Goal: Transaction & Acquisition: Obtain resource

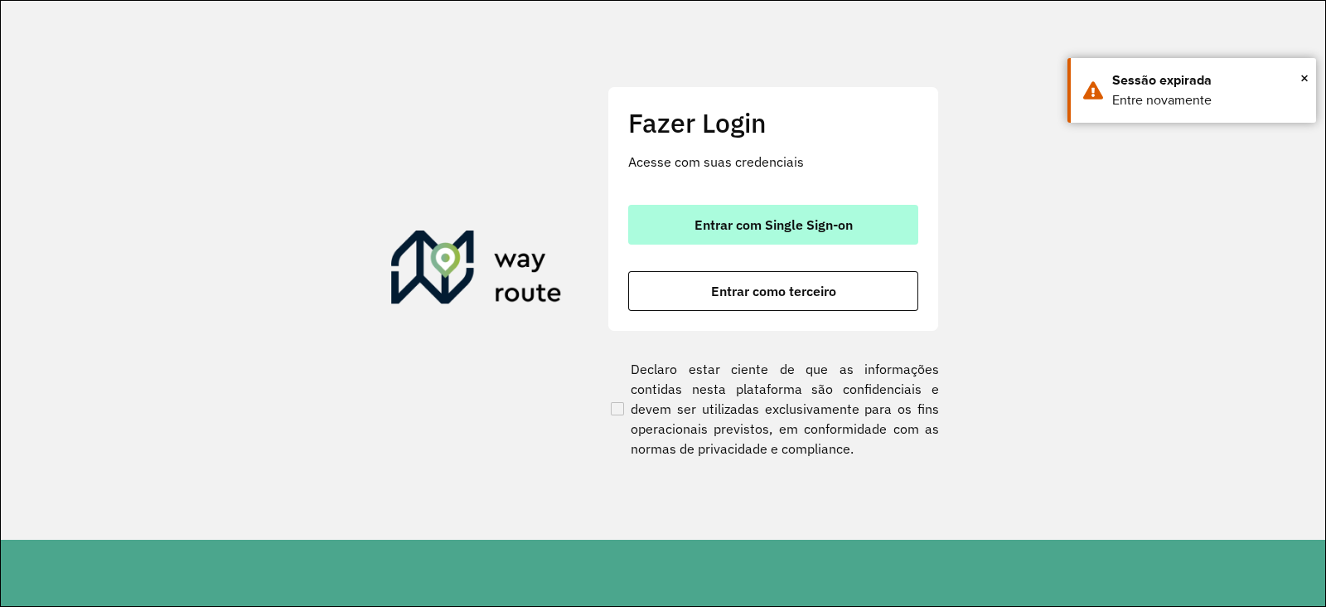
click at [742, 228] on span "Entrar com Single Sign-on" at bounding box center [773, 224] width 158 height 13
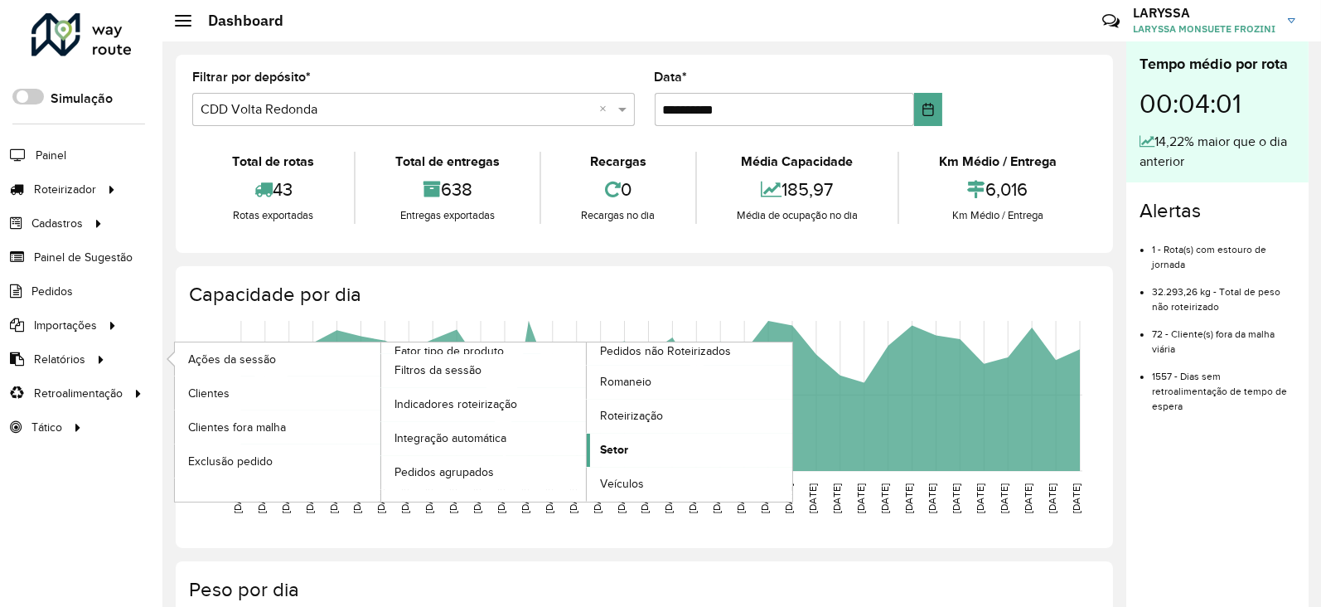
click at [631, 444] on link "Setor" at bounding box center [690, 449] width 206 height 33
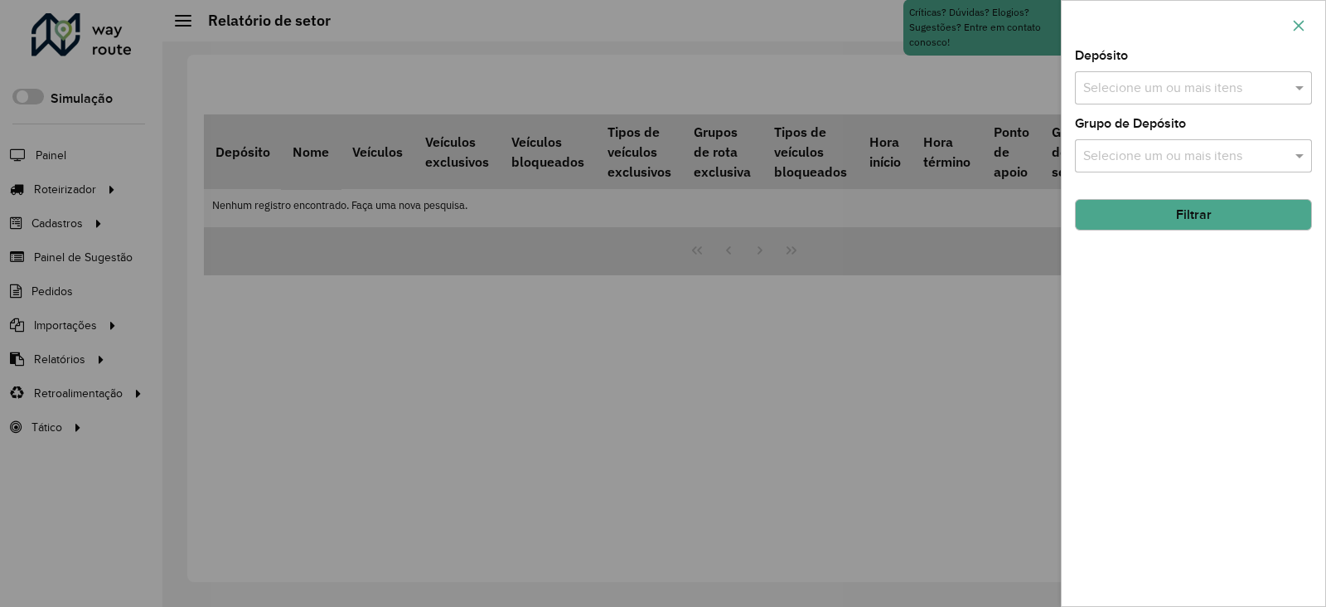
click at [1055, 23] on icon "button" at bounding box center [1298, 25] width 13 height 13
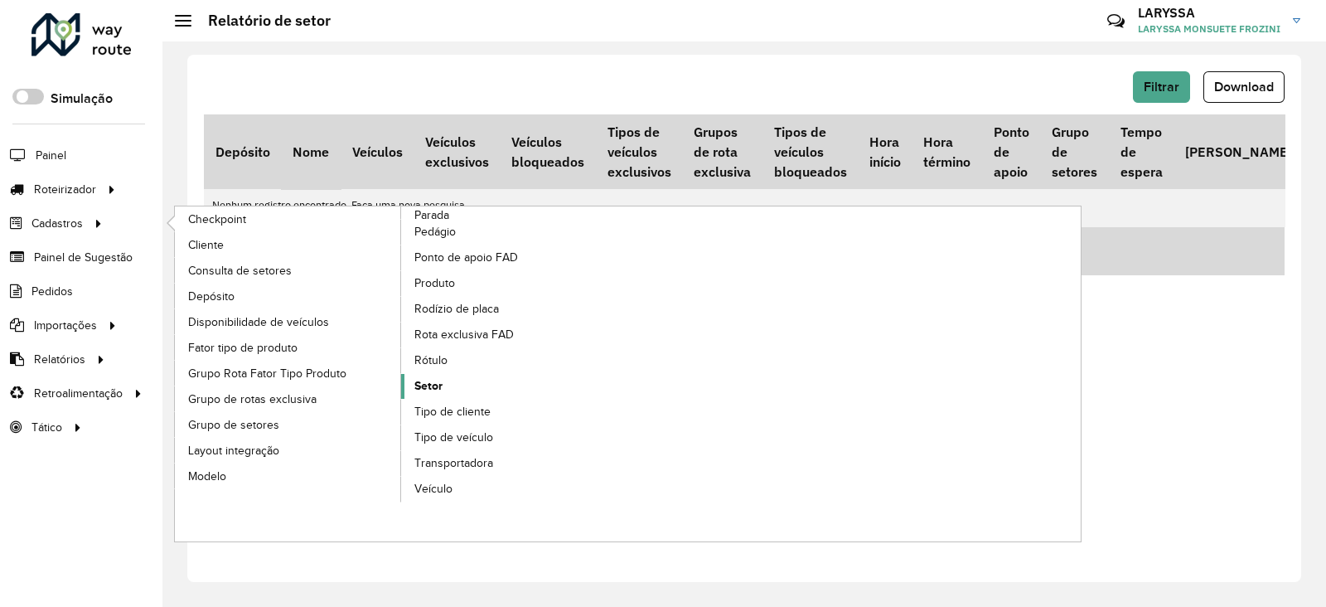
click at [454, 379] on link "Setor" at bounding box center [514, 386] width 227 height 25
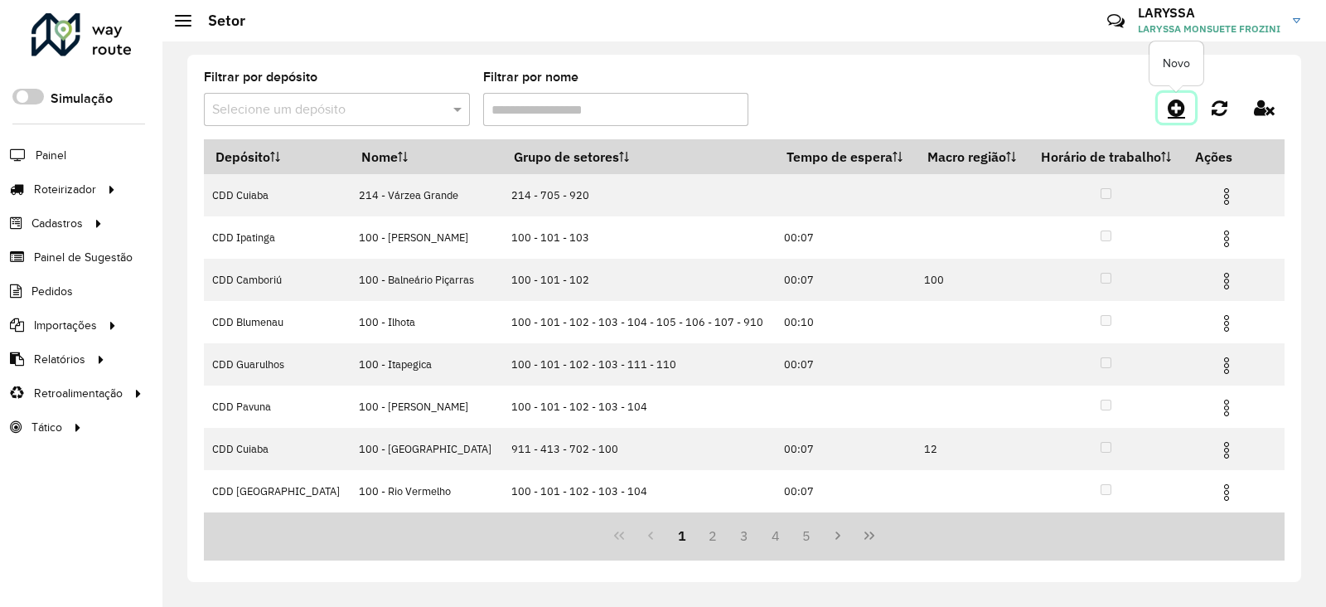
click at [1055, 114] on icon at bounding box center [1176, 108] width 17 height 20
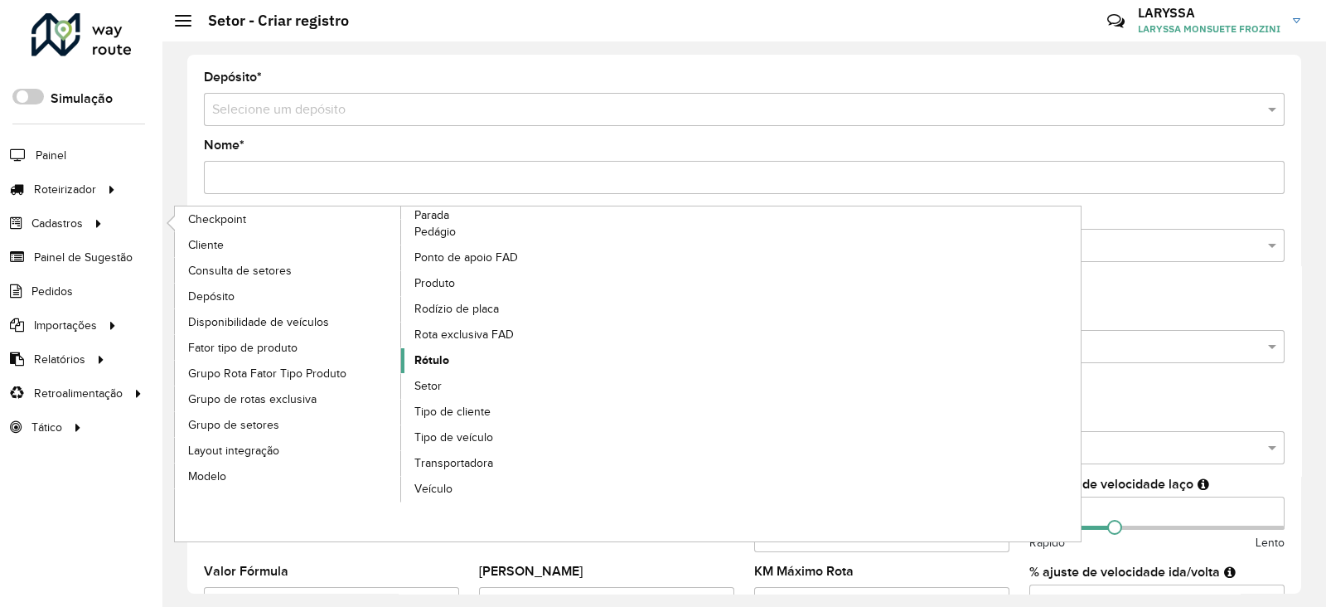
click at [451, 357] on link "Rótulo" at bounding box center [514, 360] width 227 height 25
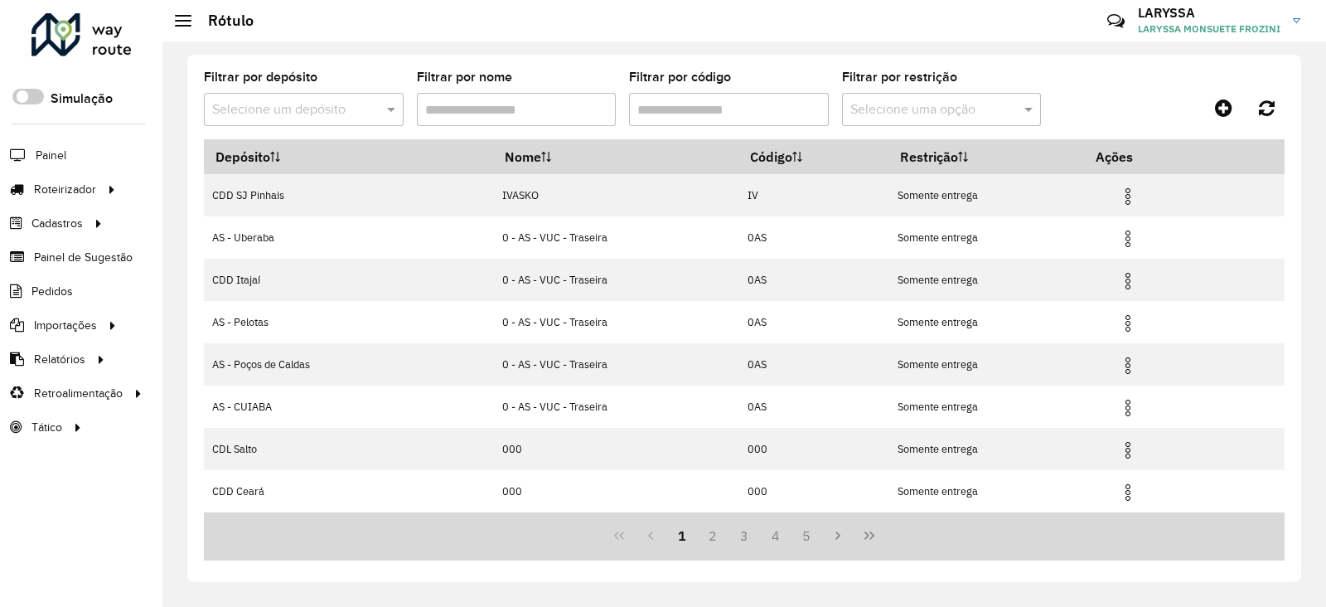
click at [308, 109] on input "text" at bounding box center [287, 110] width 150 height 20
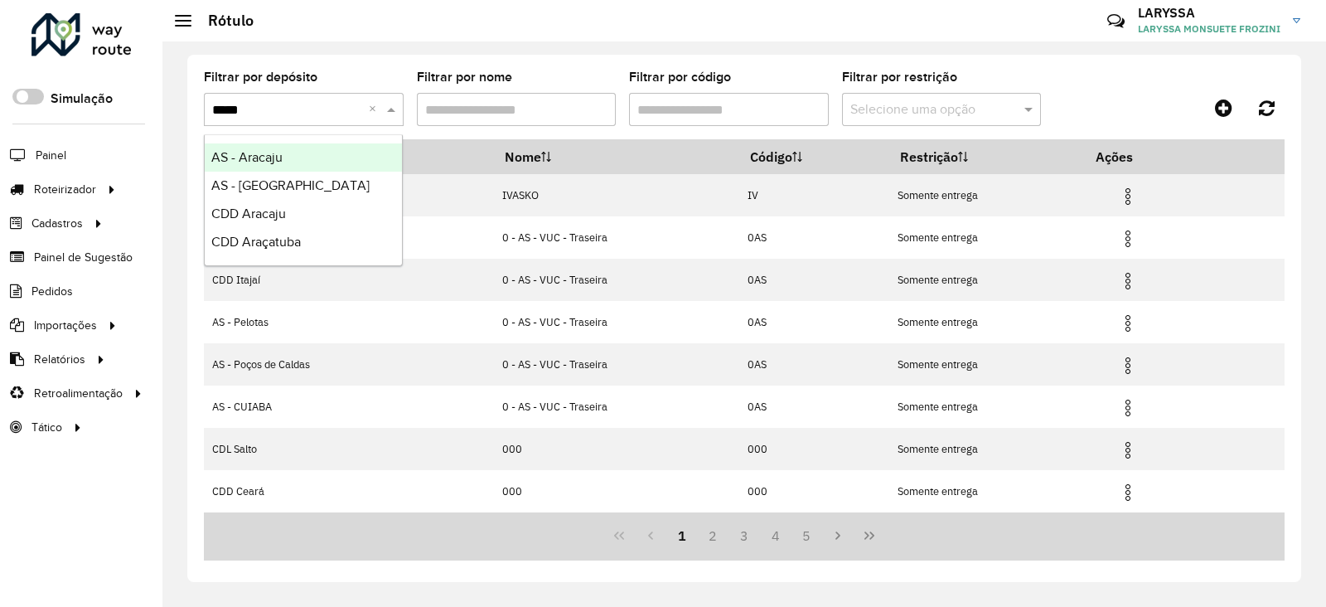
type input "******"
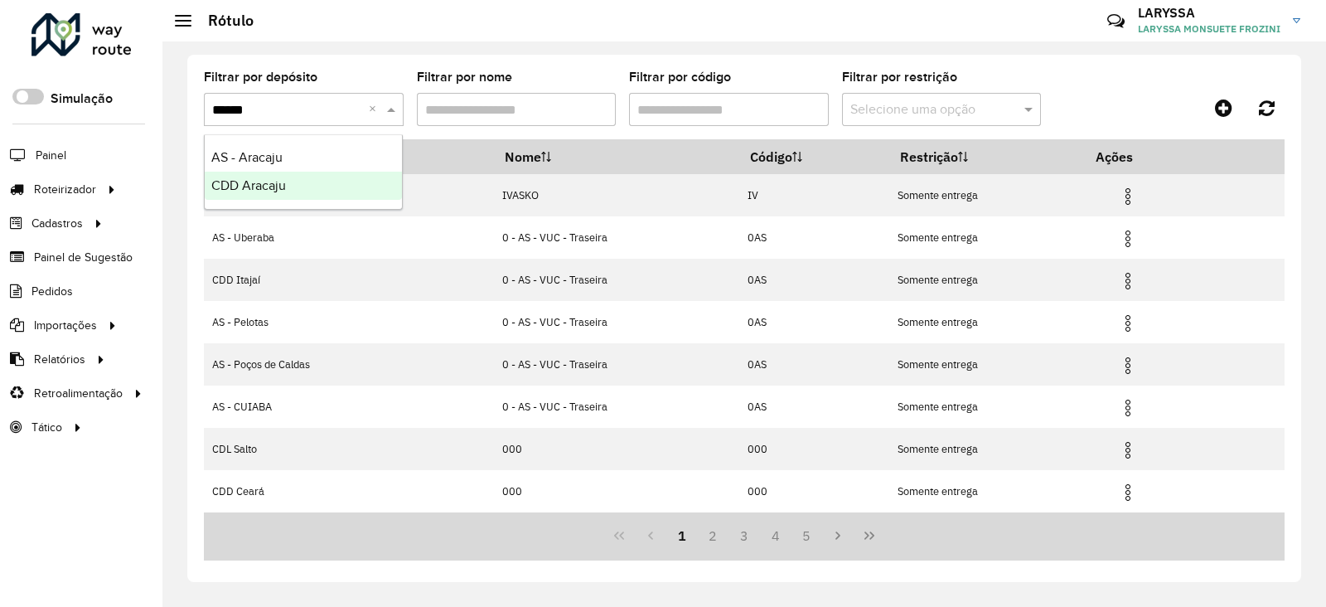
click at [259, 184] on span "CDD Aracaju" at bounding box center [248, 185] width 75 height 14
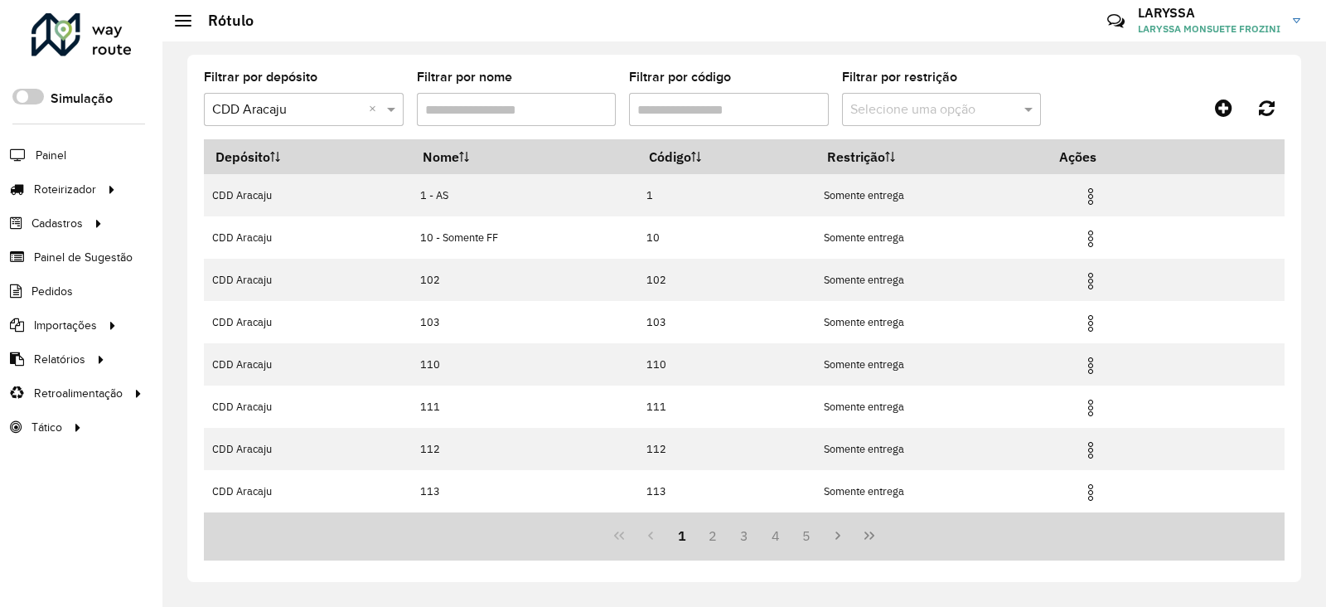
click at [701, 104] on input "Filtrar por código" at bounding box center [729, 109] width 200 height 33
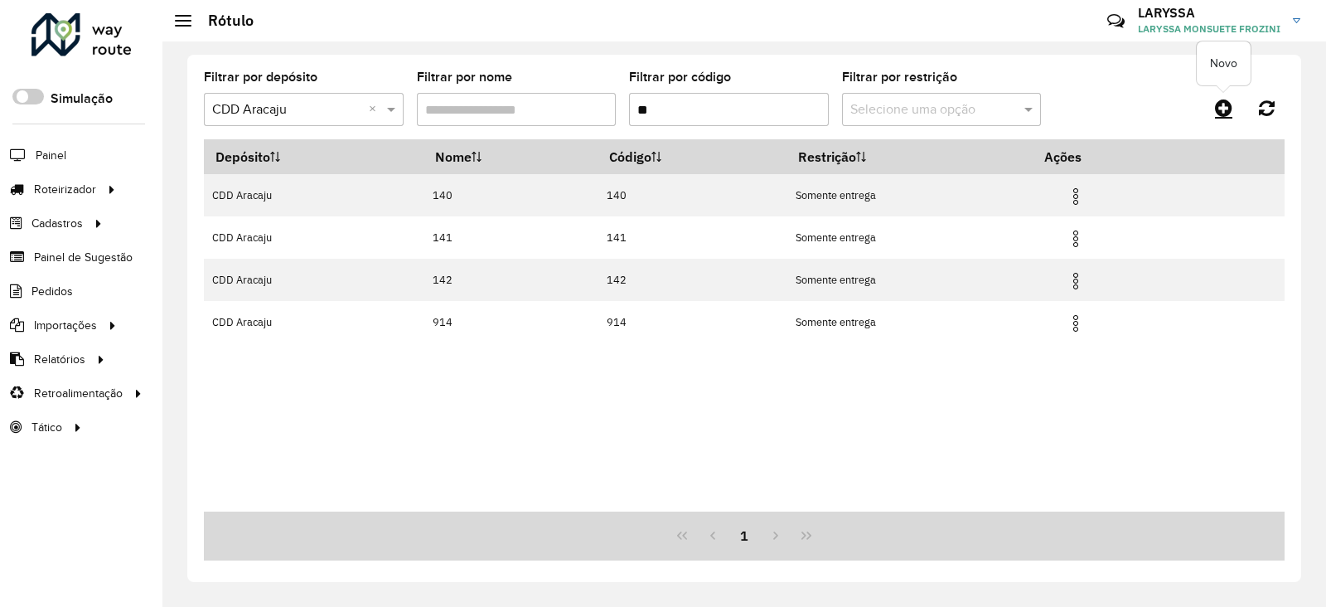
type input "**"
click at [1055, 103] on icon at bounding box center [1223, 108] width 17 height 20
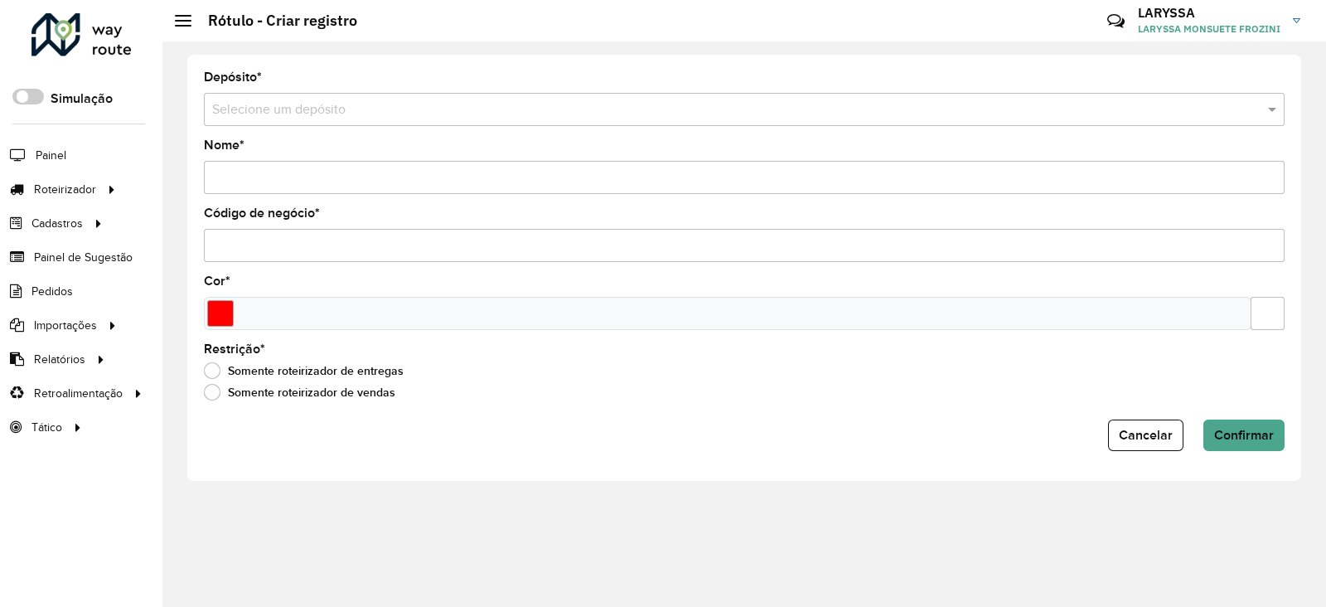
click at [310, 112] on input "text" at bounding box center [727, 110] width 1031 height 20
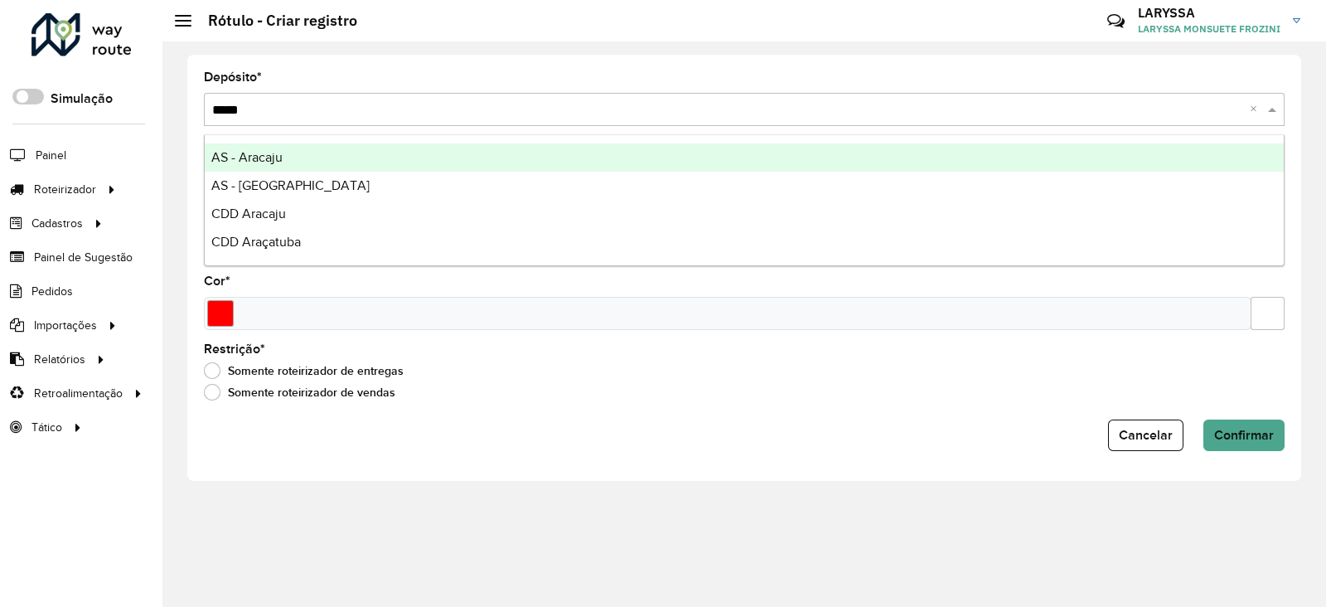
type input "******"
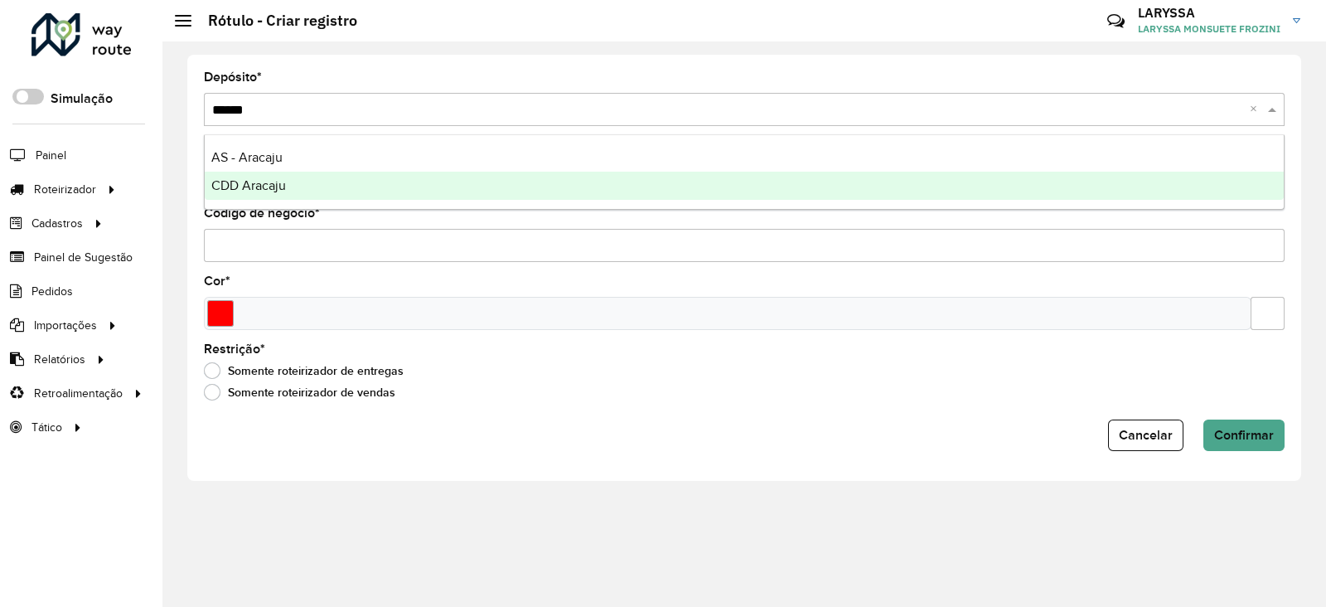
click at [300, 177] on div "CDD Aracaju" at bounding box center [744, 186] width 1079 height 28
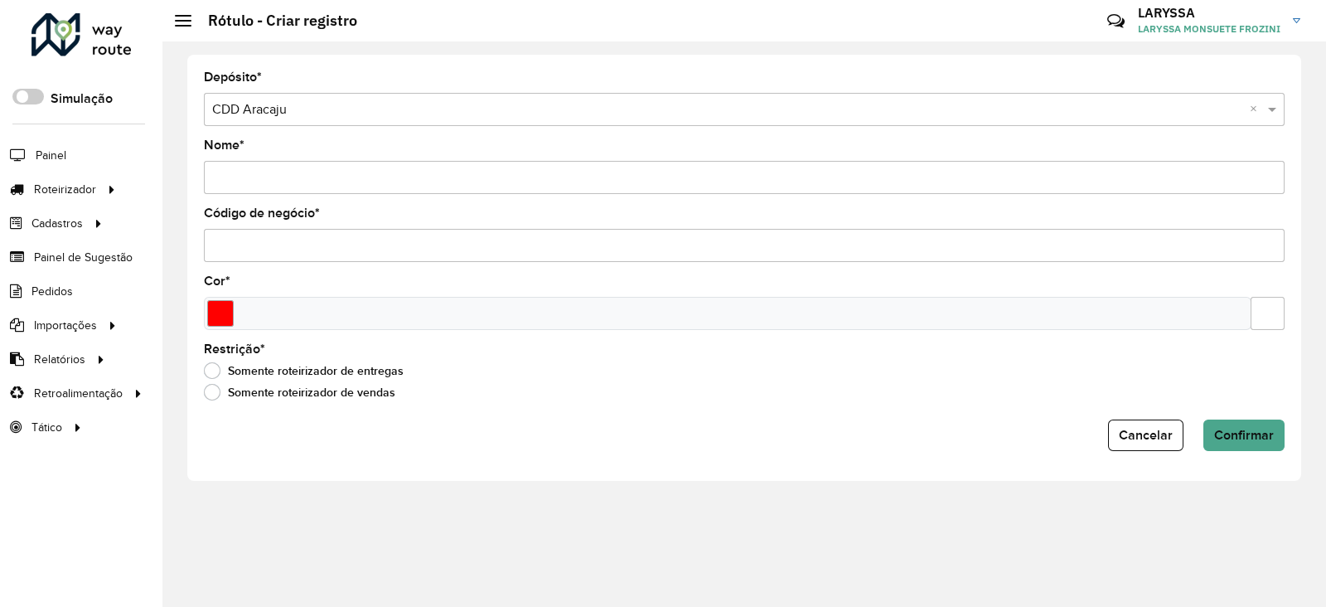
click at [300, 177] on input "Nome *" at bounding box center [744, 177] width 1081 height 33
type input "***"
click at [272, 246] on input "Código de negócio *" at bounding box center [744, 245] width 1081 height 33
type input "***"
click at [228, 312] on input "Select a color" at bounding box center [220, 313] width 27 height 27
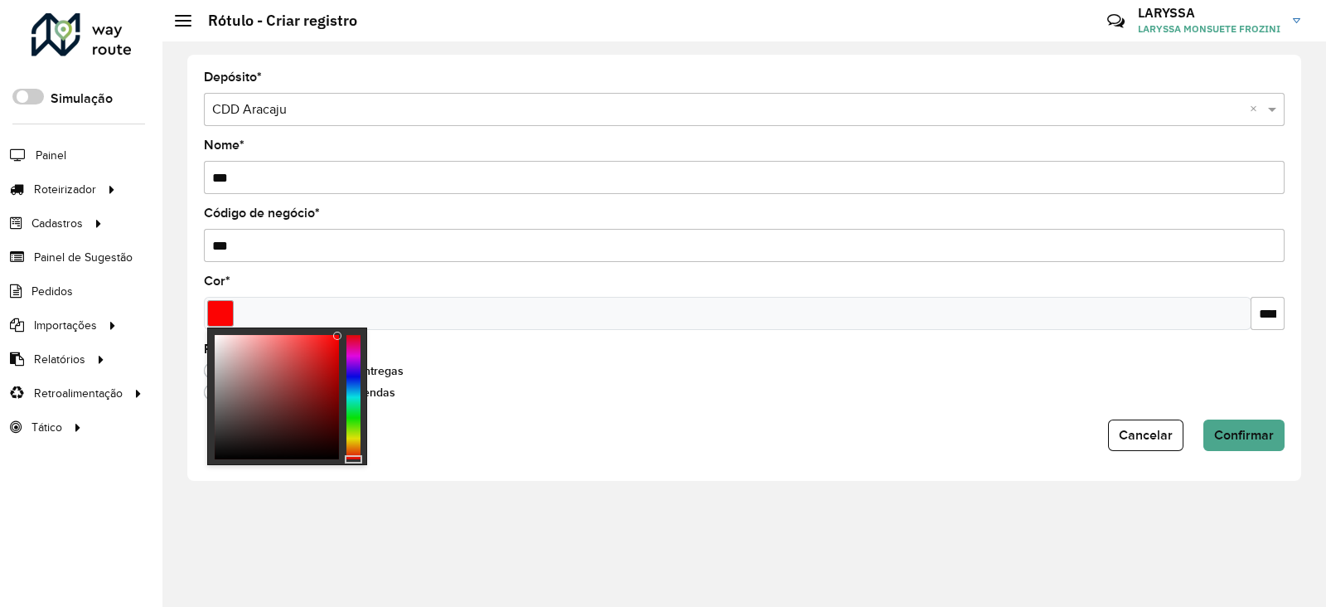
type input "*******"
drag, startPoint x: 332, startPoint y: 337, endPoint x: 347, endPoint y: 328, distance: 17.5
click at [347, 328] on div at bounding box center [287, 396] width 160 height 138
click at [1055, 441] on span "Confirmar" at bounding box center [1244, 435] width 60 height 14
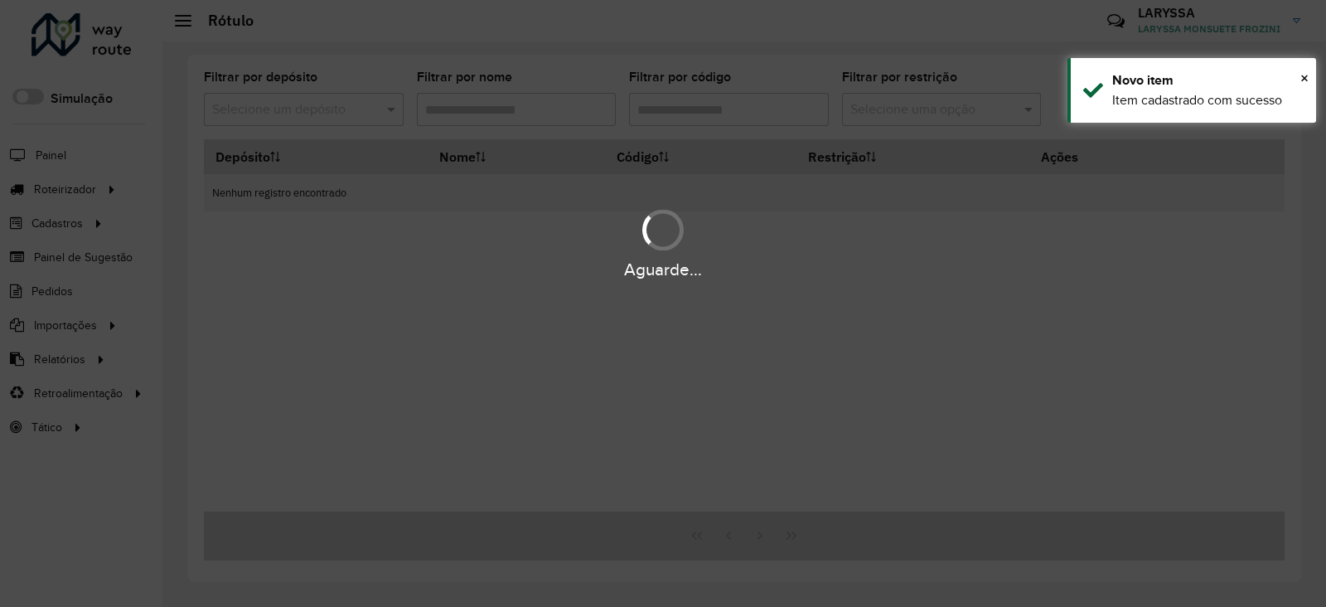
type input "**"
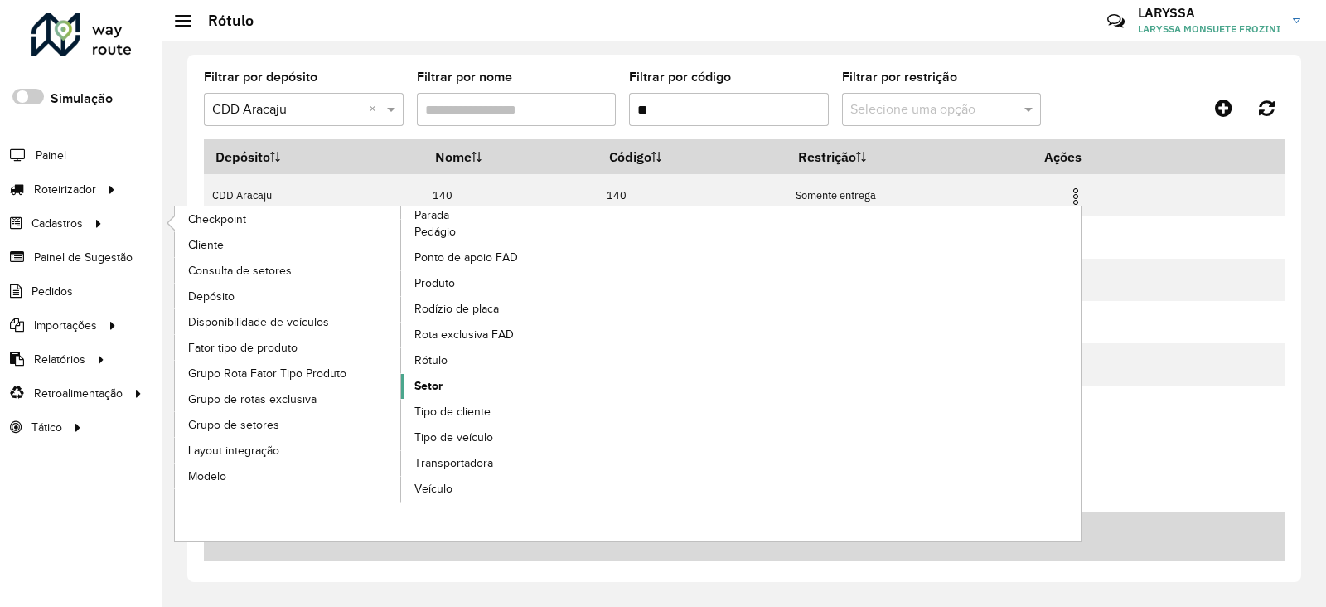
click at [447, 386] on link "Setor" at bounding box center [514, 386] width 227 height 25
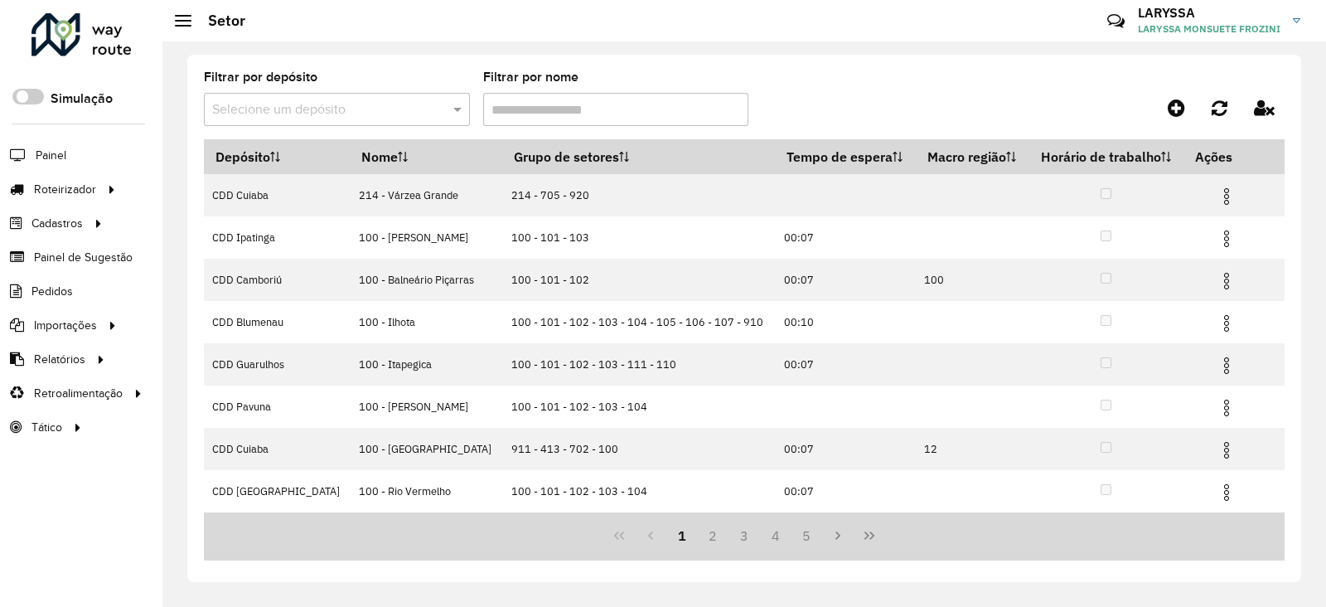
click at [307, 109] on hb-app "Aguarde... Pop-up bloqueado! Seu navegador bloqueou automáticamente a abertura …" at bounding box center [663, 303] width 1326 height 607
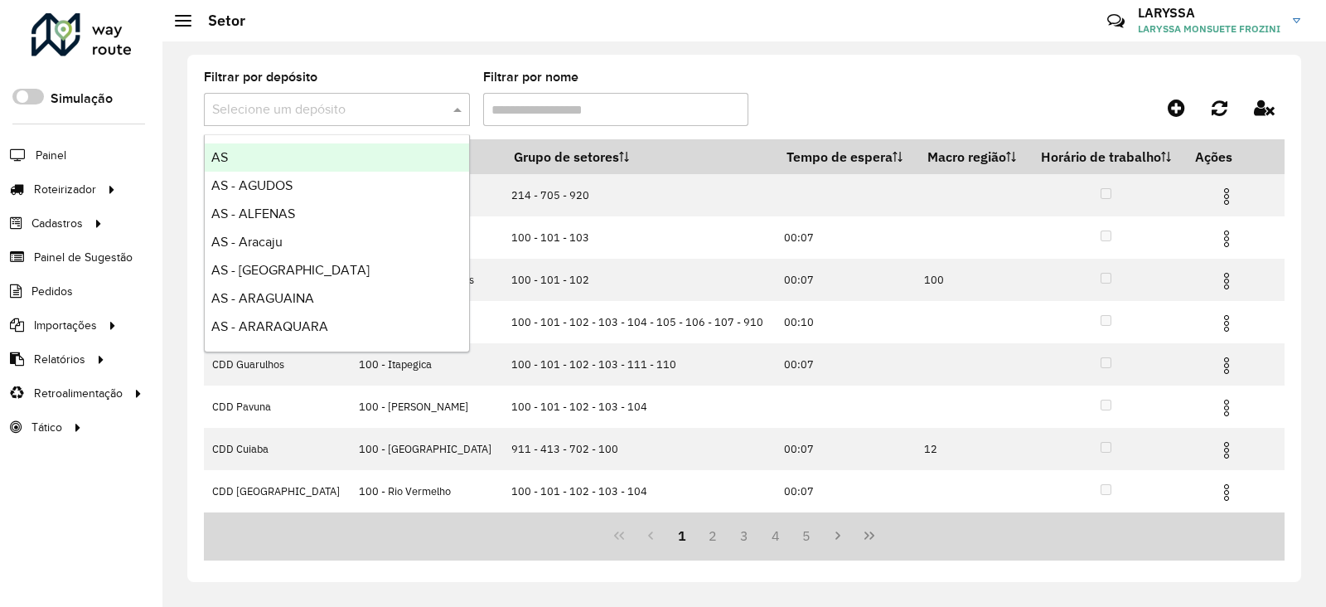
click at [307, 109] on input "text" at bounding box center [320, 110] width 216 height 20
type input "*****"
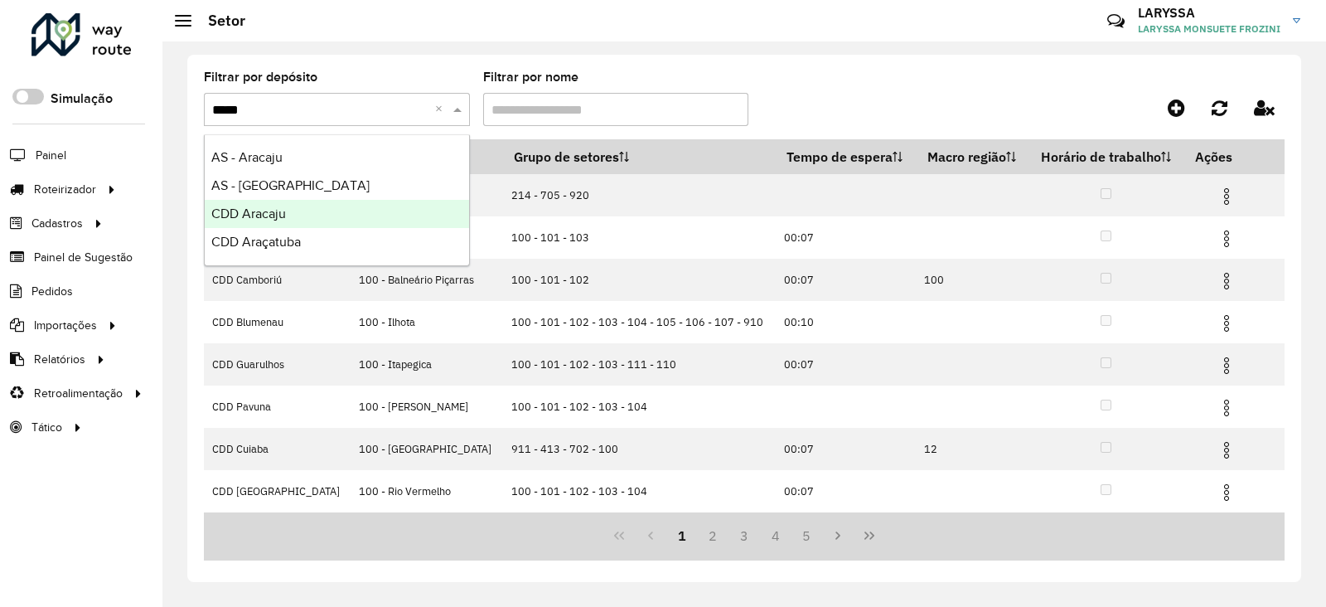
click at [278, 211] on span "CDD Aracaju" at bounding box center [248, 213] width 75 height 14
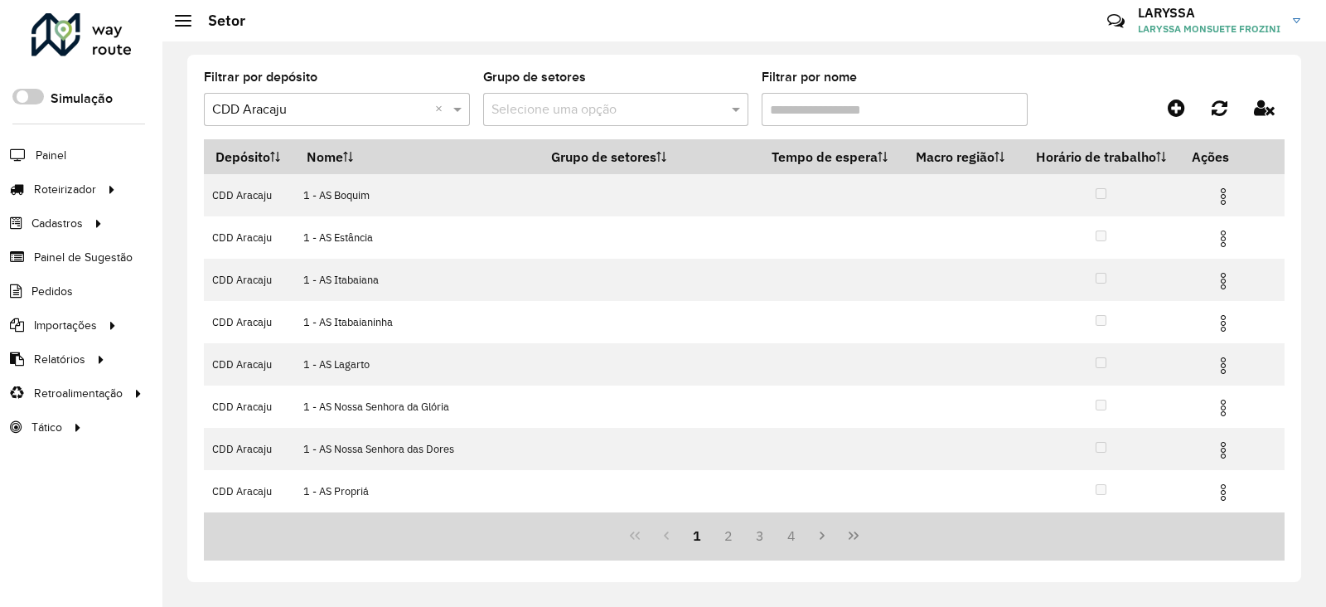
click at [802, 108] on input "Filtrar por nome" at bounding box center [895, 109] width 266 height 33
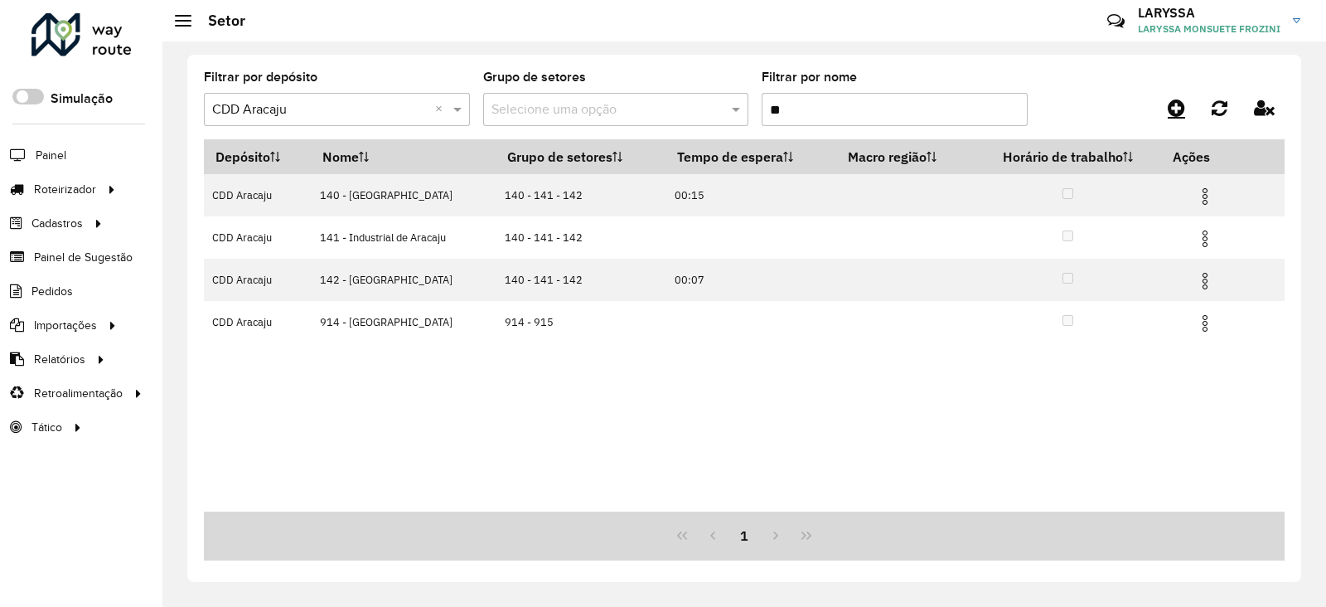
type input "**"
click at [1055, 119] on link at bounding box center [1176, 108] width 37 height 30
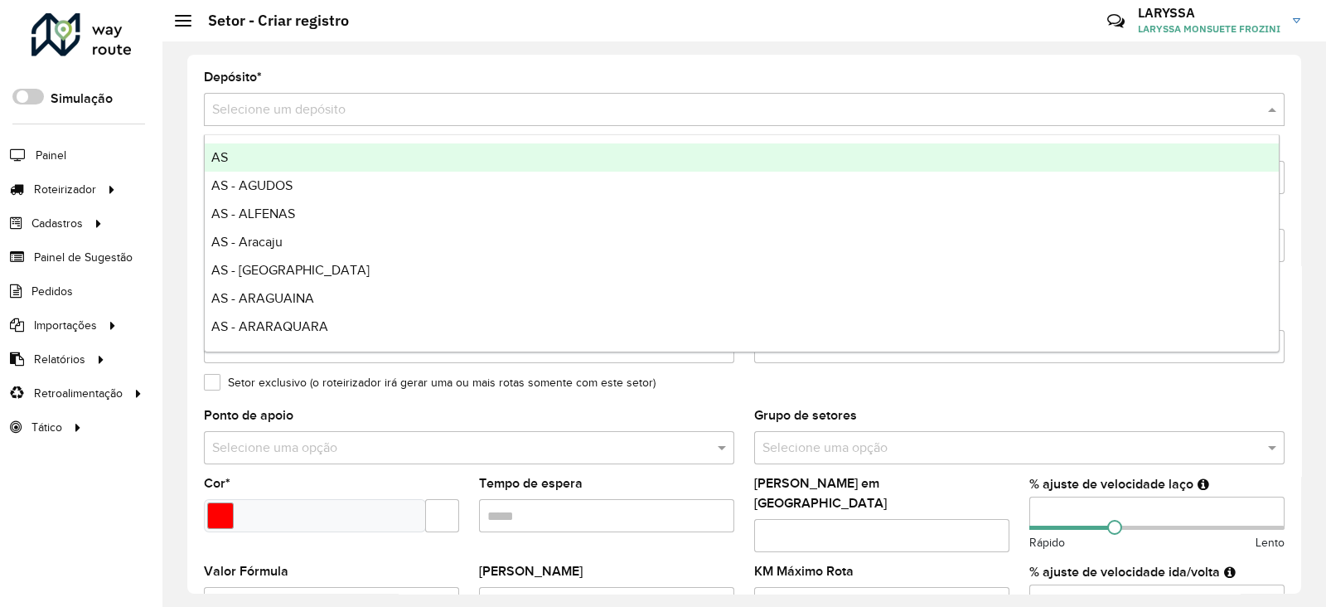
click at [292, 113] on input "text" at bounding box center [727, 110] width 1031 height 20
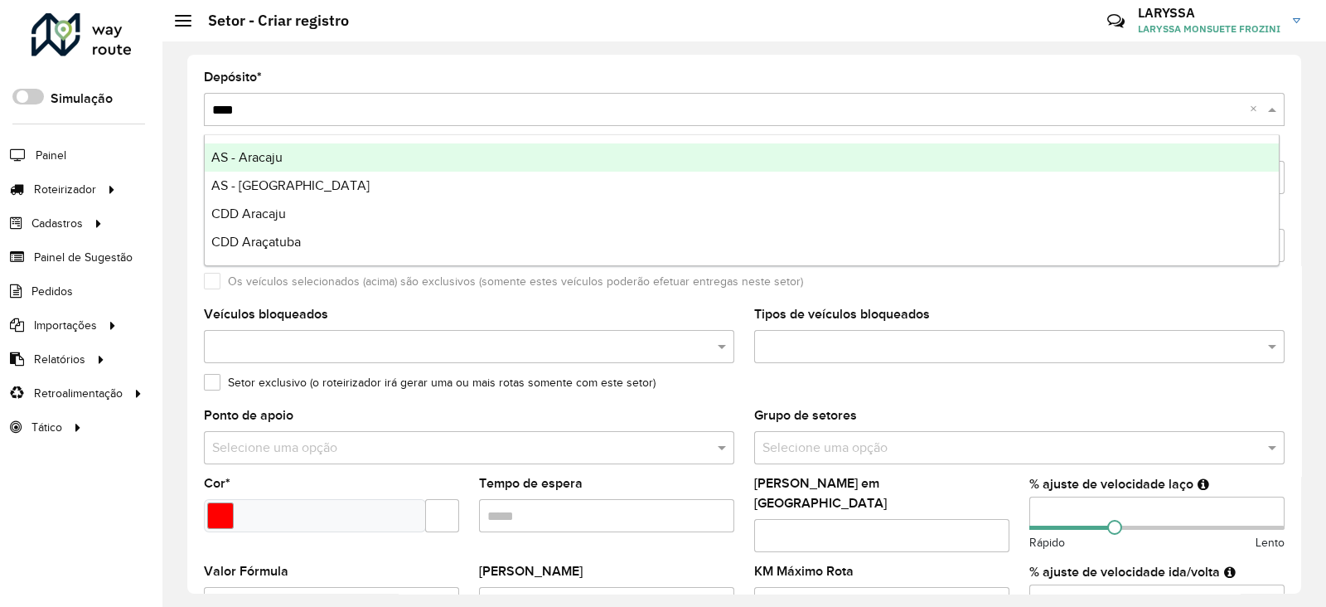
type input "*****"
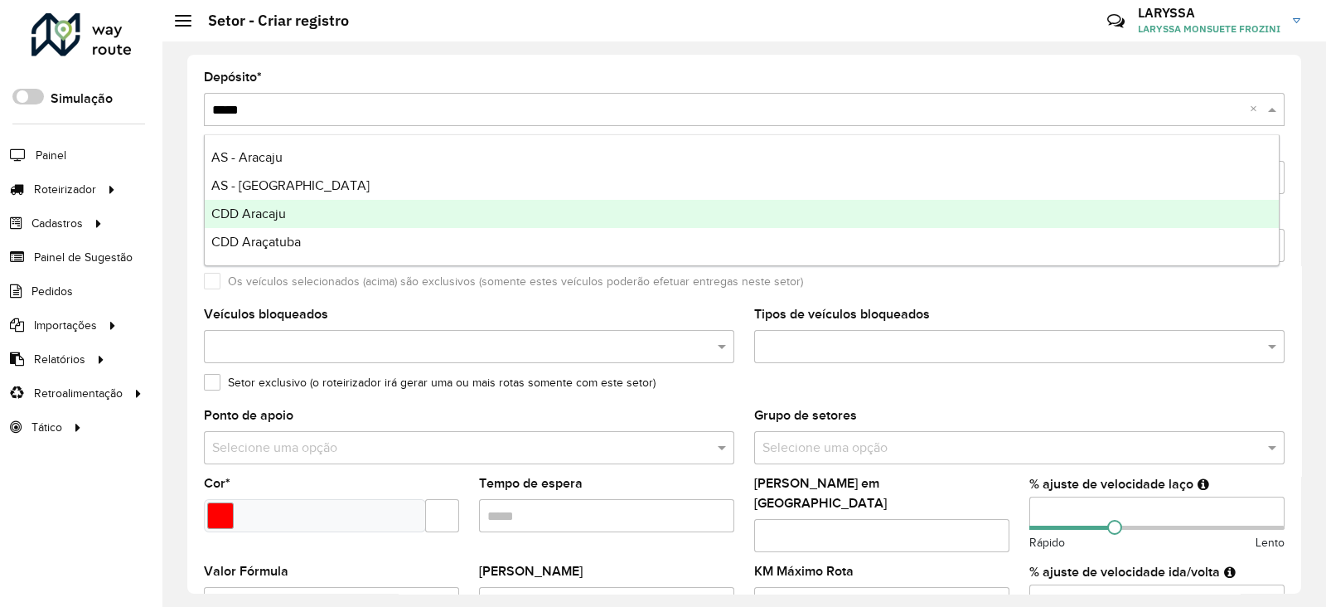
click at [284, 215] on span "CDD Aracaju" at bounding box center [248, 213] width 75 height 14
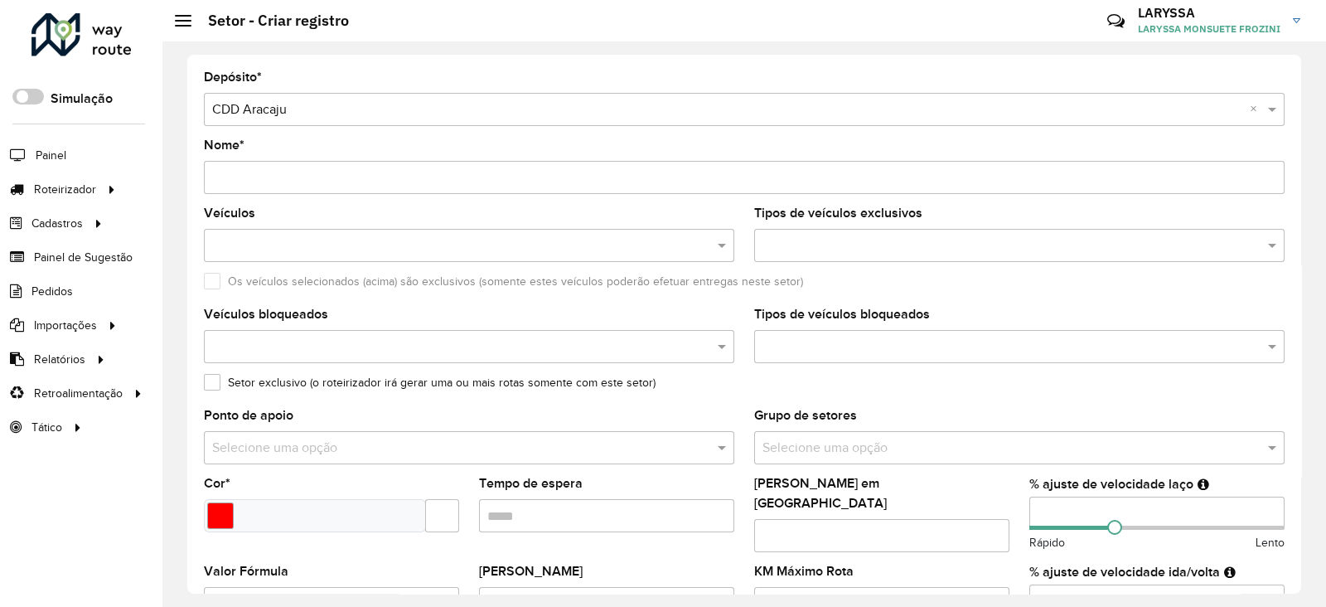
click at [317, 175] on input "Nome *" at bounding box center [744, 177] width 1081 height 33
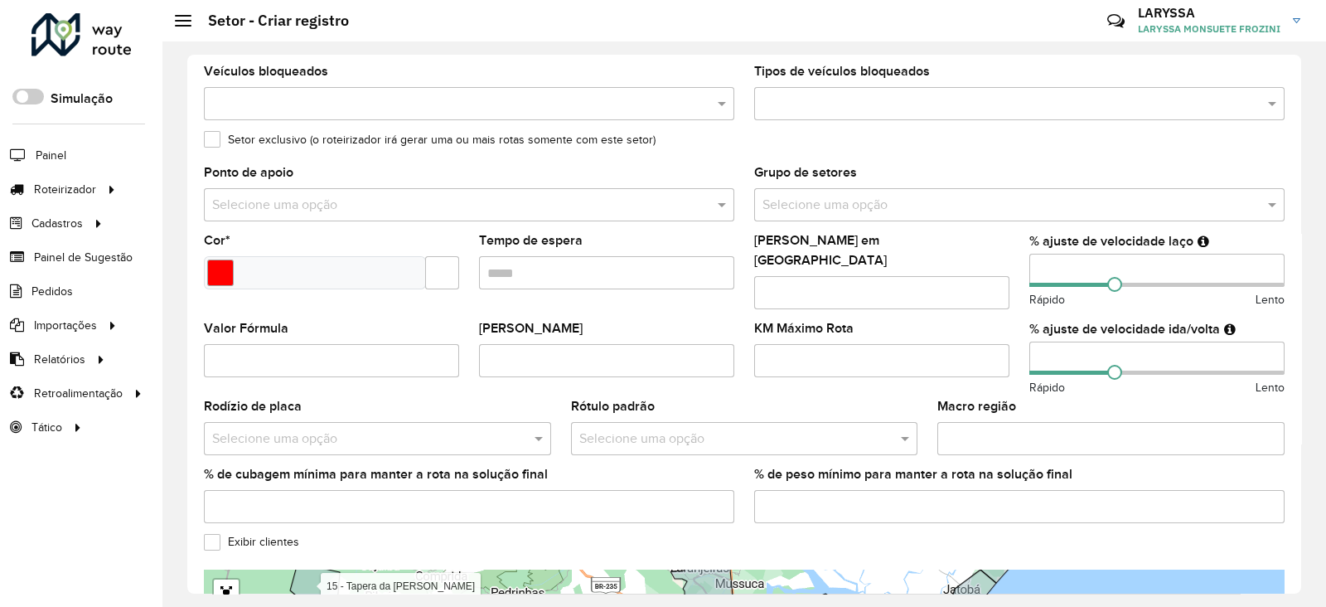
scroll to position [276, 0]
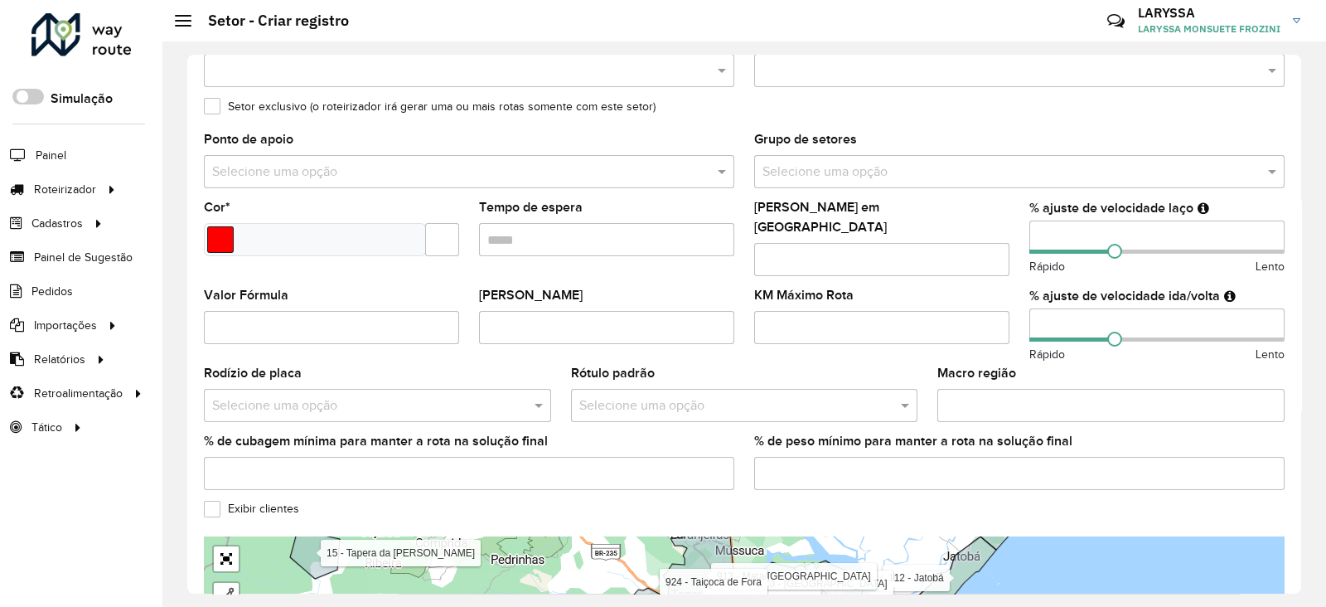
type input "**********"
click at [215, 243] on input "Select a color" at bounding box center [220, 239] width 27 height 27
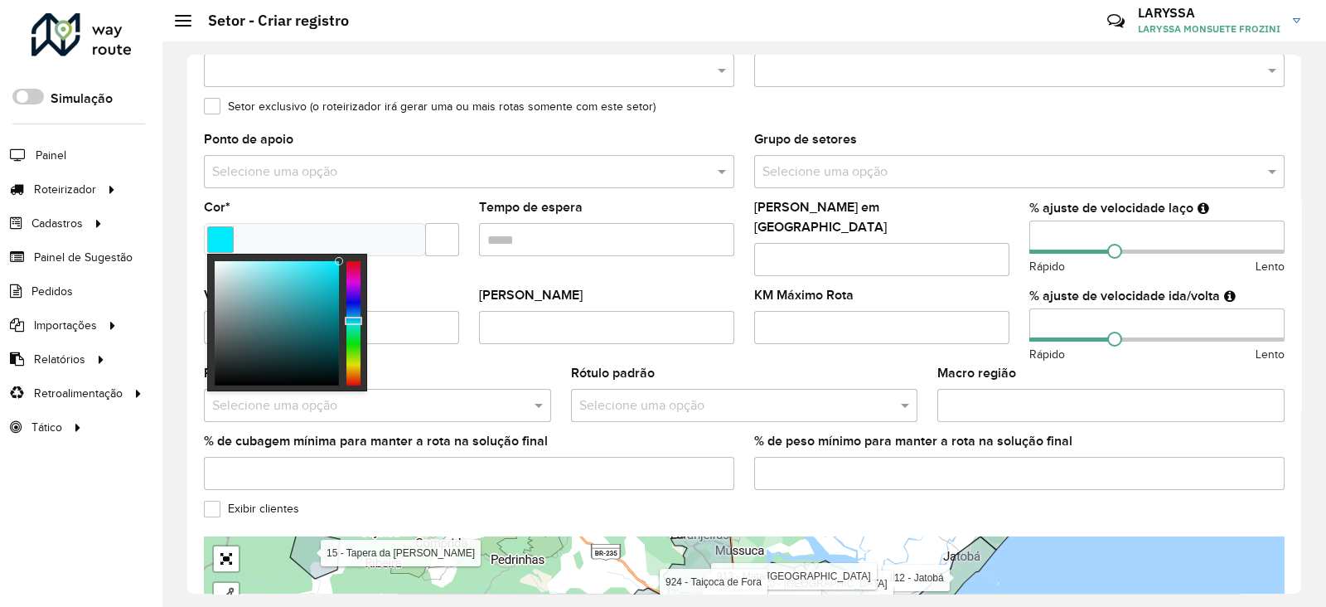
type input "*******"
click at [355, 322] on div at bounding box center [353, 323] width 14 height 124
click at [708, 395] on input "text" at bounding box center [727, 405] width 297 height 20
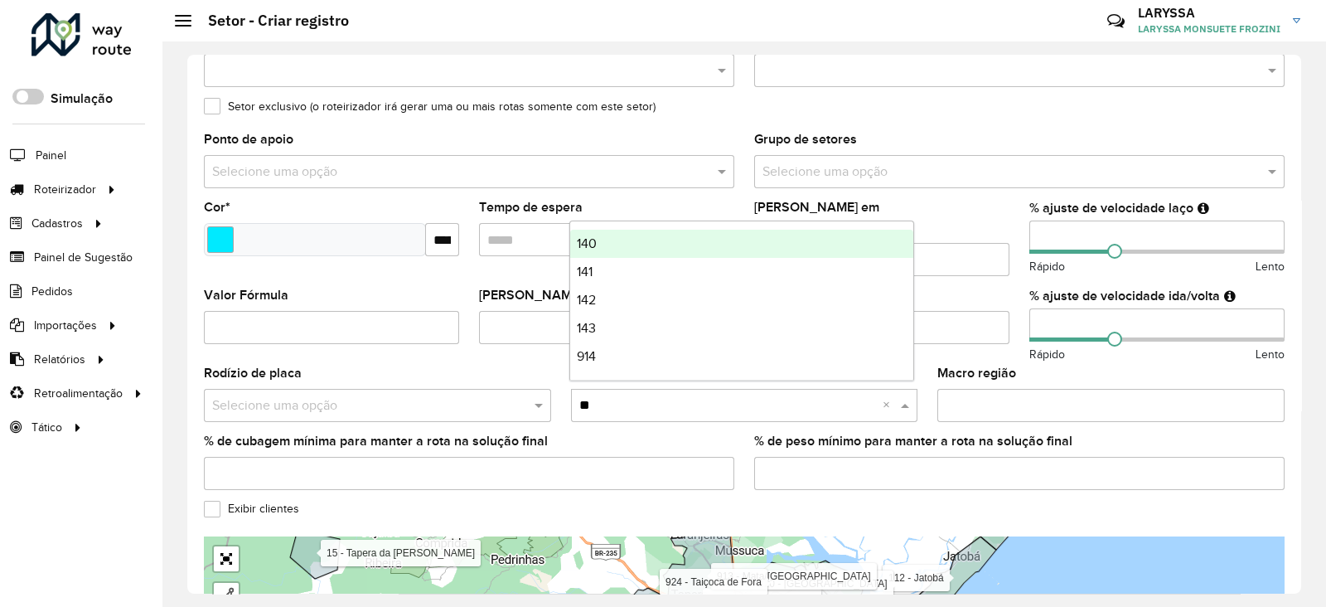
type input "***"
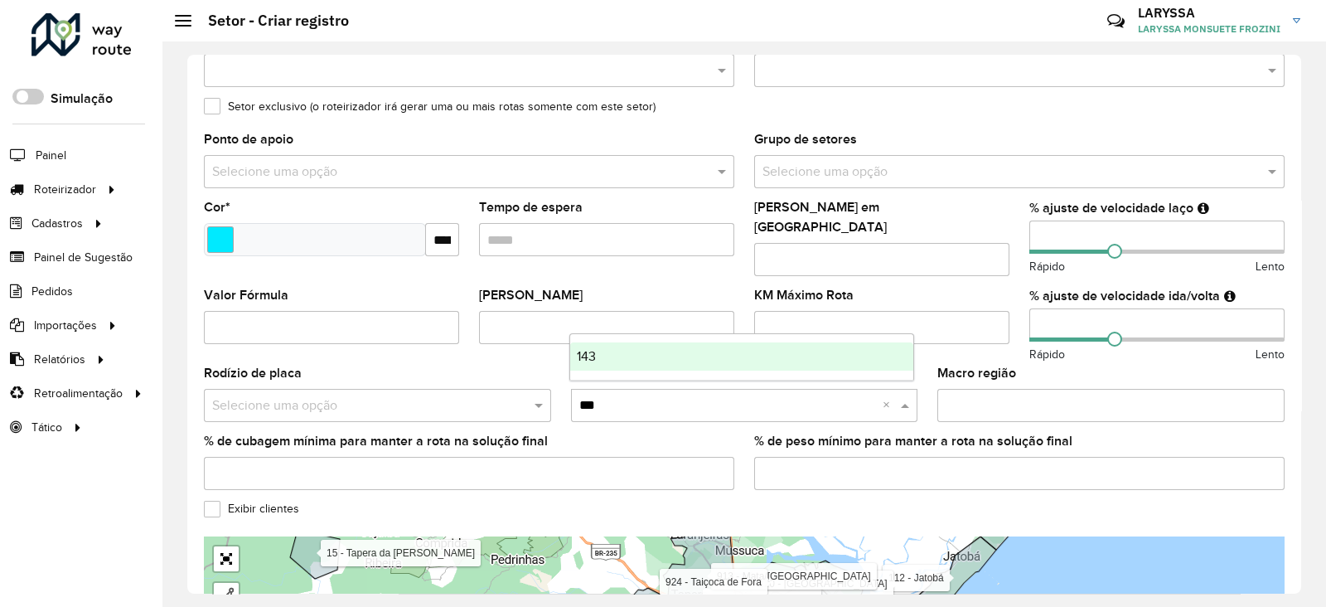
click at [616, 348] on div "143" at bounding box center [742, 356] width 344 height 28
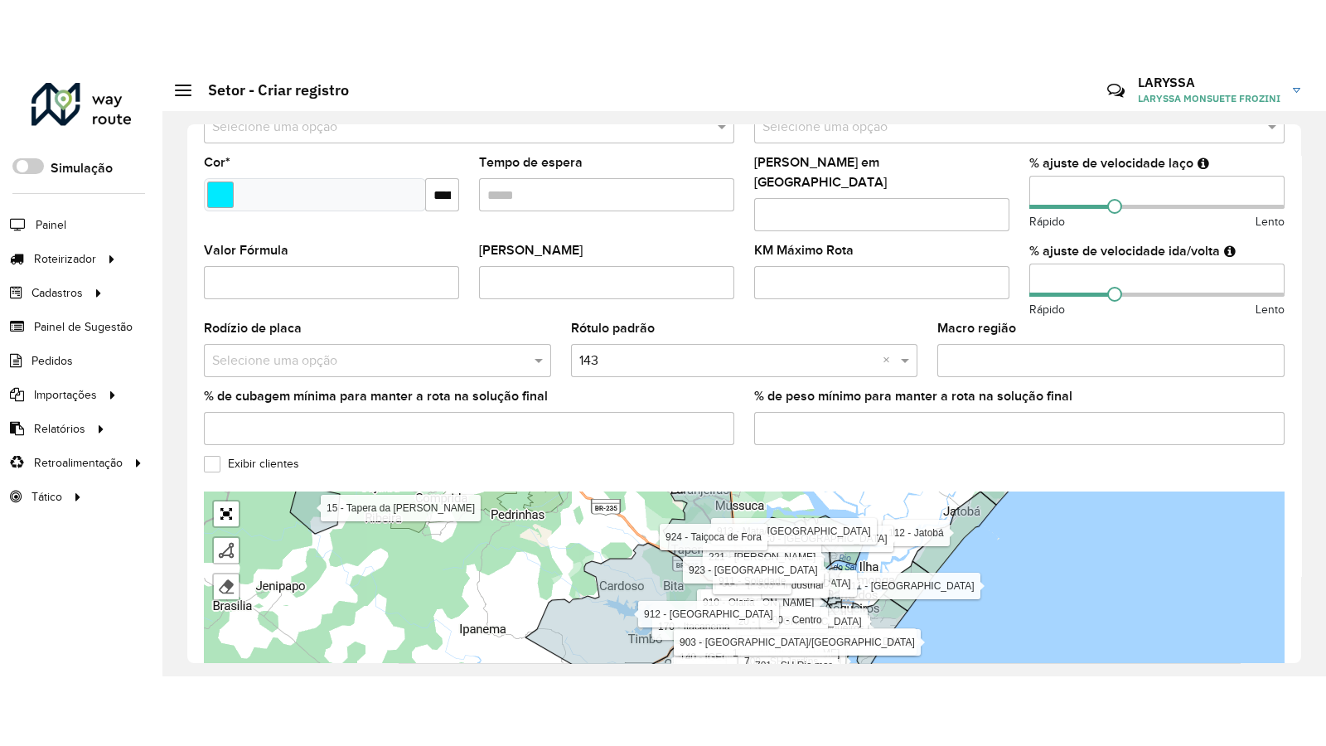
scroll to position [533, 0]
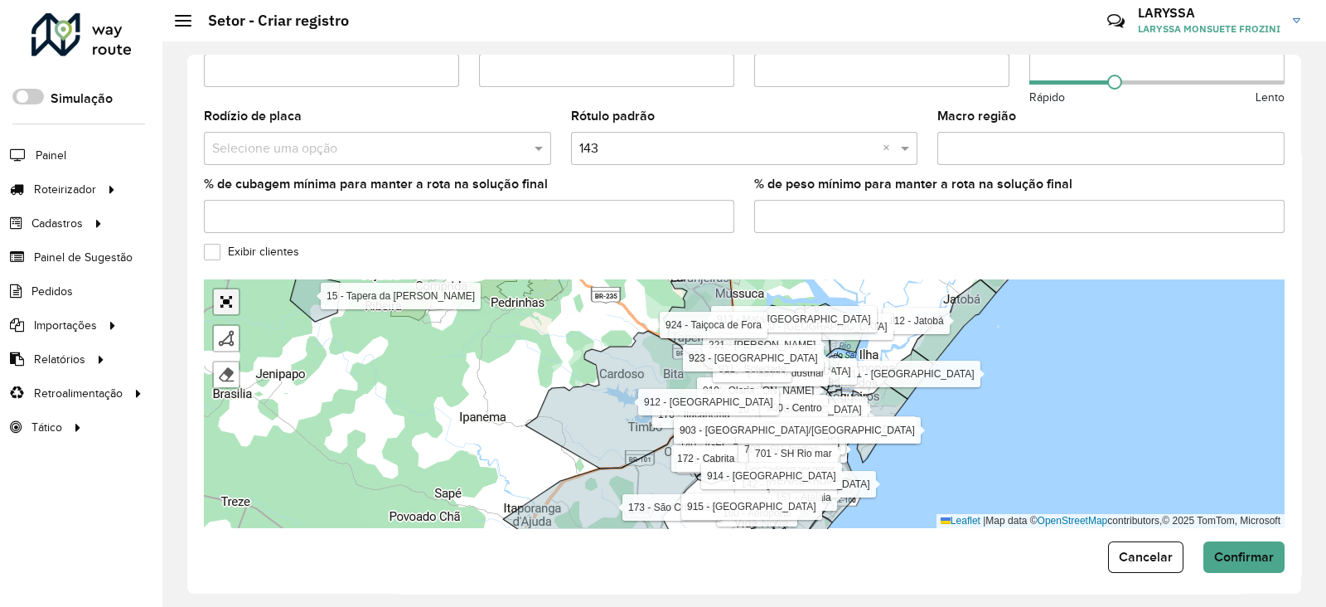
click at [220, 289] on link "Abrir mapa em tela cheia" at bounding box center [226, 301] width 25 height 25
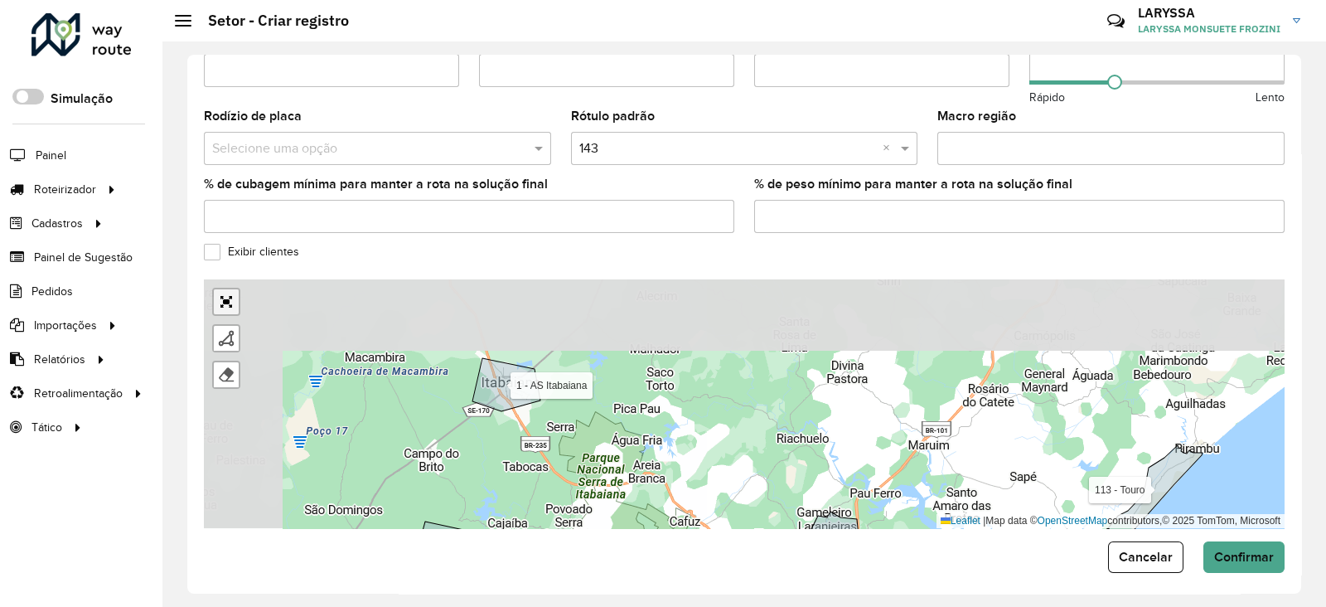
scroll to position [131, 0]
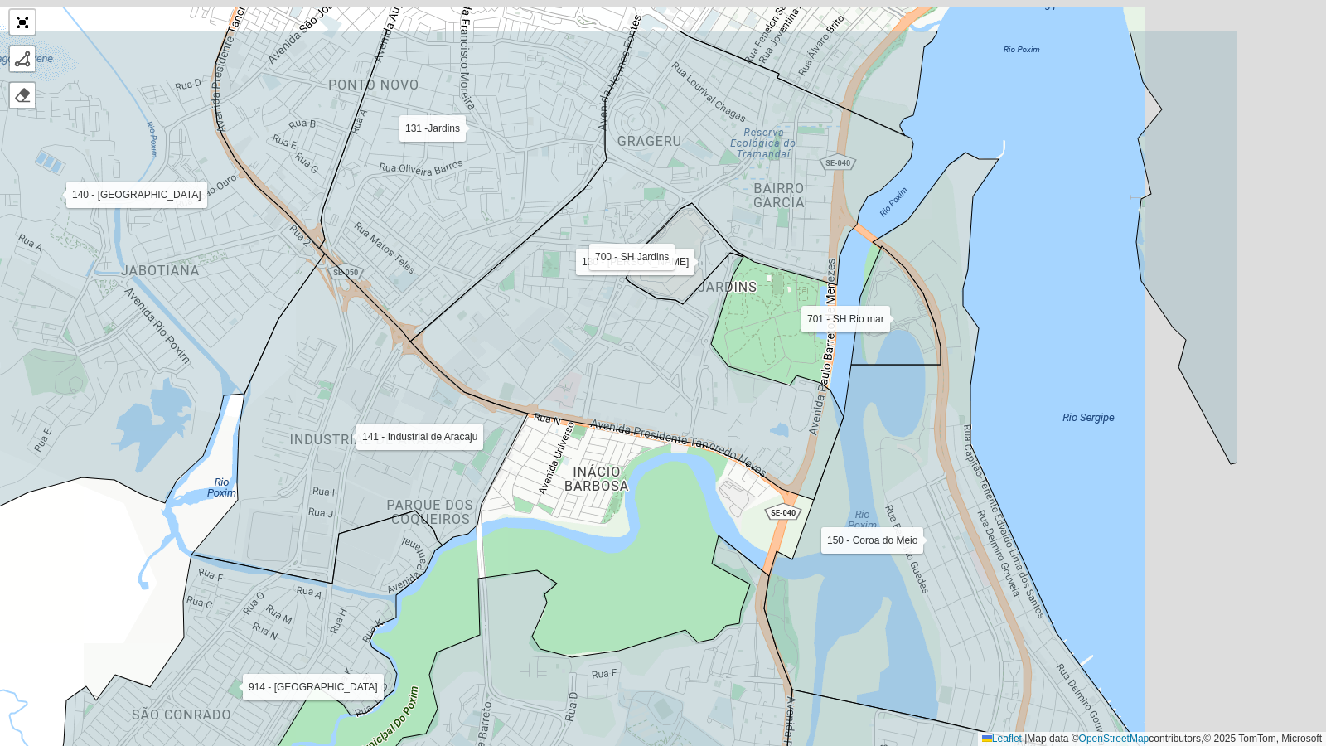
drag, startPoint x: 646, startPoint y: 527, endPoint x: 578, endPoint y: 564, distance: 77.5
click at [578, 484] on div "1 - AS Boquim 1 - AS Estância 1 - AS [GEOGRAPHIC_DATA] 1 - AS [GEOGRAPHIC_DATA]…" at bounding box center [663, 373] width 1326 height 746
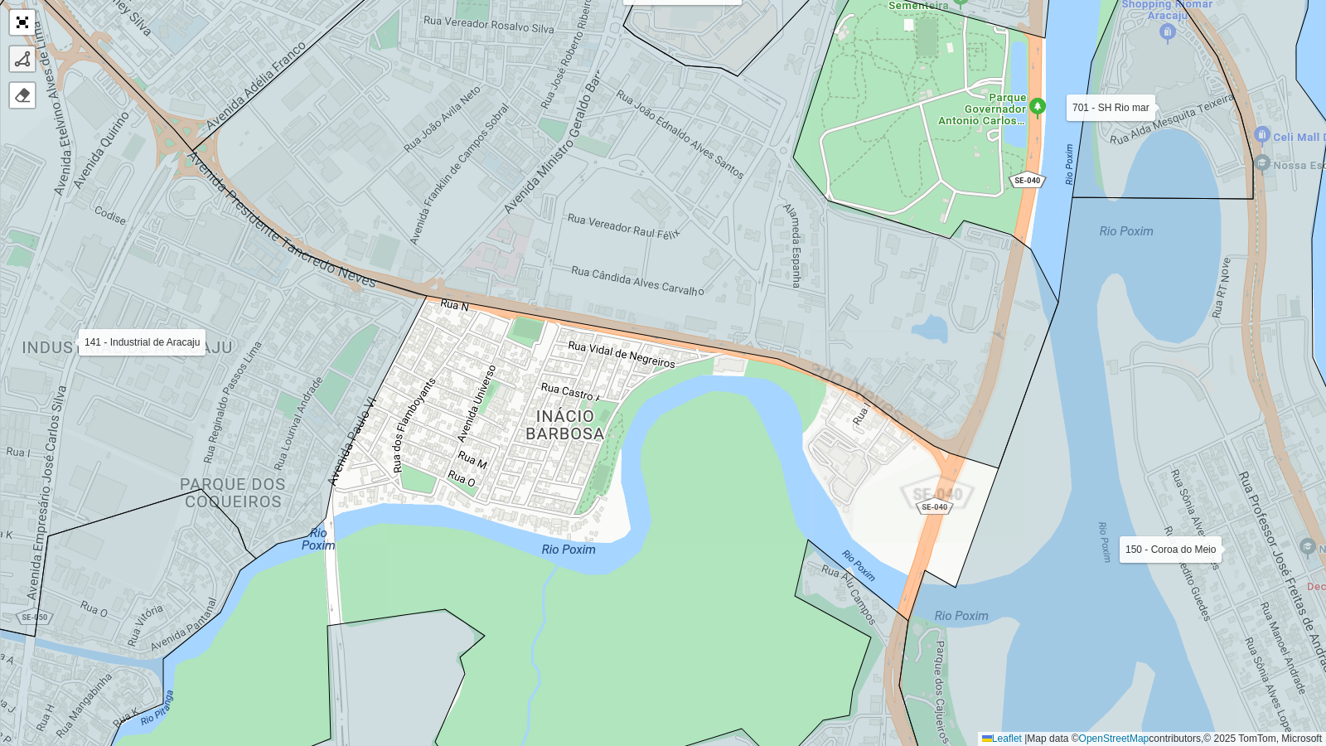
click at [16, 56] on div at bounding box center [22, 59] width 17 height 17
click at [427, 297] on div "1 - AS Boquim 1 - AS Estância 1 - AS [GEOGRAPHIC_DATA] 1 - AS [GEOGRAPHIC_DATA]…" at bounding box center [663, 373] width 1326 height 746
click at [283, 484] on icon at bounding box center [147, 306] width 560 height 660
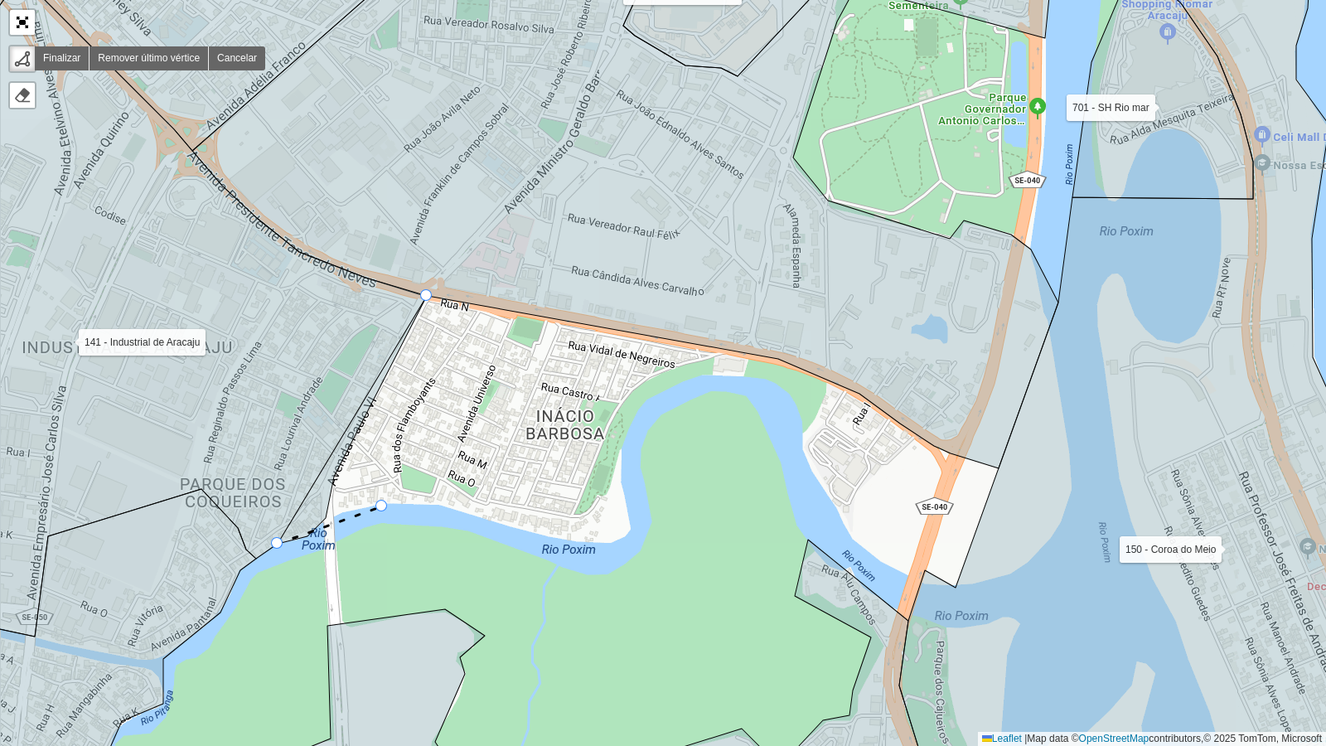
click at [382, 484] on div "1 - AS Boquim 1 - AS Estância 1 - AS [GEOGRAPHIC_DATA] 1 - AS [GEOGRAPHIC_DATA]…" at bounding box center [663, 373] width 1326 height 746
click at [436, 484] on icon at bounding box center [409, 505] width 54 height 1
click at [568, 484] on icon at bounding box center [502, 523] width 133 height 36
click at [609, 484] on div "1 - AS Boquim 1 - AS Estância 1 - AS [GEOGRAPHIC_DATA] 1 - AS [GEOGRAPHIC_DATA]…" at bounding box center [663, 373] width 1326 height 746
click at [636, 484] on div "1 - AS Boquim 1 - AS Estância 1 - AS [GEOGRAPHIC_DATA] 1 - AS [GEOGRAPHIC_DATA]…" at bounding box center [663, 373] width 1326 height 746
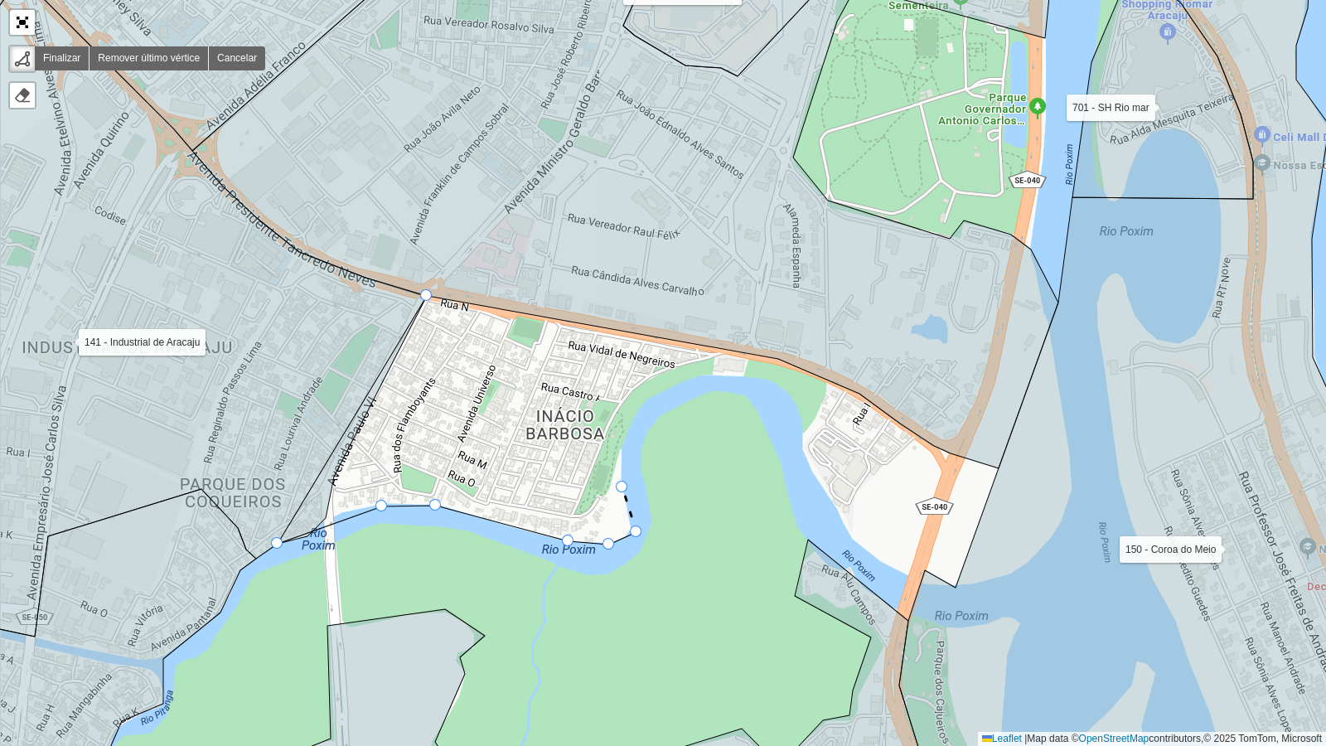
click at [622, 484] on div "1 - AS Boquim 1 - AS Estância 1 - AS [GEOGRAPHIC_DATA] 1 - AS [GEOGRAPHIC_DATA]…" at bounding box center [663, 373] width 1326 height 746
click at [623, 456] on div "1 - AS Boquim 1 - AS Estância 1 - AS [GEOGRAPHIC_DATA] 1 - AS [GEOGRAPHIC_DATA]…" at bounding box center [663, 373] width 1326 height 746
click at [638, 409] on div "1 - AS Boquim 1 - AS Estância 1 - AS [GEOGRAPHIC_DATA] 1 - AS [GEOGRAPHIC_DATA]…" at bounding box center [663, 373] width 1326 height 746
click at [704, 376] on div "1 - AS Boquim 1 - AS Estância 1 - AS [GEOGRAPHIC_DATA] 1 - AS [GEOGRAPHIC_DATA]…" at bounding box center [663, 373] width 1326 height 746
click at [765, 378] on div "1 - AS Boquim 1 - AS Estância 1 - AS [GEOGRAPHIC_DATA] 1 - AS [GEOGRAPHIC_DATA]…" at bounding box center [663, 373] width 1326 height 746
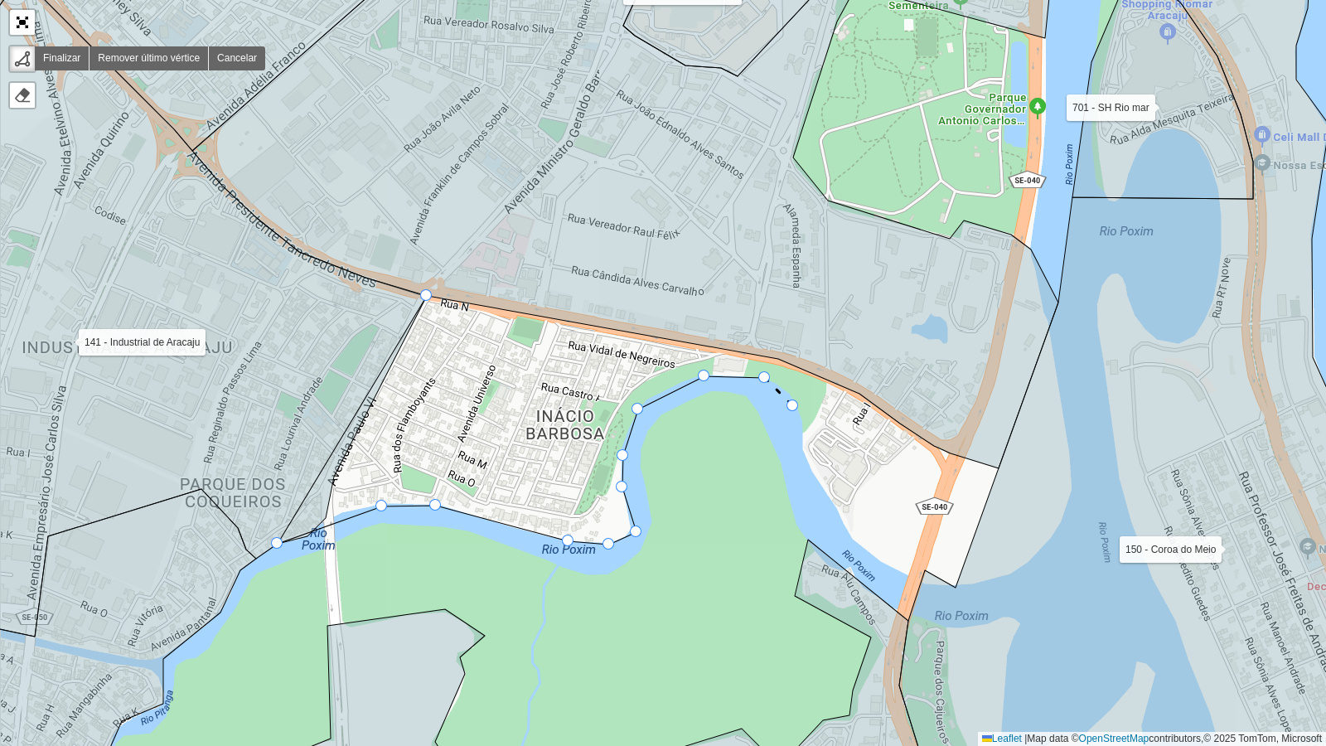
click at [794, 406] on div "1 - AS Boquim 1 - AS Estância 1 - AS [GEOGRAPHIC_DATA] 1 - AS [GEOGRAPHIC_DATA]…" at bounding box center [663, 373] width 1326 height 746
click at [799, 444] on div "1 - AS Boquim 1 - AS Estância 1 - AS [GEOGRAPHIC_DATA] 1 - AS [GEOGRAPHIC_DATA]…" at bounding box center [663, 373] width 1326 height 746
click at [808, 467] on div "1 - AS Boquim 1 - AS Estância 1 - AS [GEOGRAPHIC_DATA] 1 - AS [GEOGRAPHIC_DATA]…" at bounding box center [663, 373] width 1326 height 746
click at [833, 484] on div "1 - AS Boquim 1 - AS Estância 1 - AS [GEOGRAPHIC_DATA] 1 - AS [GEOGRAPHIC_DATA]…" at bounding box center [663, 373] width 1326 height 746
click at [849, 484] on icon at bounding box center [841, 522] width 16 height 34
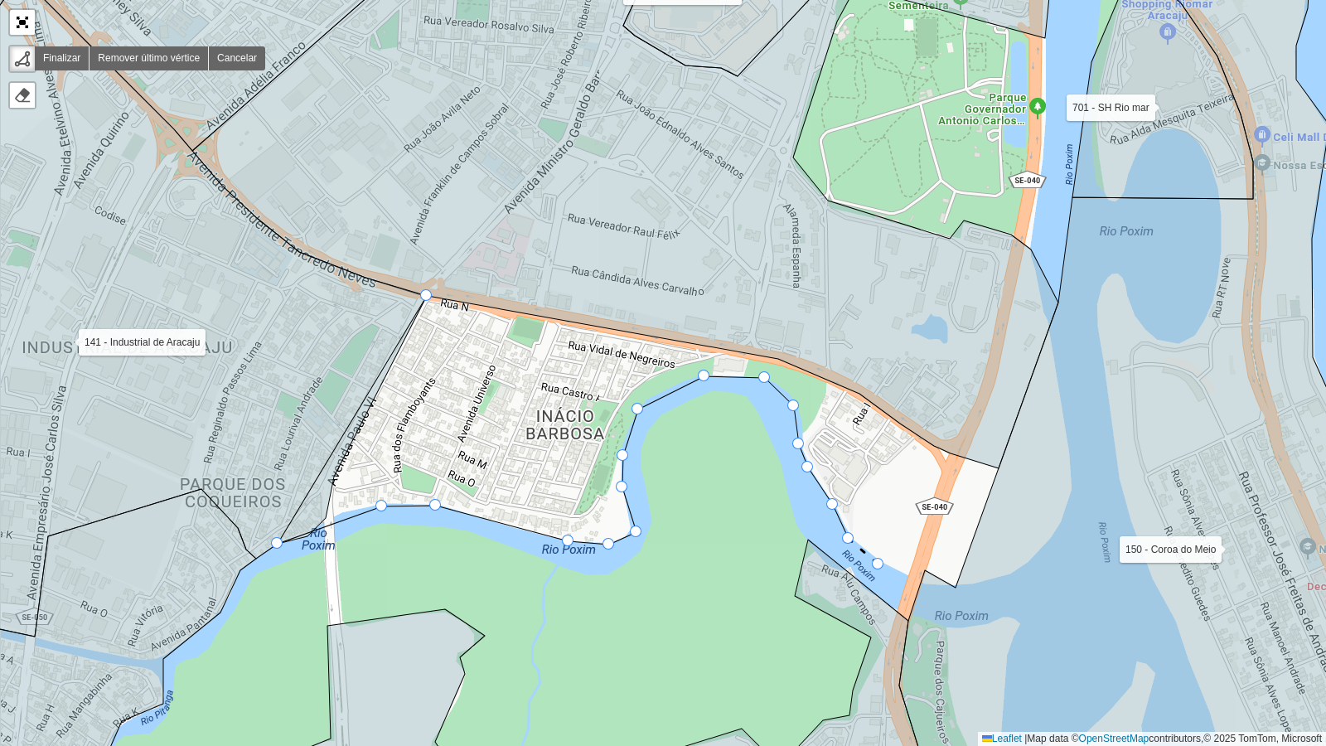
click at [878, 484] on div "1 - AS Boquim 1 - AS Estância 1 - AS [GEOGRAPHIC_DATA] 1 - AS [GEOGRAPHIC_DATA]…" at bounding box center [663, 373] width 1326 height 746
click at [919, 484] on div "1 - AS Boquim 1 - AS Estância 1 - AS [GEOGRAPHIC_DATA] 1 - AS [GEOGRAPHIC_DATA]…" at bounding box center [663, 373] width 1326 height 746
click at [930, 484] on div "1 - AS Boquim 1 - AS Estância 1 - AS [GEOGRAPHIC_DATA] 1 - AS [GEOGRAPHIC_DATA]…" at bounding box center [663, 373] width 1326 height 746
click at [953, 484] on div "1 - AS Boquim 1 - AS Estância 1 - AS [GEOGRAPHIC_DATA] 1 - AS [GEOGRAPHIC_DATA]…" at bounding box center [663, 373] width 1326 height 746
click at [1007, 474] on icon at bounding box center [1179, 373] width 560 height 897
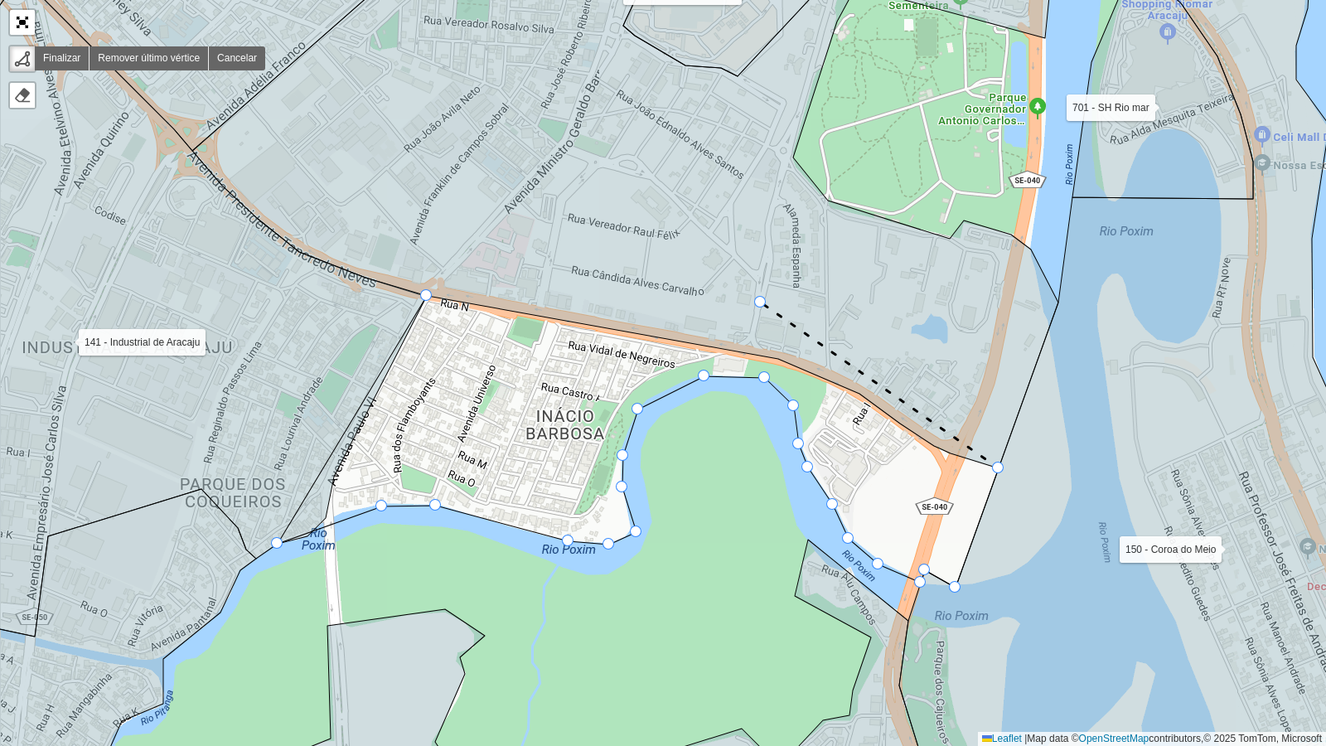
click at [761, 302] on icon at bounding box center [635, 197] width 887 height 544
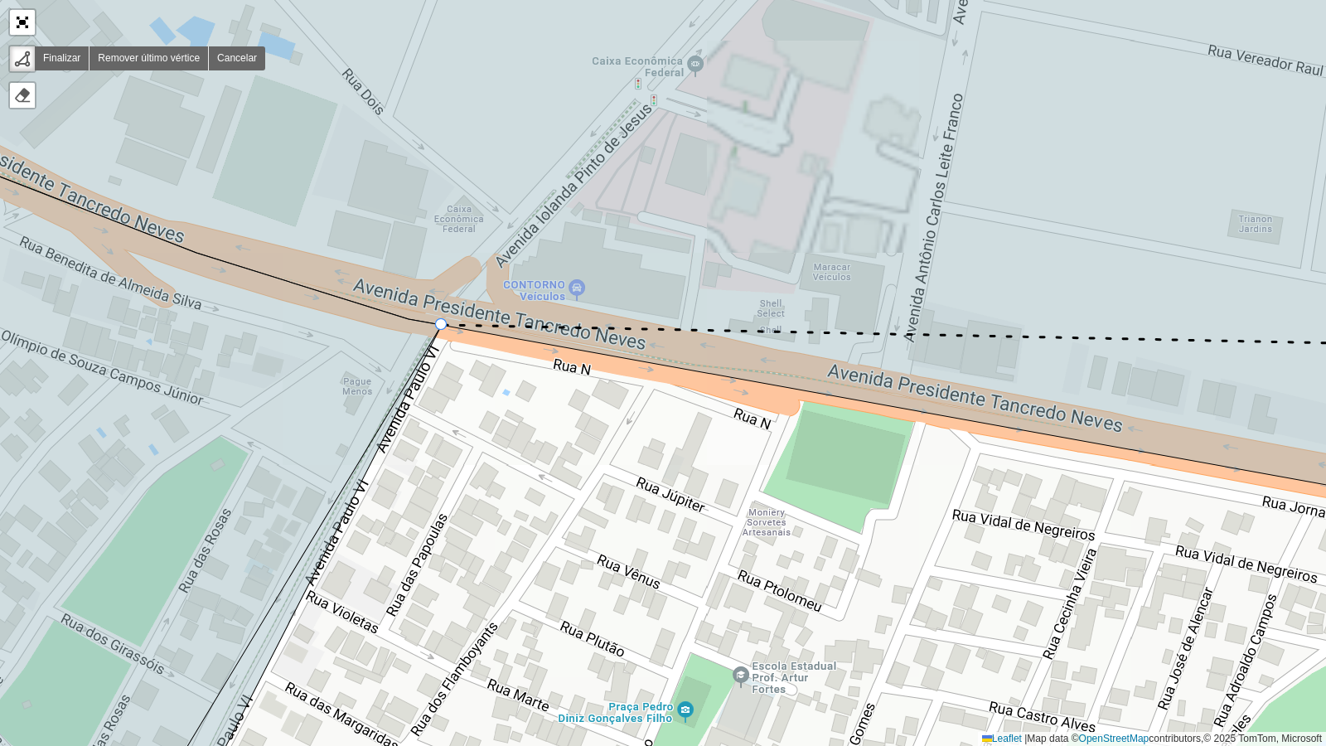
click at [443, 322] on div at bounding box center [441, 324] width 12 height 12
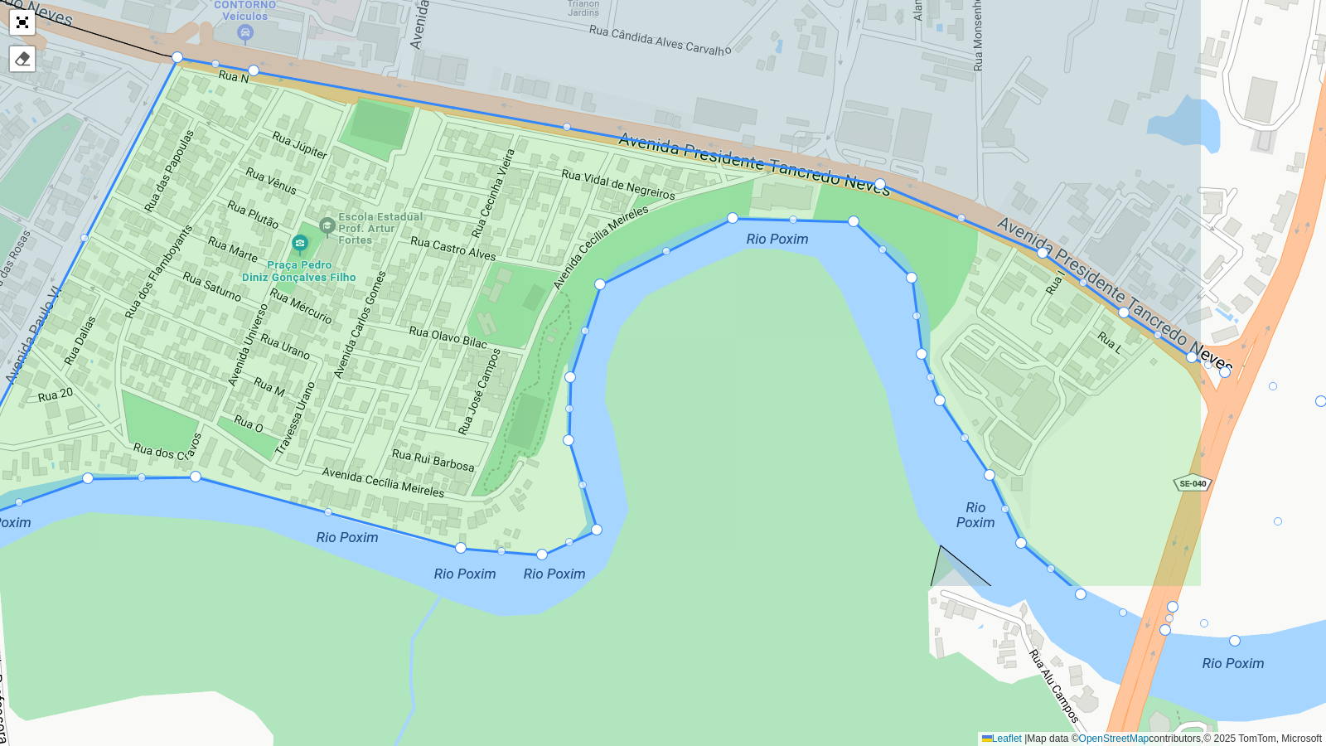
drag, startPoint x: 858, startPoint y: 433, endPoint x: 600, endPoint y: 198, distance: 348.4
click at [600, 198] on icon at bounding box center [576, 323] width 1253 height 530
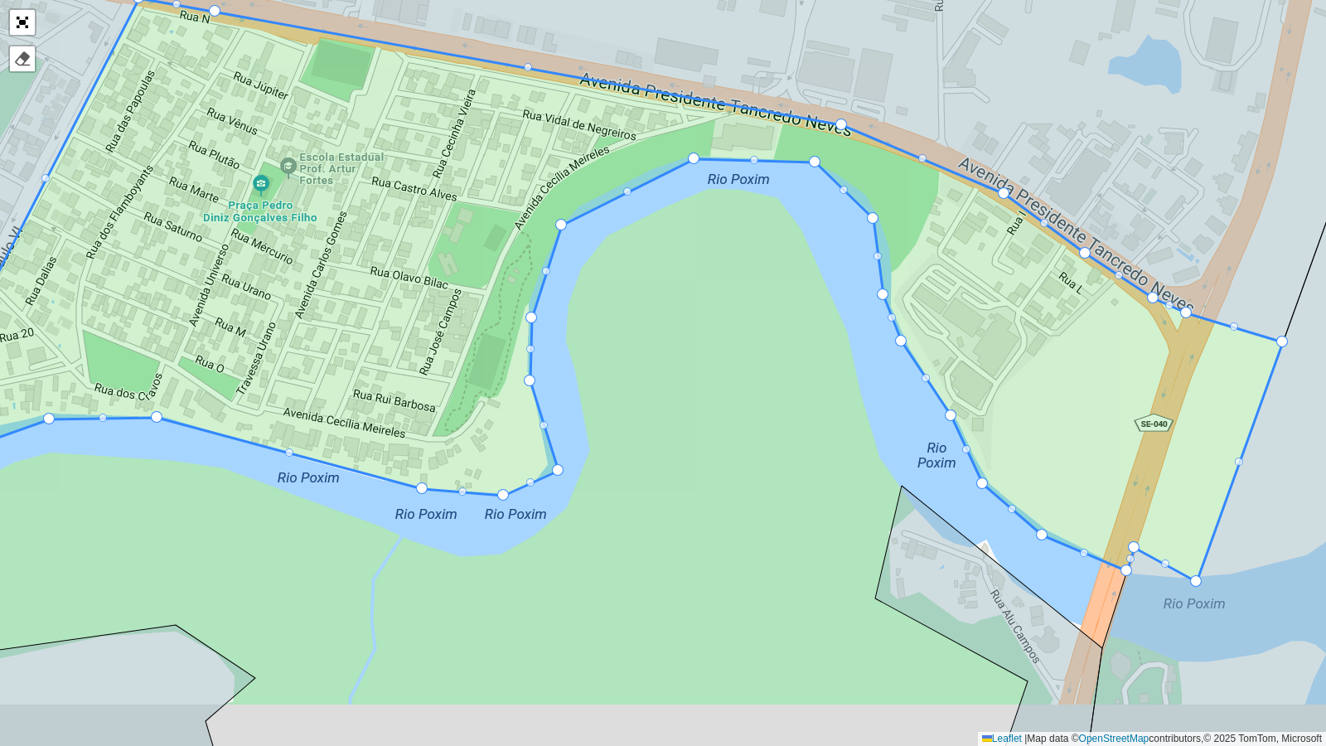
click at [719, 435] on div "1 - AS Boquim 1 - AS Estância 1 - AS [GEOGRAPHIC_DATA] 1 - AS [GEOGRAPHIC_DATA]…" at bounding box center [663, 373] width 1326 height 746
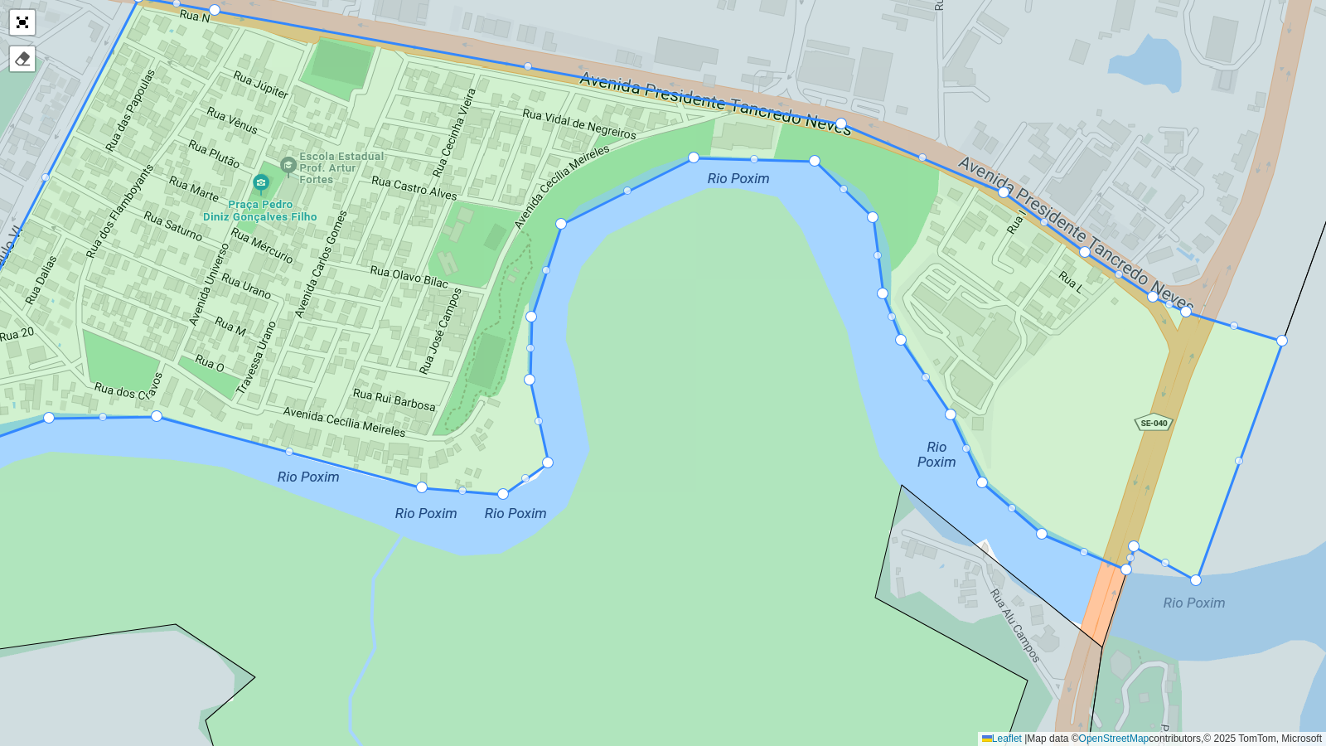
drag, startPoint x: 557, startPoint y: 467, endPoint x: 547, endPoint y: 461, distance: 12.0
click at [526, 472] on icon at bounding box center [596, 289] width 1371 height 583
click at [526, 474] on div at bounding box center [525, 478] width 8 height 8
drag, startPoint x: 527, startPoint y: 476, endPoint x: 535, endPoint y: 478, distance: 8.5
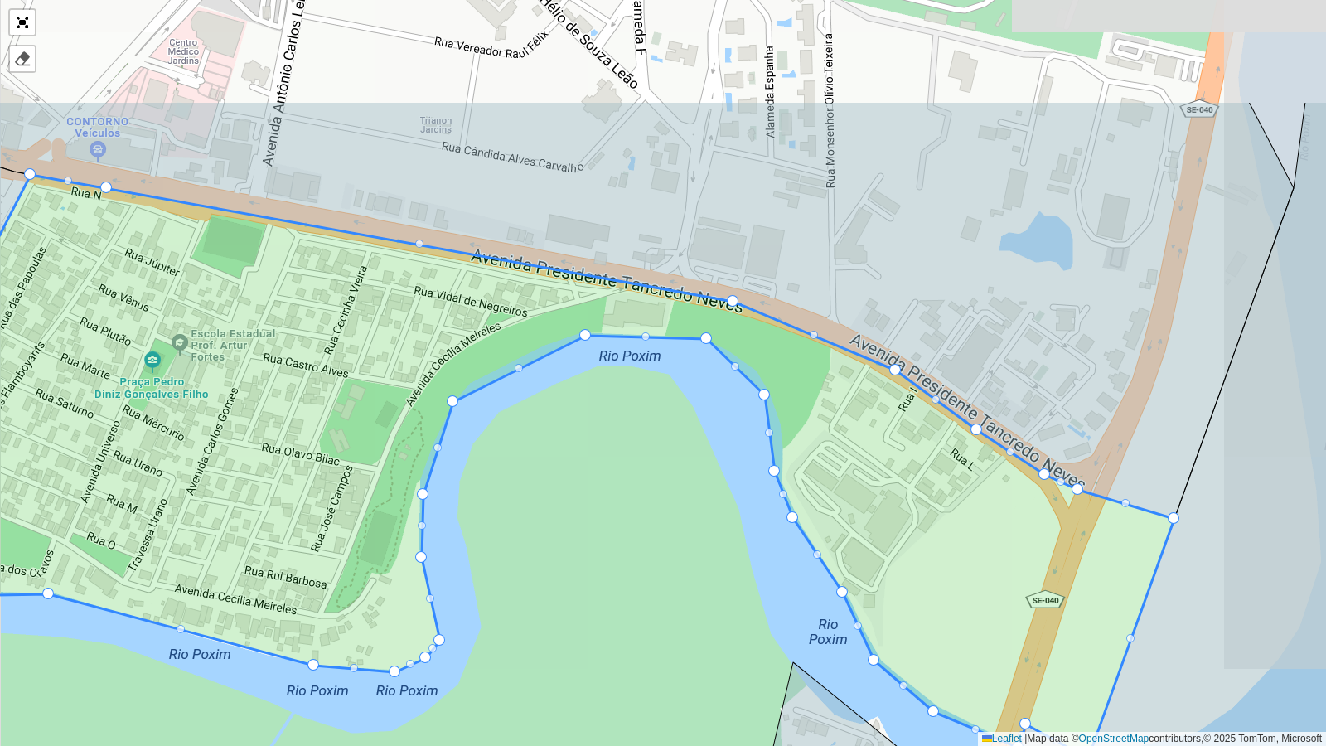
drag, startPoint x: 740, startPoint y: 257, endPoint x: 620, endPoint y: 428, distance: 208.7
click at [632, 438] on div "1 - AS Boquim 1 - AS Estância 1 - AS [GEOGRAPHIC_DATA] 1 - AS [GEOGRAPHIC_DATA]…" at bounding box center [663, 373] width 1326 height 746
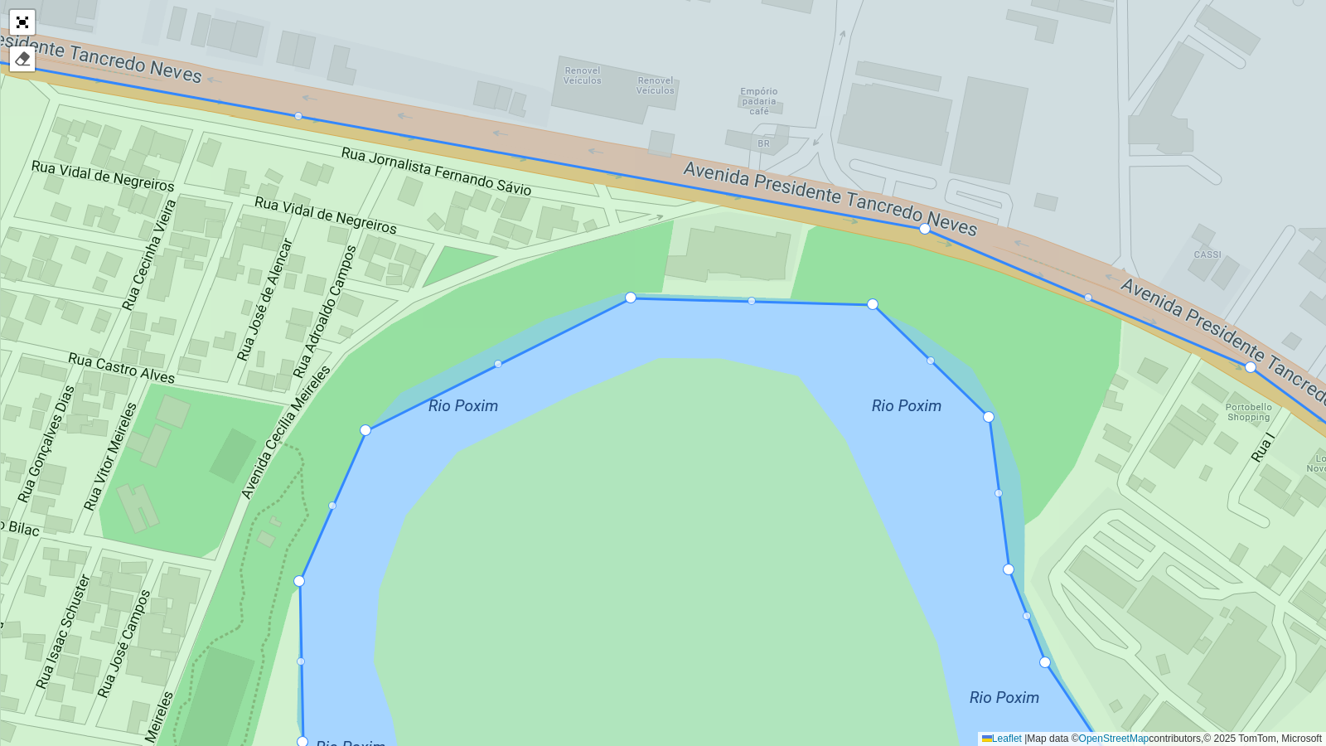
drag, startPoint x: 305, startPoint y: 620, endPoint x: 298, endPoint y: 584, distance: 36.2
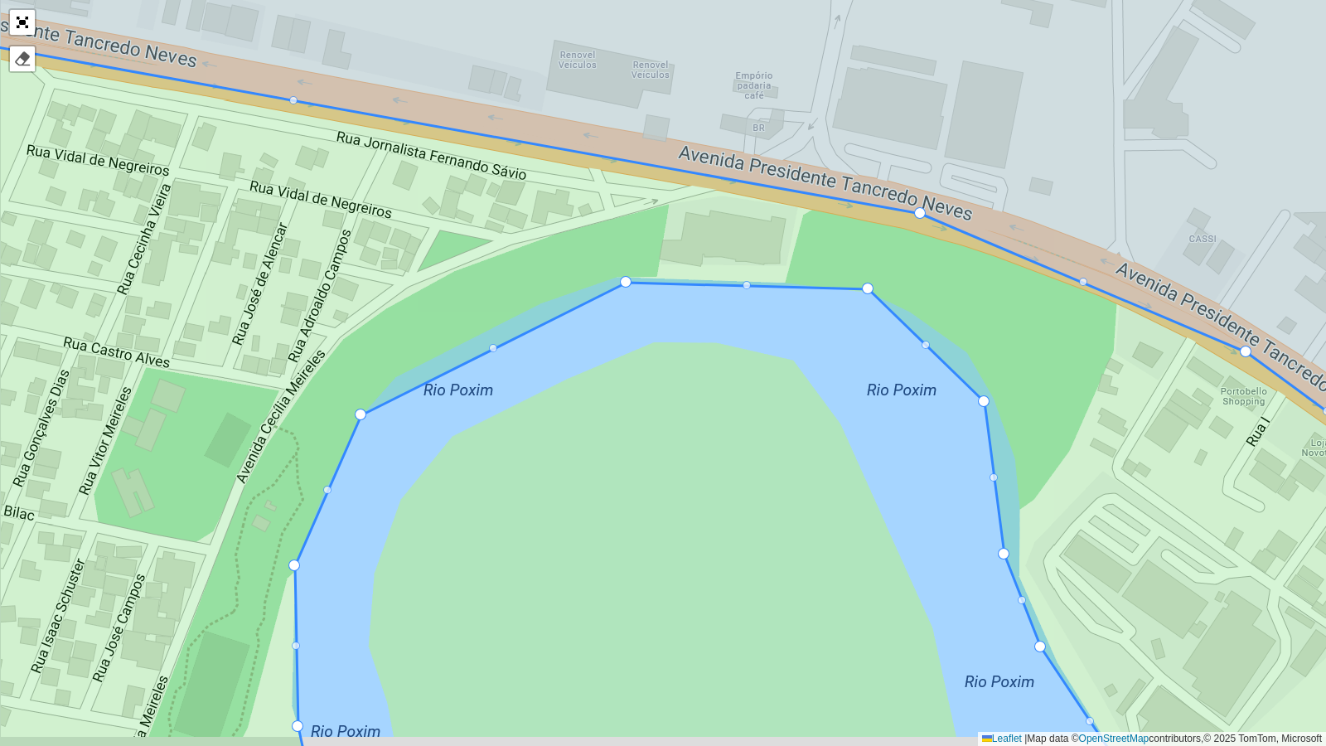
drag, startPoint x: 303, startPoint y: 734, endPoint x: 297, endPoint y: 713, distance: 22.3
click at [297, 484] on icon at bounding box center [658, 414] width 1596 height 785
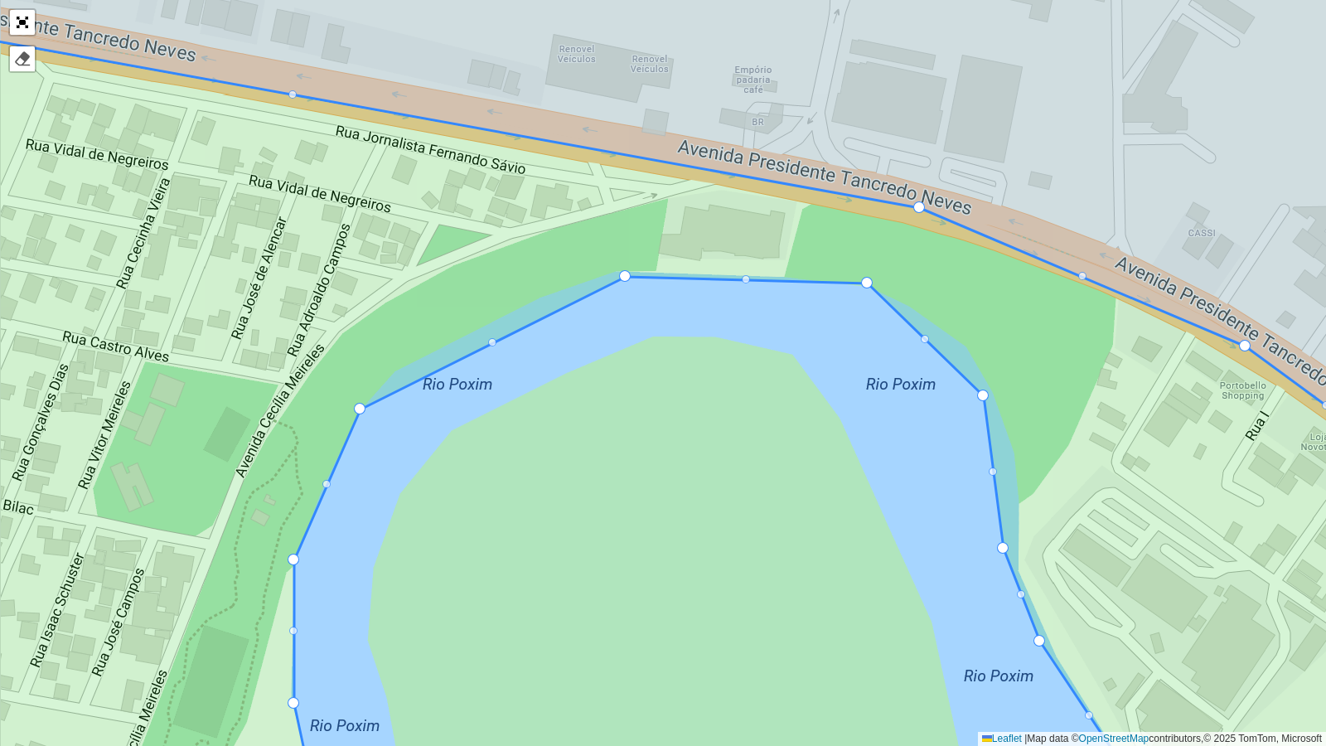
drag, startPoint x: 297, startPoint y: 718, endPoint x: 294, endPoint y: 700, distance: 17.7
drag, startPoint x: 360, startPoint y: 409, endPoint x: 392, endPoint y: 373, distance: 48.1
click at [341, 464] on div at bounding box center [342, 466] width 8 height 8
drag, startPoint x: 341, startPoint y: 464, endPoint x: 360, endPoint y: 410, distance: 57.1
drag, startPoint x: 624, startPoint y: 269, endPoint x: 616, endPoint y: 265, distance: 9.3
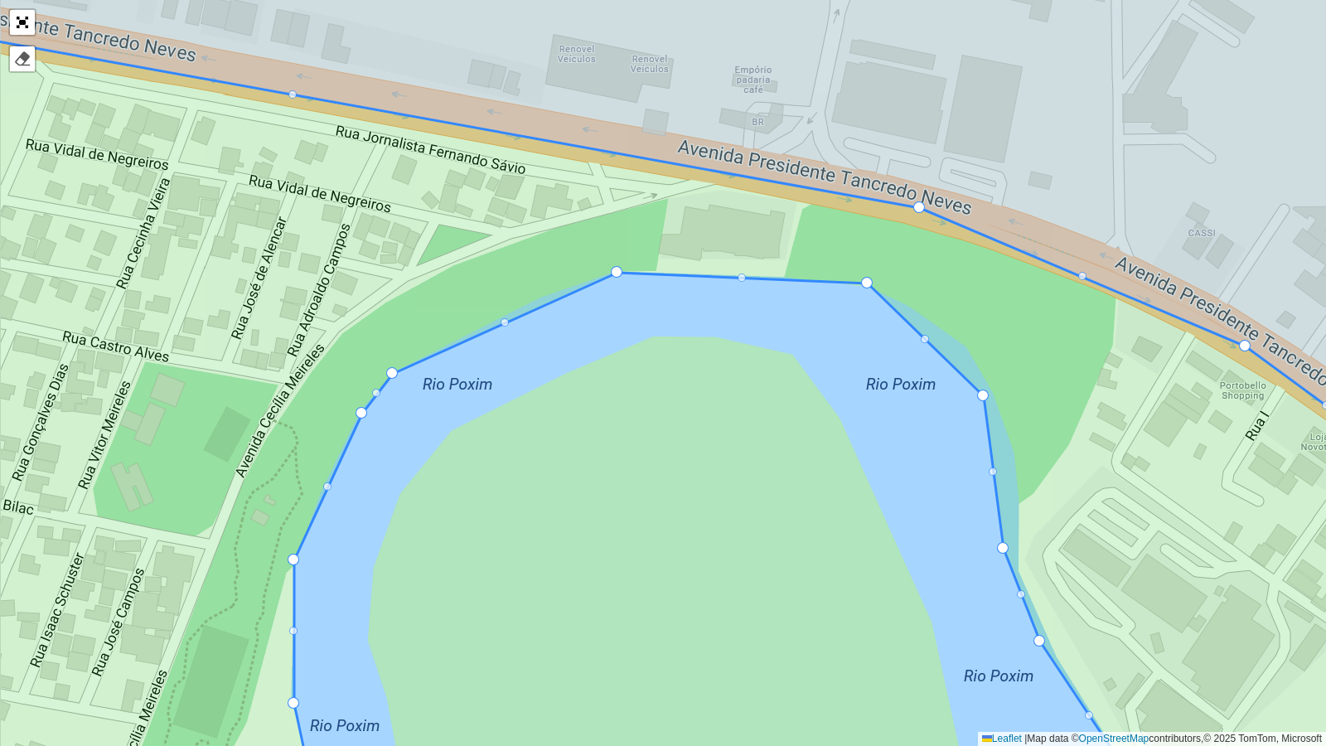
click at [501, 318] on icon at bounding box center [663, 419] width 1596 height 805
click at [501, 319] on div at bounding box center [504, 322] width 8 height 8
click at [504, 321] on div at bounding box center [504, 322] width 8 height 8
drag, startPoint x: 613, startPoint y: 273, endPoint x: 544, endPoint y: 298, distance: 73.9
click at [704, 292] on div at bounding box center [707, 290] width 8 height 8
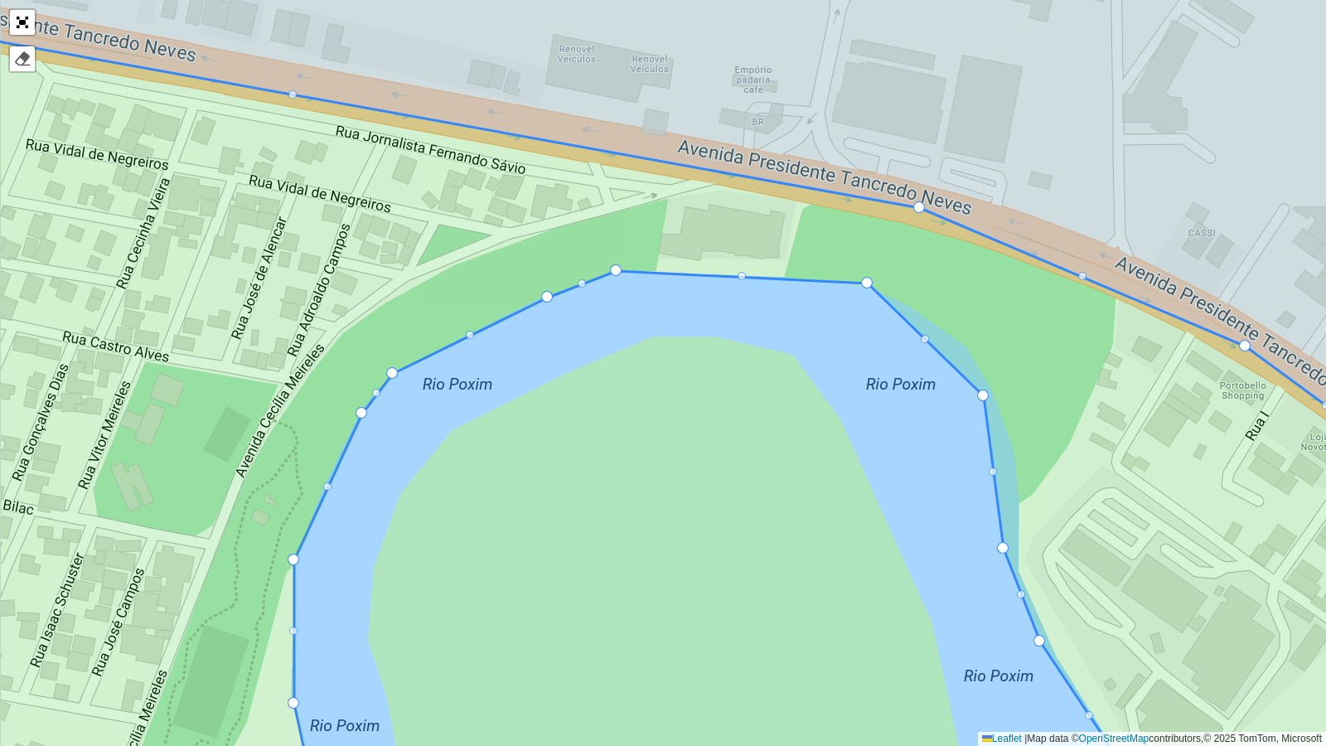
drag, startPoint x: 704, startPoint y: 293, endPoint x: 612, endPoint y: 272, distance: 93.5
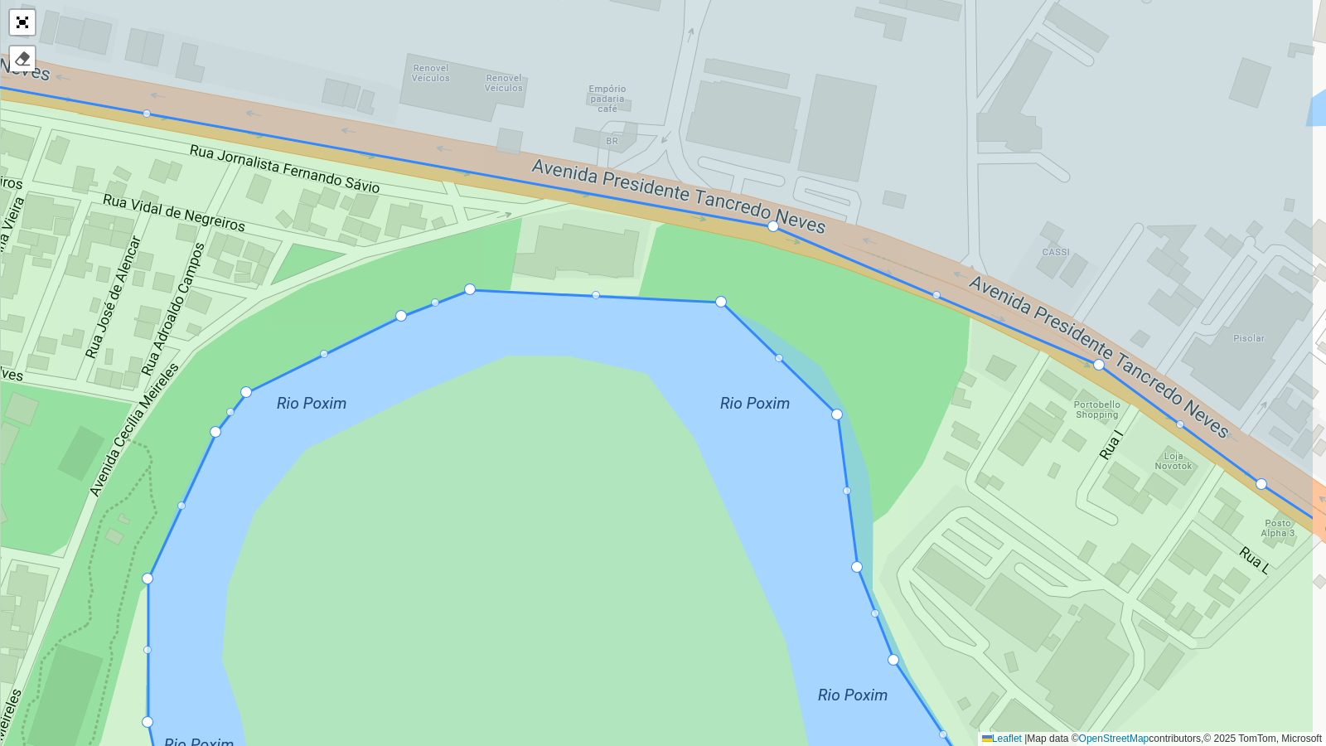
drag, startPoint x: 673, startPoint y: 459, endPoint x: 464, endPoint y: 425, distance: 211.6
click at [464, 425] on div "1 - AS Boquim 1 - AS Estância 1 - AS [GEOGRAPHIC_DATA] 1 - AS [GEOGRAPHIC_DATA]…" at bounding box center [663, 373] width 1326 height 746
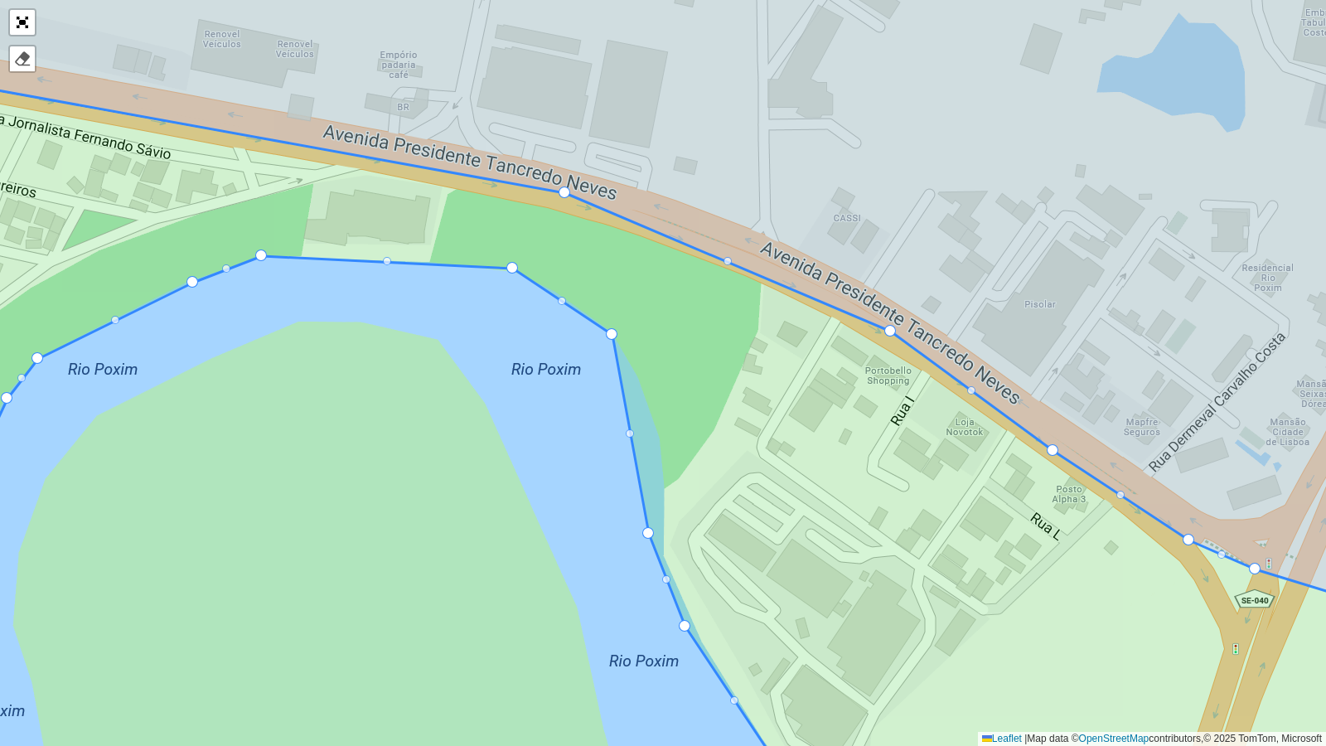
drag, startPoint x: 627, startPoint y: 378, endPoint x: 611, endPoint y: 331, distance: 49.3
click at [631, 435] on div at bounding box center [630, 433] width 8 height 8
click at [631, 434] on div at bounding box center [630, 433] width 8 height 8
drag, startPoint x: 647, startPoint y: 533, endPoint x: 655, endPoint y: 429, distance: 103.9
drag, startPoint x: 681, startPoint y: 621, endPoint x: 657, endPoint y: 554, distance: 71.3
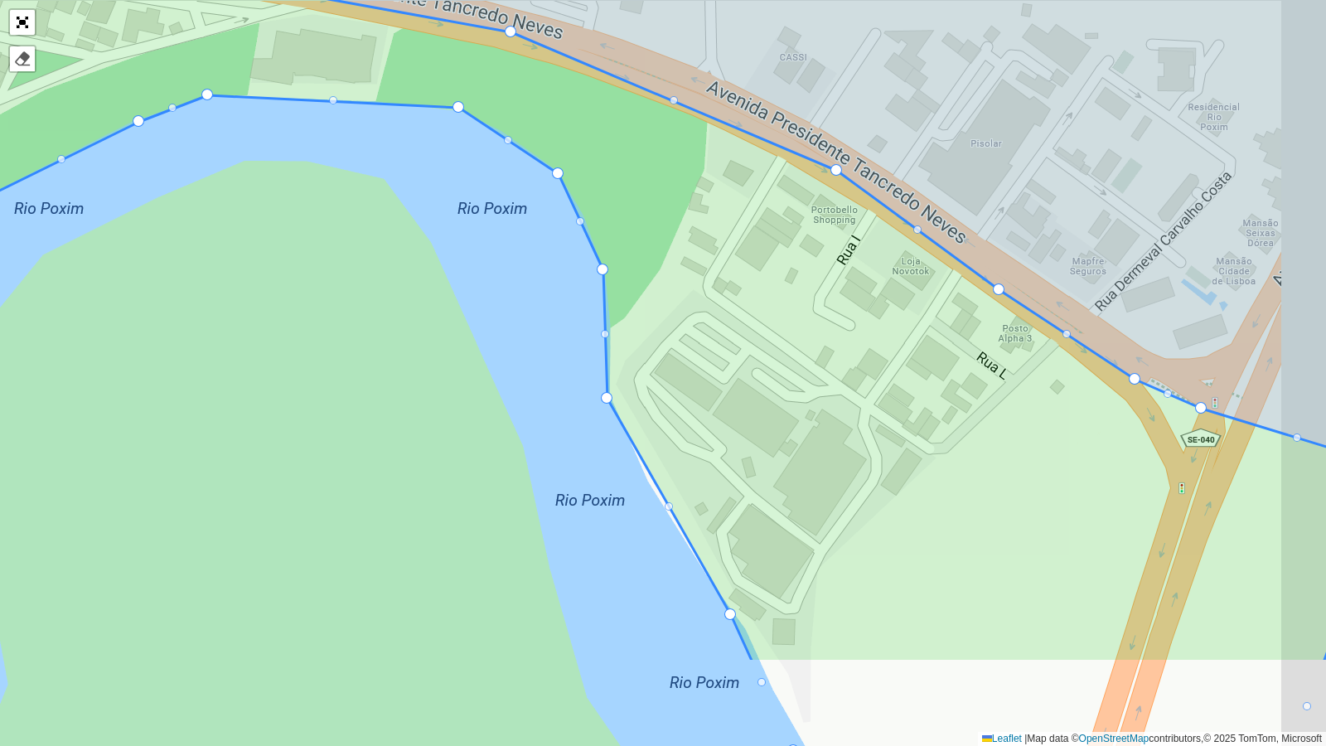
drag, startPoint x: 750, startPoint y: 476, endPoint x: 716, endPoint y: 352, distance: 128.9
click at [716, 352] on icon at bounding box center [602, 284] width 1583 height 757
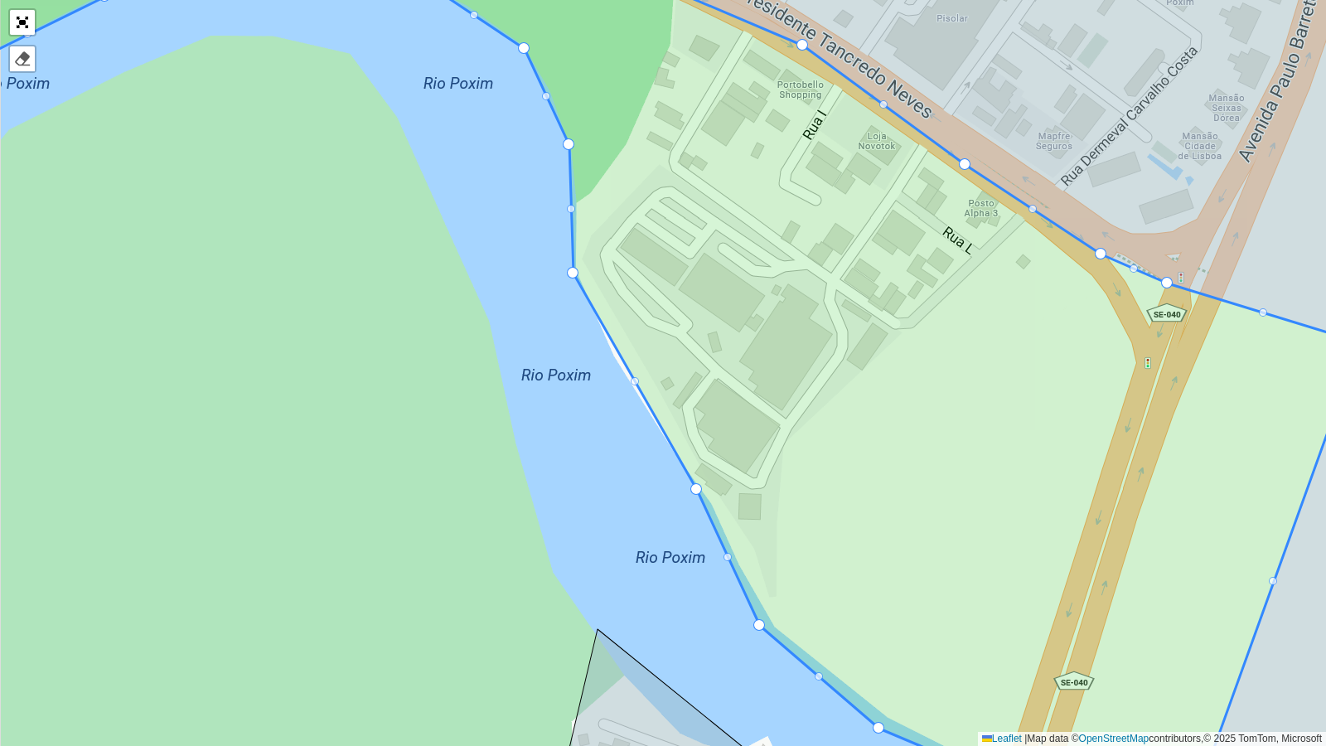
click at [634, 378] on div at bounding box center [635, 381] width 8 height 8
drag, startPoint x: 634, startPoint y: 378, endPoint x: 603, endPoint y: 348, distance: 42.8
drag, startPoint x: 696, startPoint y: 488, endPoint x: 709, endPoint y: 505, distance: 21.2
drag, startPoint x: 757, startPoint y: 621, endPoint x: 766, endPoint y: 621, distance: 10.0
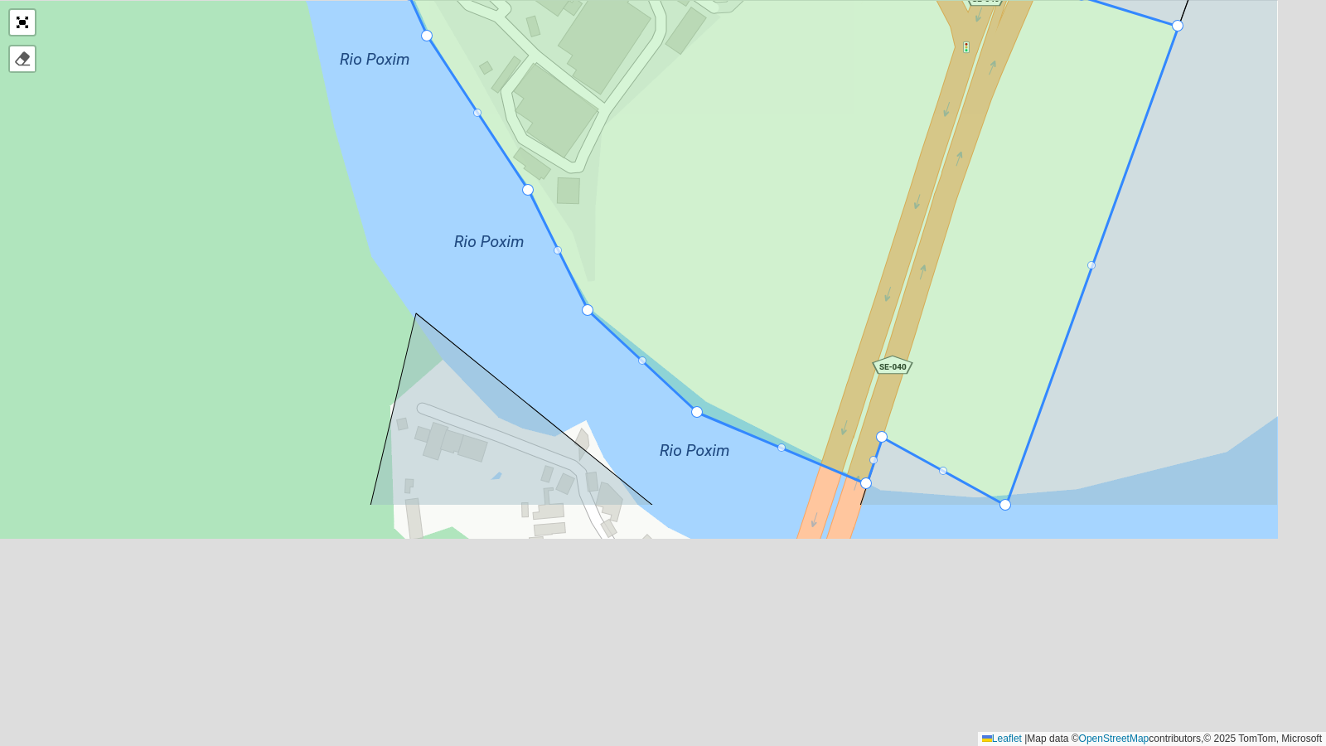
drag, startPoint x: 916, startPoint y: 641, endPoint x: 725, endPoint y: 317, distance: 376.6
click at [725, 317] on icon at bounding box center [430, 56] width 1495 height 898
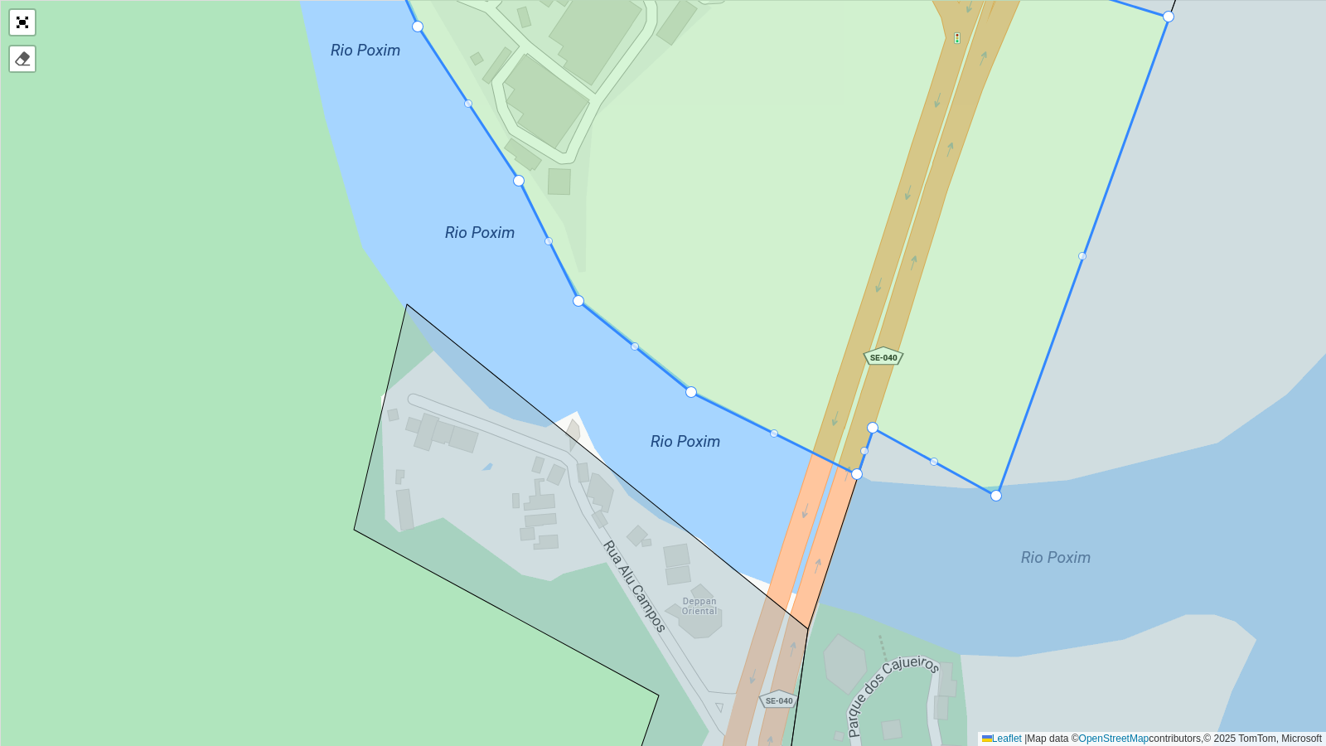
drag, startPoint x: 689, startPoint y: 400, endPoint x: 692, endPoint y: 389, distance: 11.3
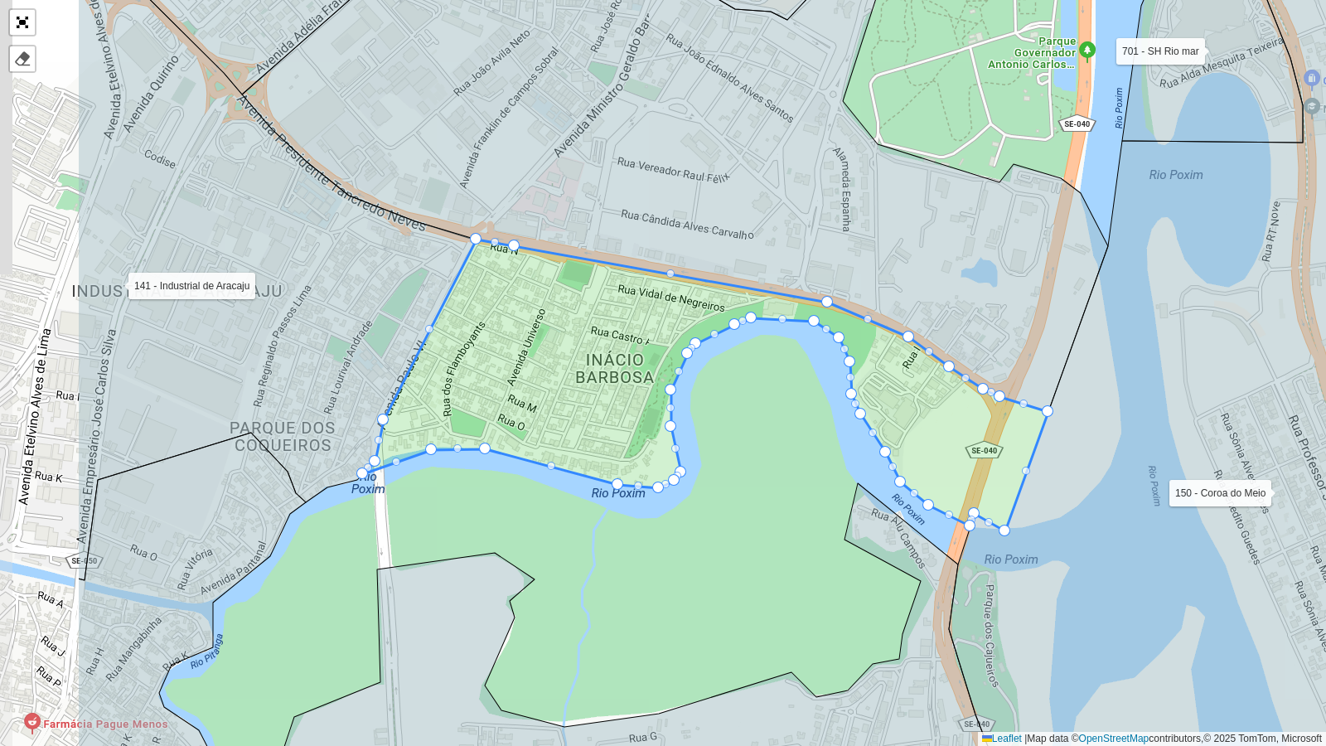
drag, startPoint x: 928, startPoint y: 374, endPoint x: 1139, endPoint y: 404, distance: 213.5
click at [1055, 404] on icon at bounding box center [1305, 403] width 712 height 897
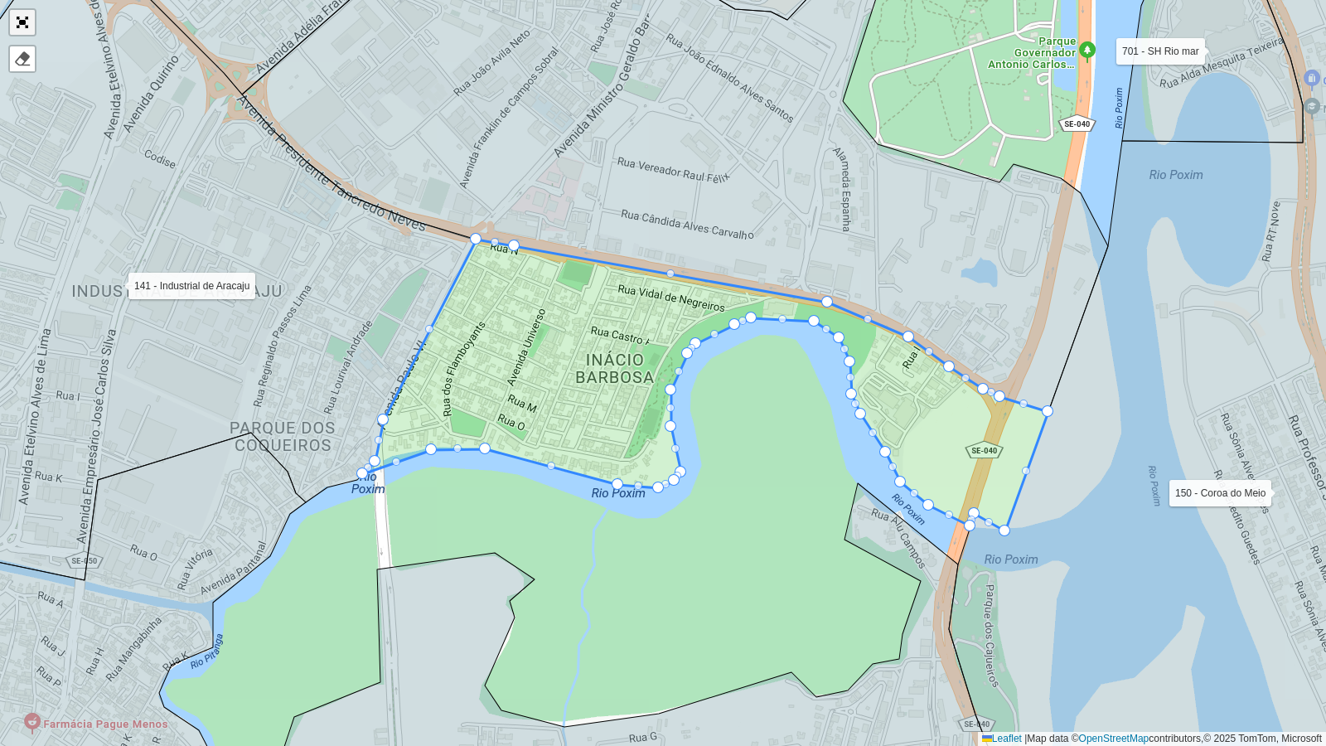
click at [25, 21] on link "Abrir mapa em tela cheia" at bounding box center [22, 22] width 25 height 25
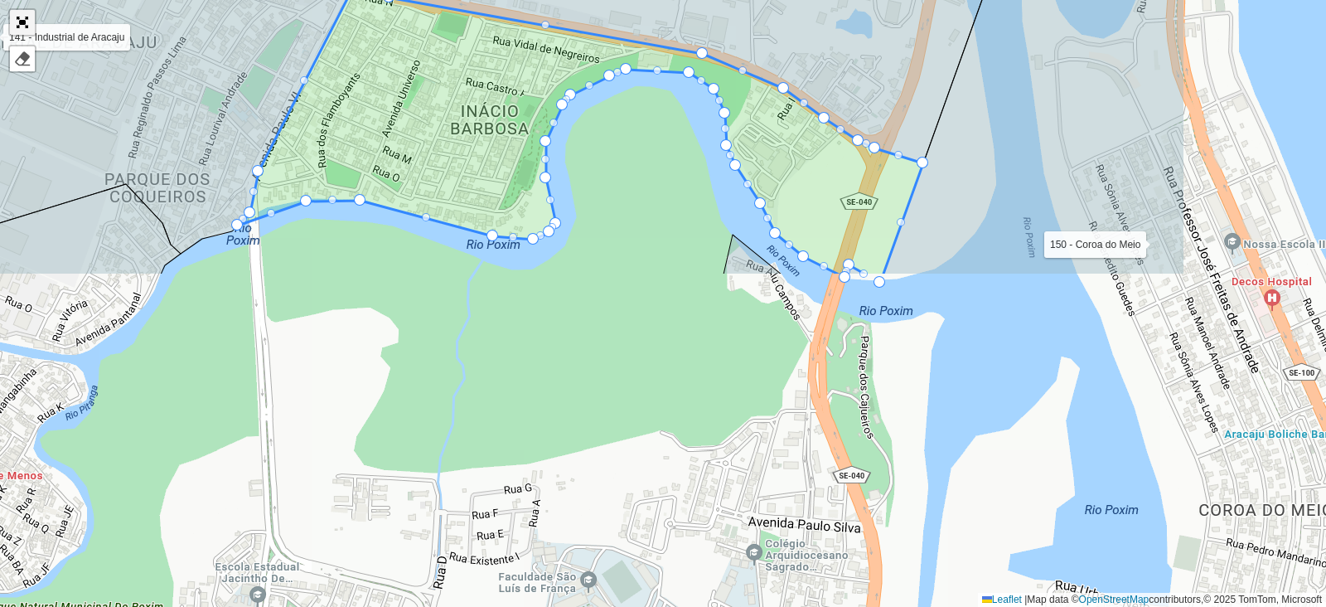
scroll to position [533, 0]
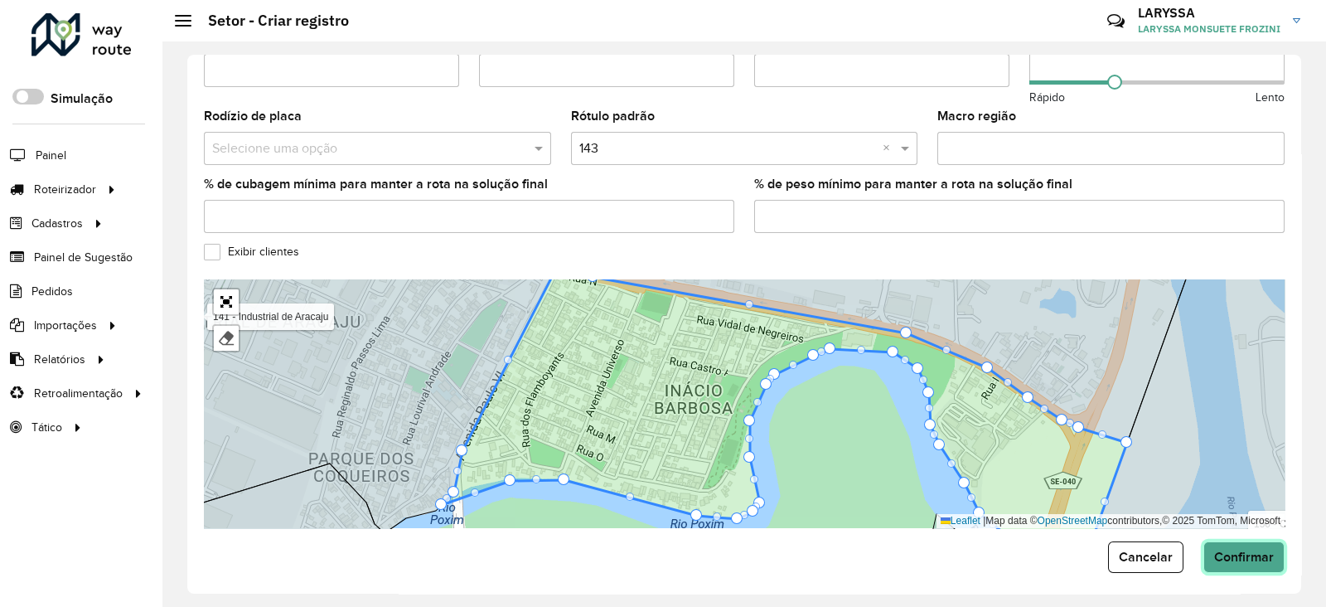
click at [1055, 484] on span "Confirmar" at bounding box center [1244, 556] width 60 height 14
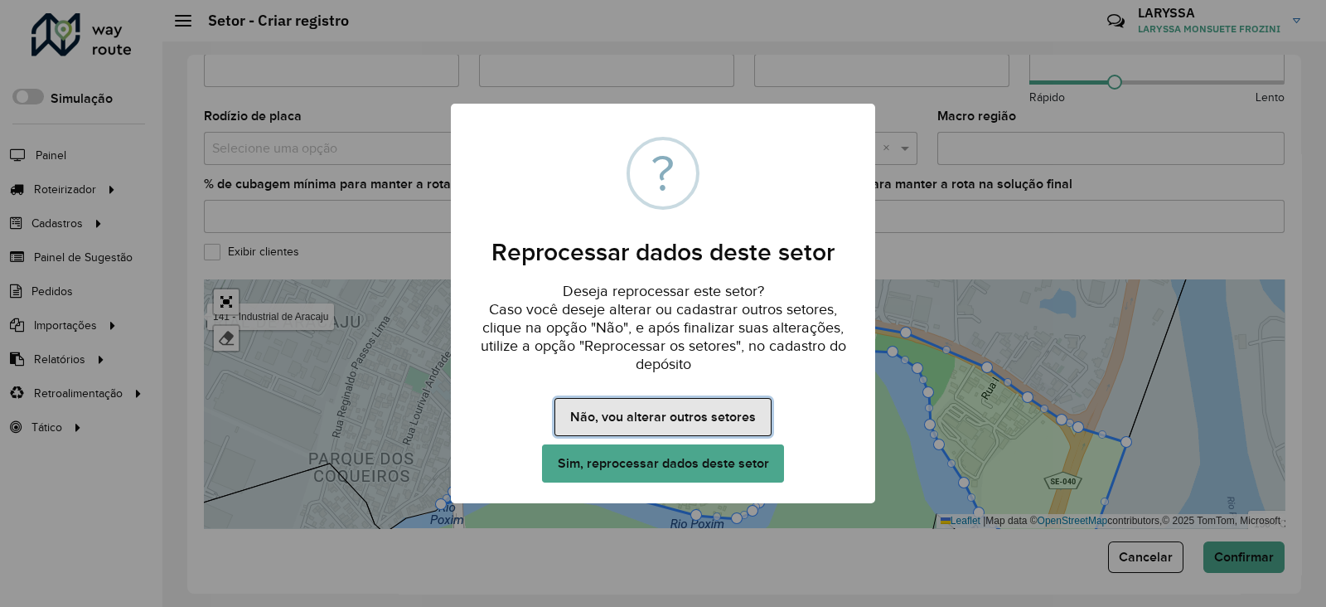
click at [634, 410] on button "Não, vou alterar outros setores" at bounding box center [662, 417] width 216 height 38
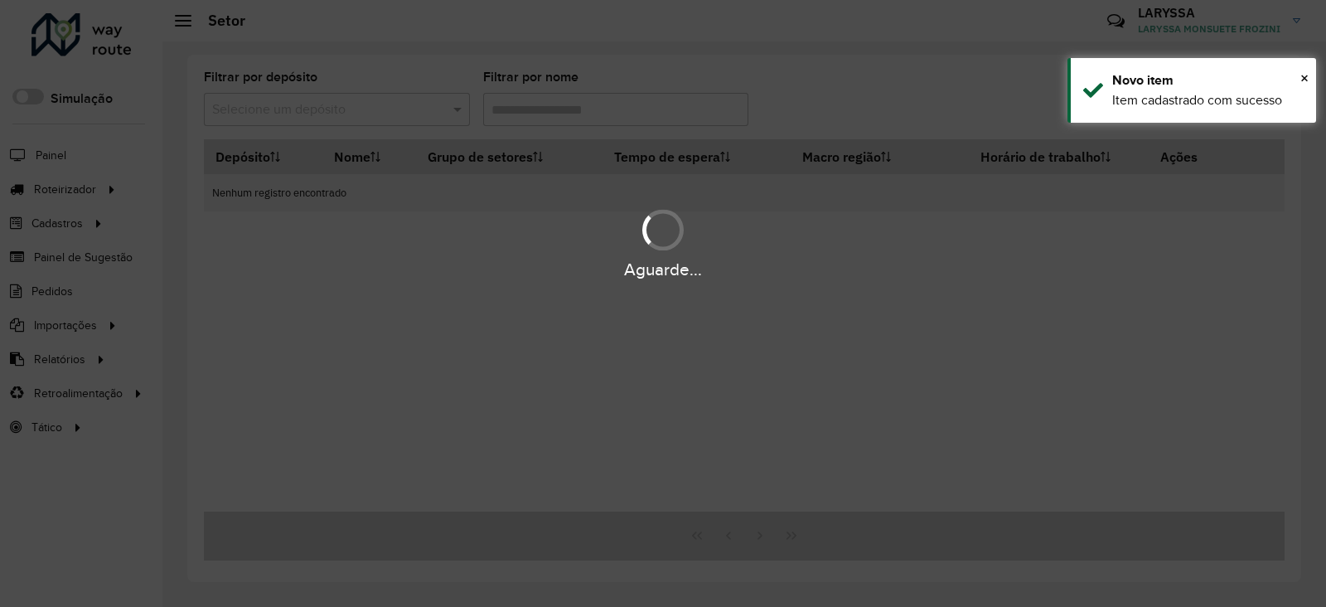
type input "**"
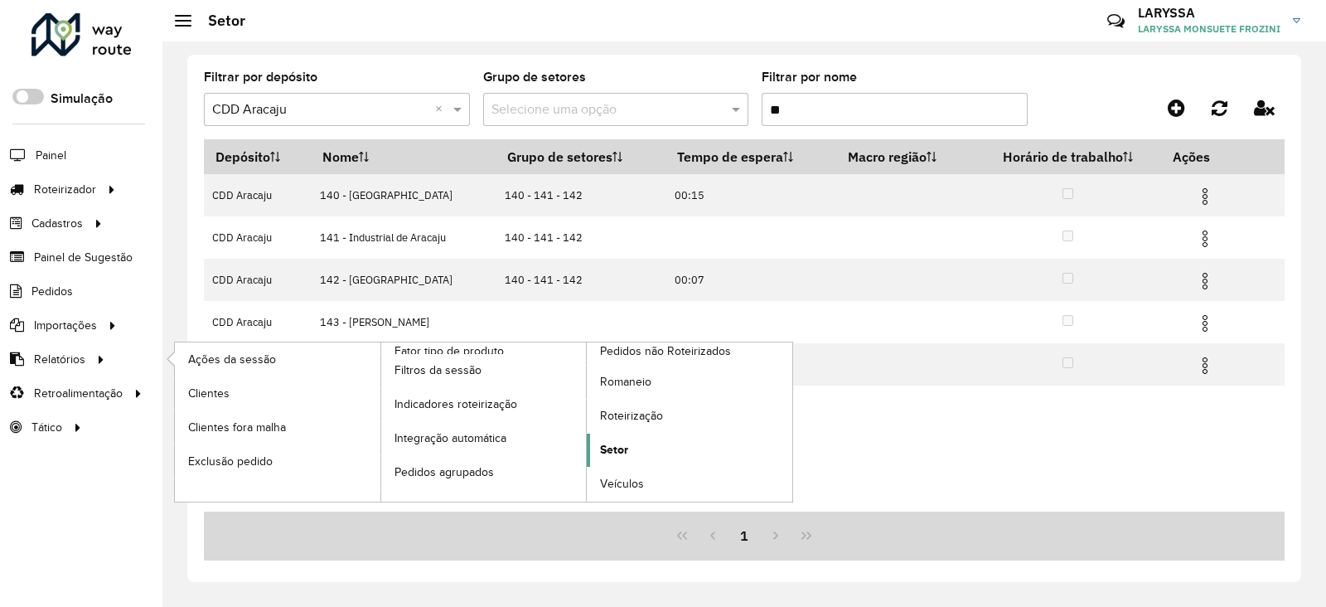
click at [621, 447] on span "Setor" at bounding box center [614, 449] width 28 height 17
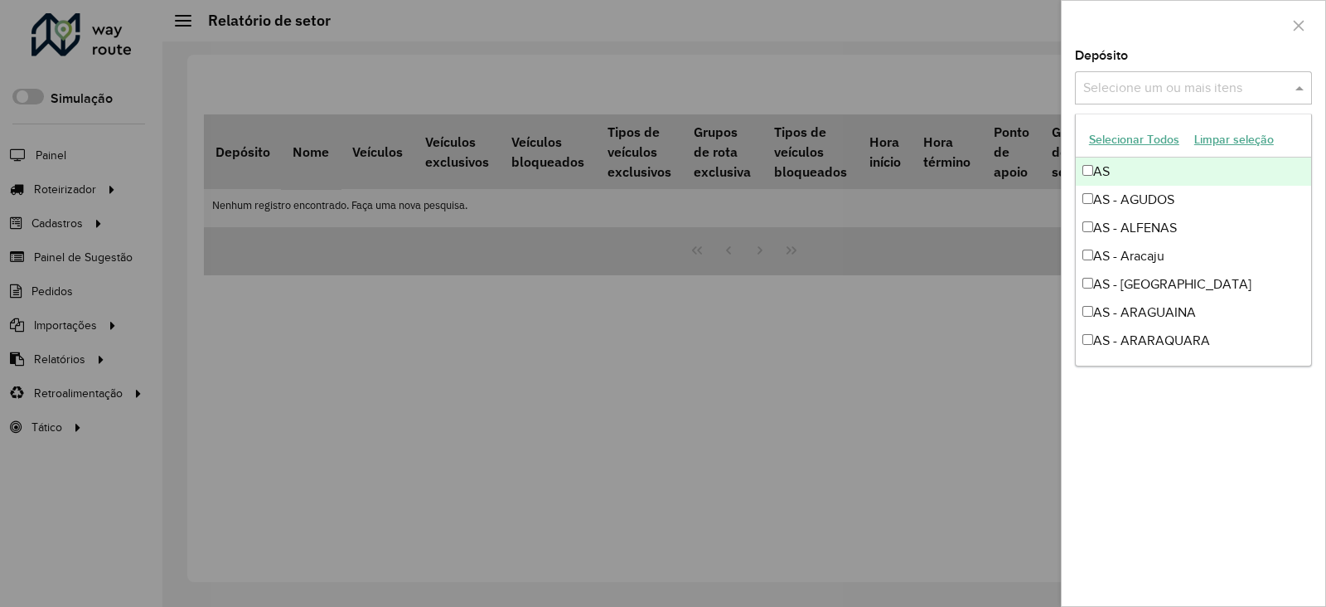
click at [1055, 91] on input "text" at bounding box center [1185, 89] width 212 height 20
type input "*****"
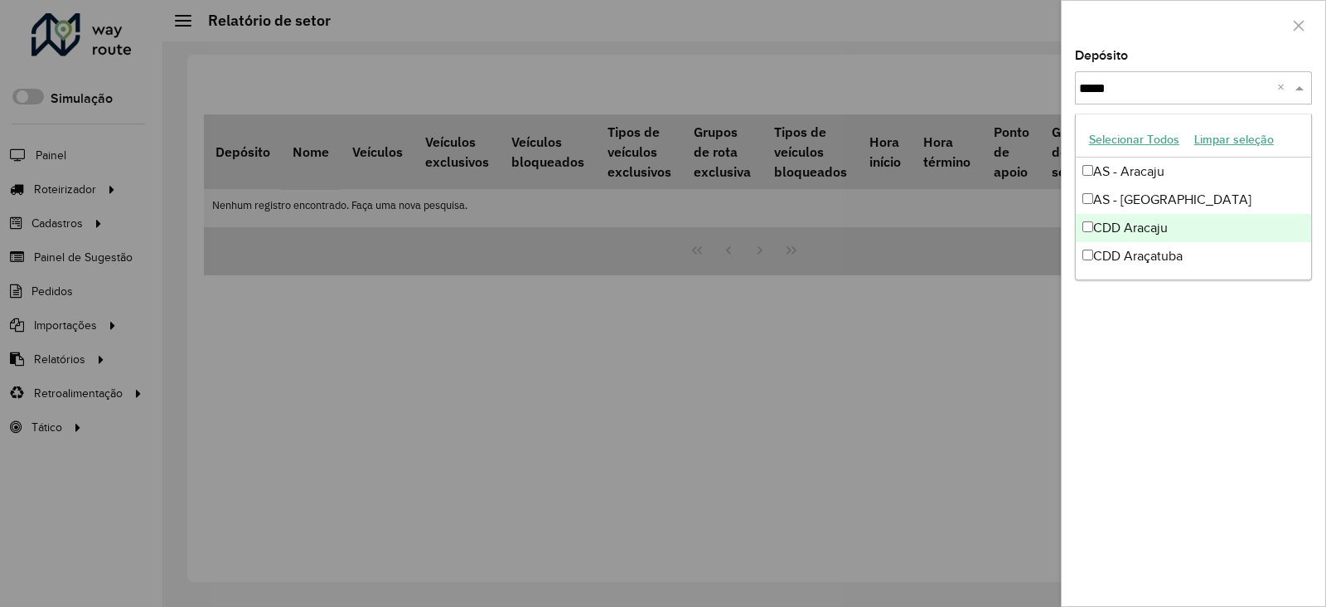
click at [1055, 234] on div "CDD Aracaju" at bounding box center [1193, 228] width 235 height 28
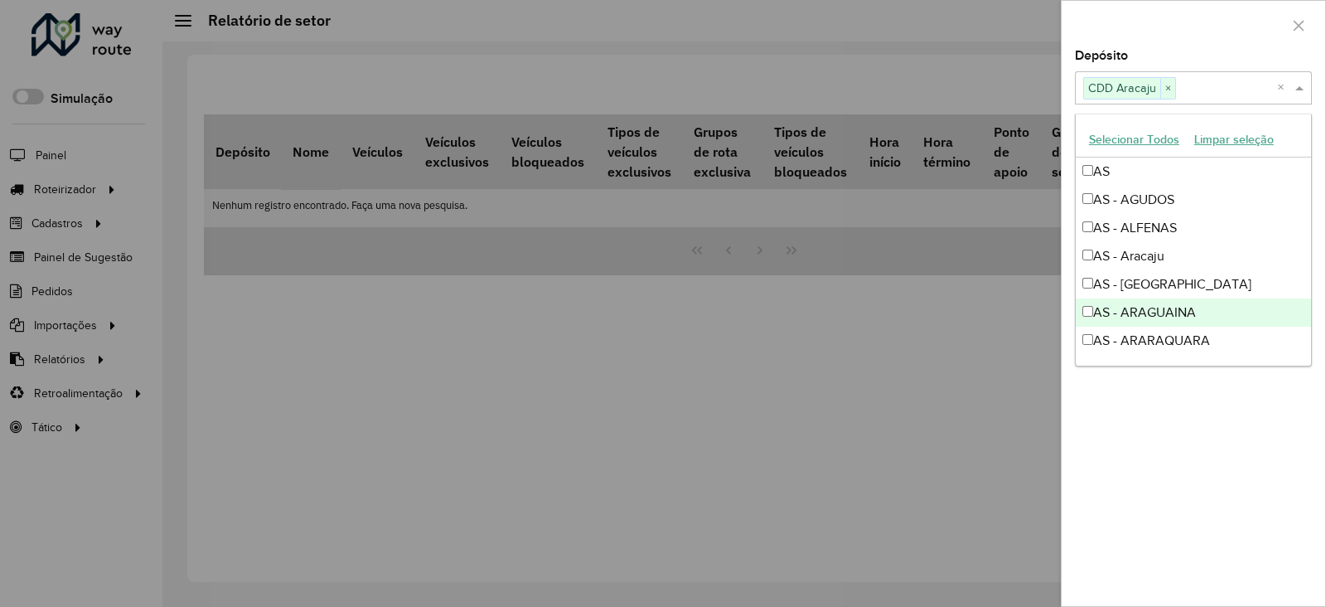
click at [1055, 476] on div "Depósito Selecione um ou mais itens CDD Aracaju × × Grupo de Depósito Selecione…" at bounding box center [1193, 328] width 264 height 556
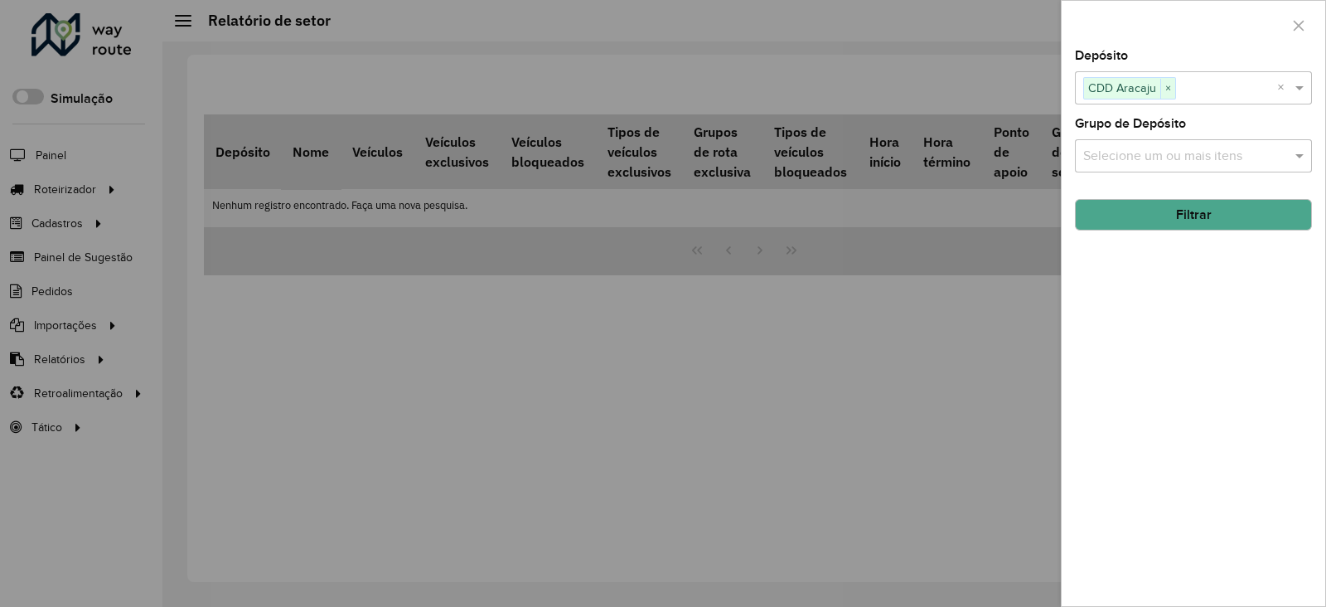
click at [1055, 221] on button "Filtrar" at bounding box center [1193, 214] width 237 height 31
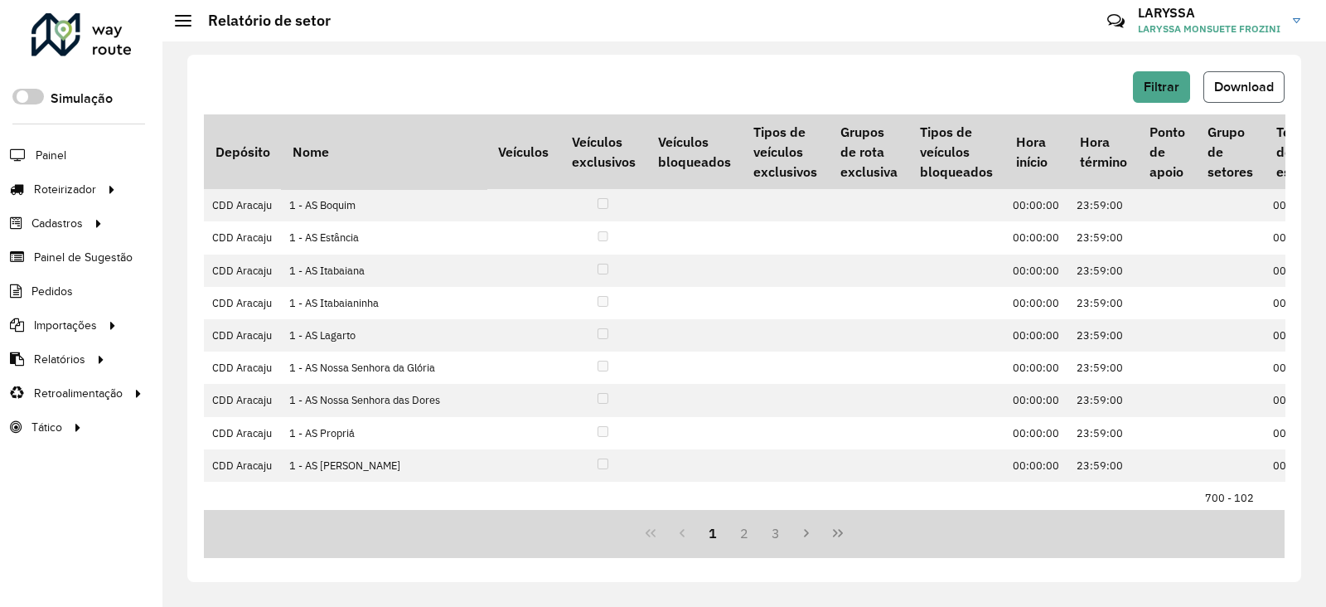
click at [1055, 88] on span "Download" at bounding box center [1244, 87] width 60 height 14
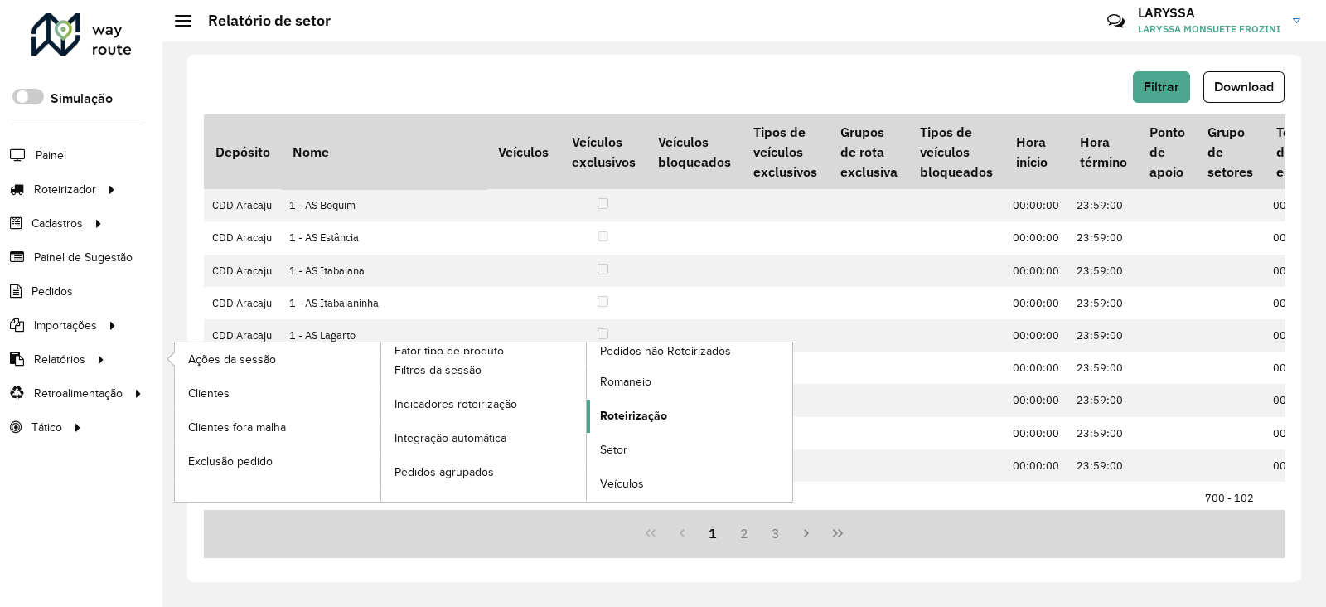
click at [655, 410] on span "Roteirização" at bounding box center [633, 415] width 67 height 17
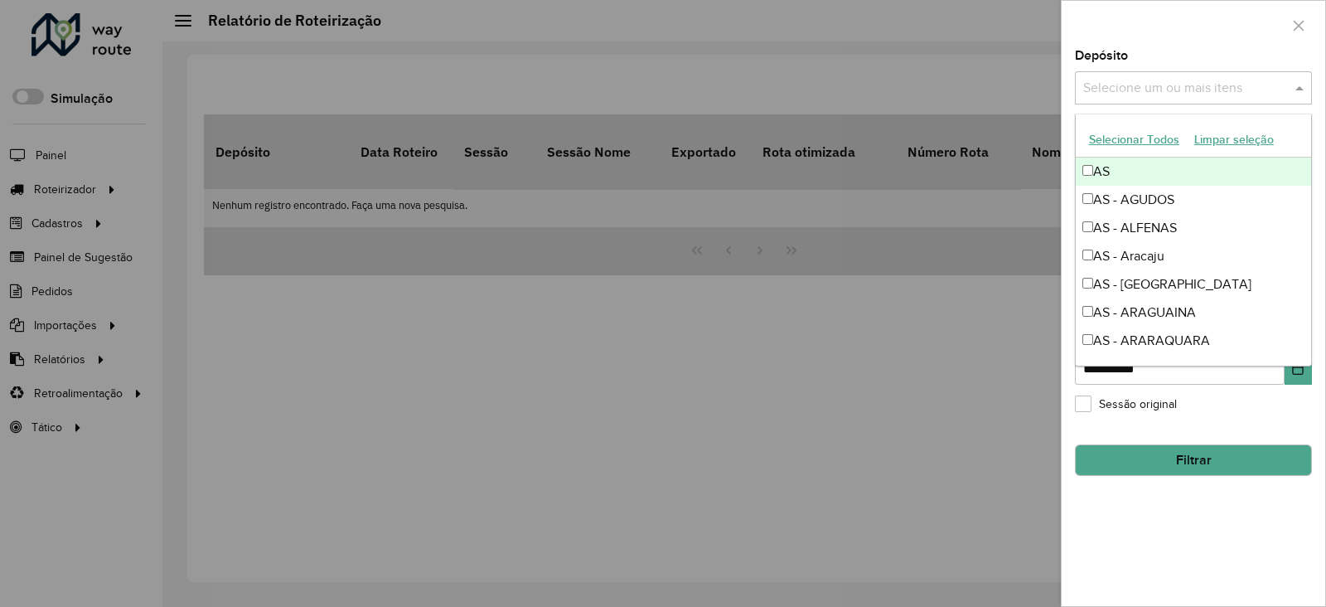
click at [1055, 82] on input "text" at bounding box center [1185, 89] width 212 height 20
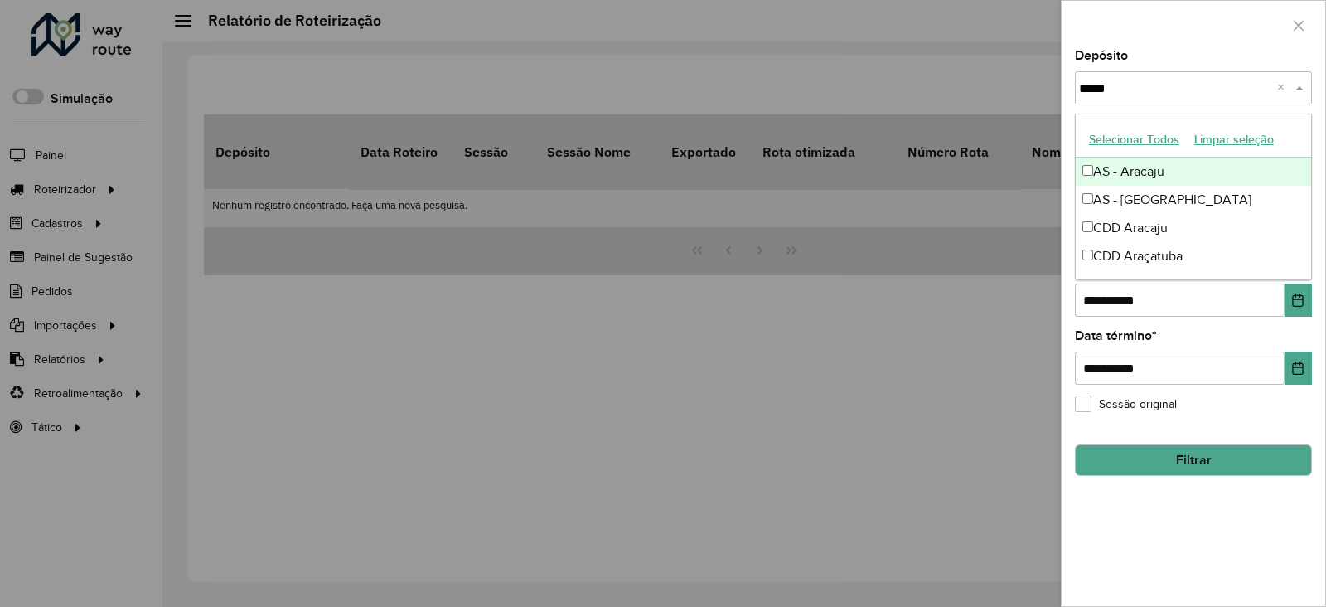
type input "******"
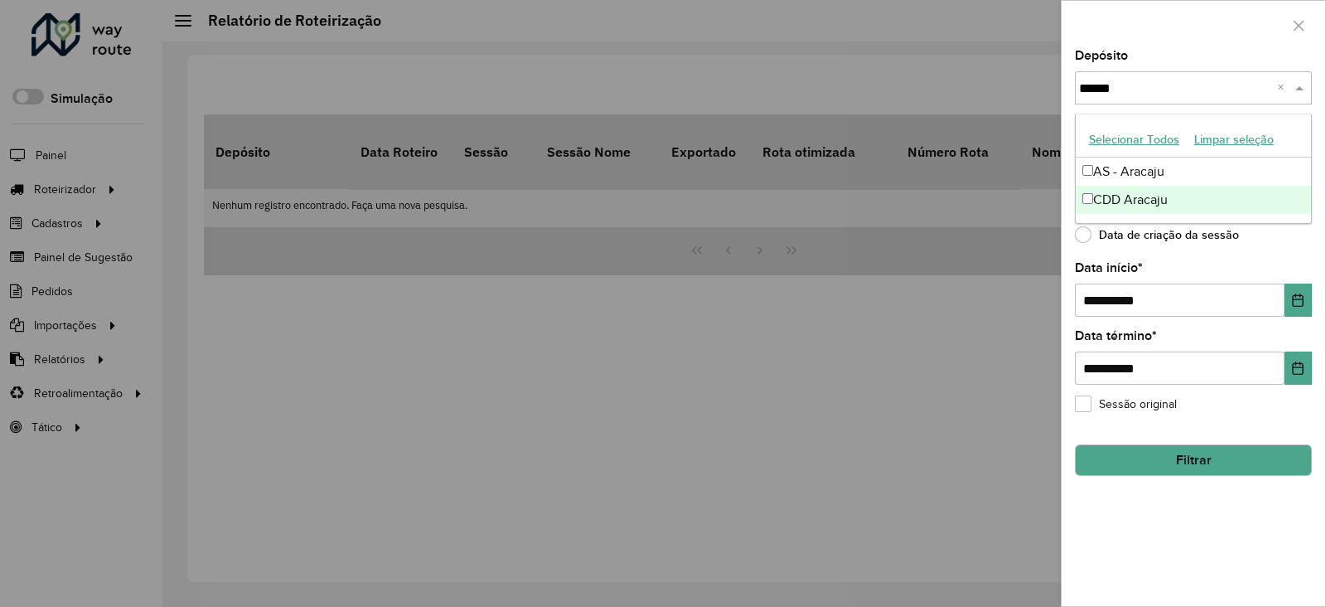
click at [1055, 194] on div "CDD Aracaju" at bounding box center [1193, 200] width 235 height 28
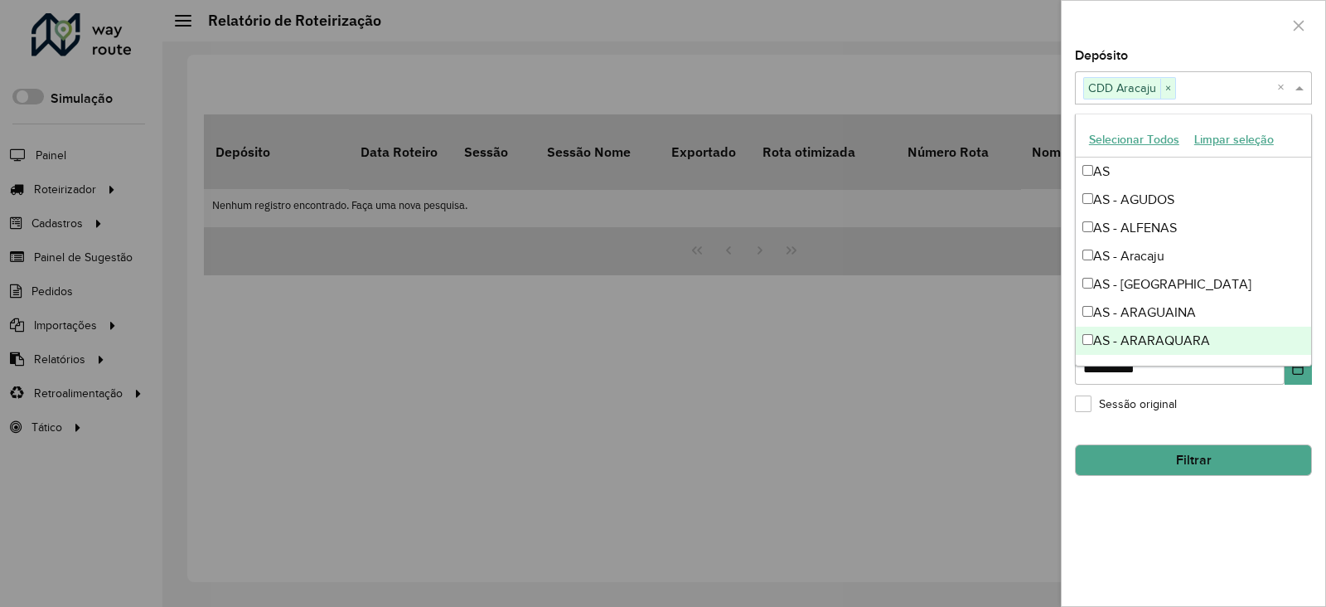
click at [1055, 484] on div "**********" at bounding box center [1193, 328] width 264 height 556
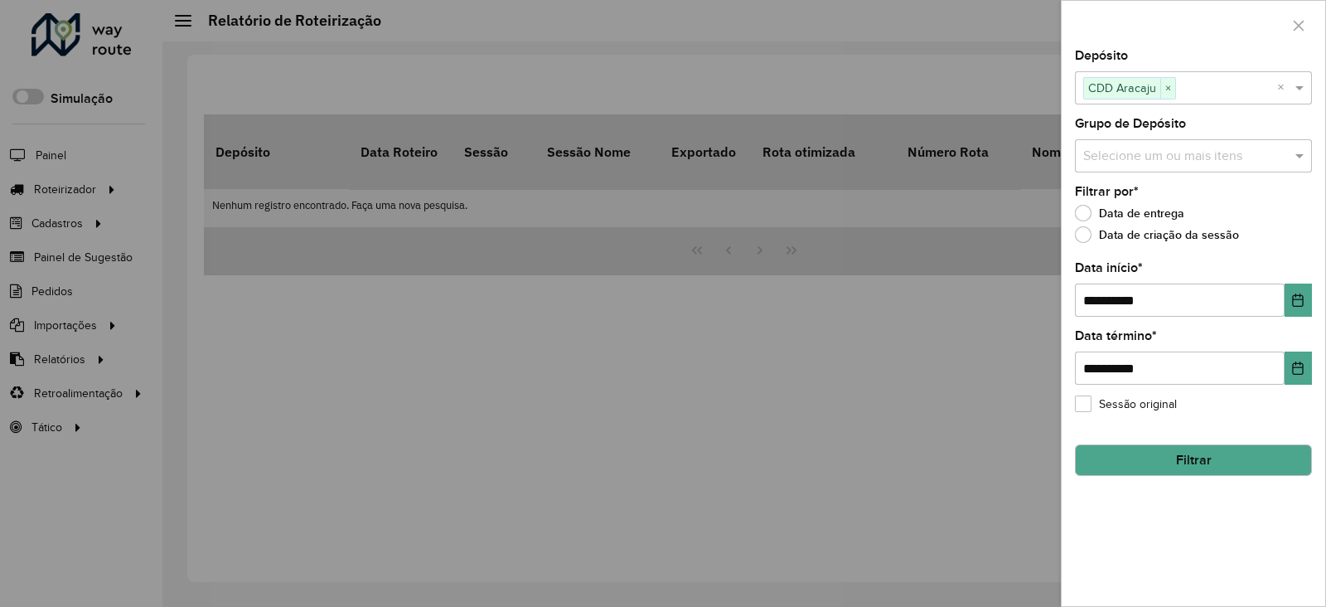
click at [1055, 298] on div "**********" at bounding box center [1193, 328] width 264 height 556
click at [1055, 302] on icon "Choose Date" at bounding box center [1297, 299] width 13 height 13
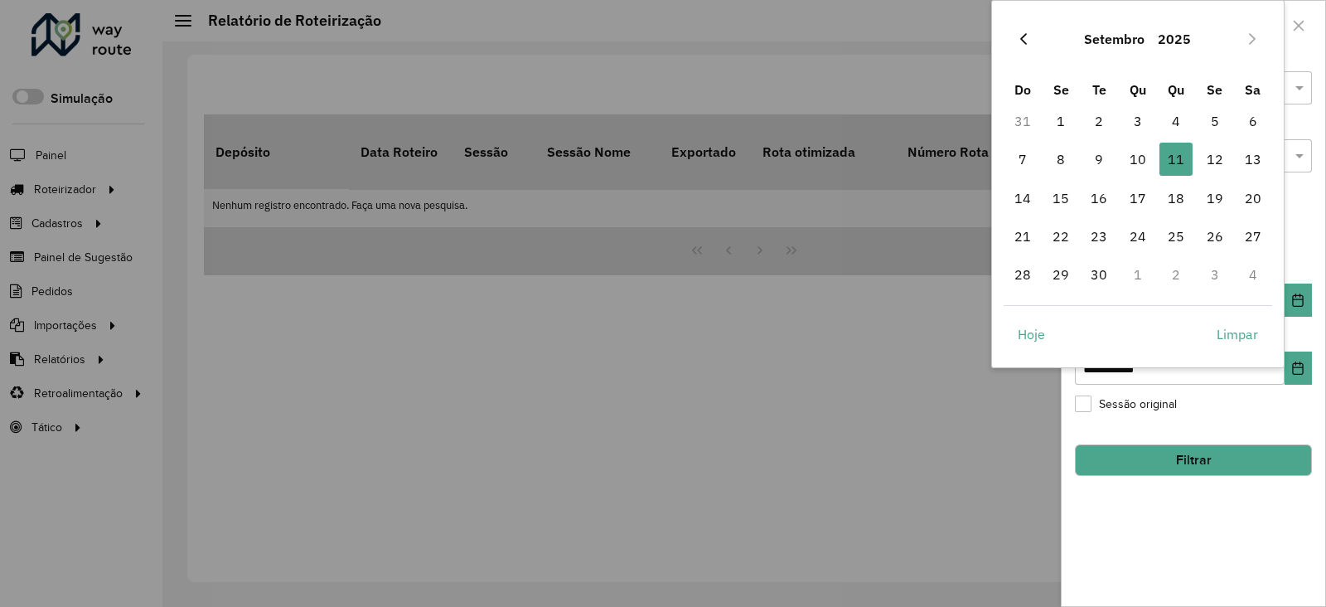
click at [1017, 35] on icon "Previous Month" at bounding box center [1023, 38] width 13 height 13
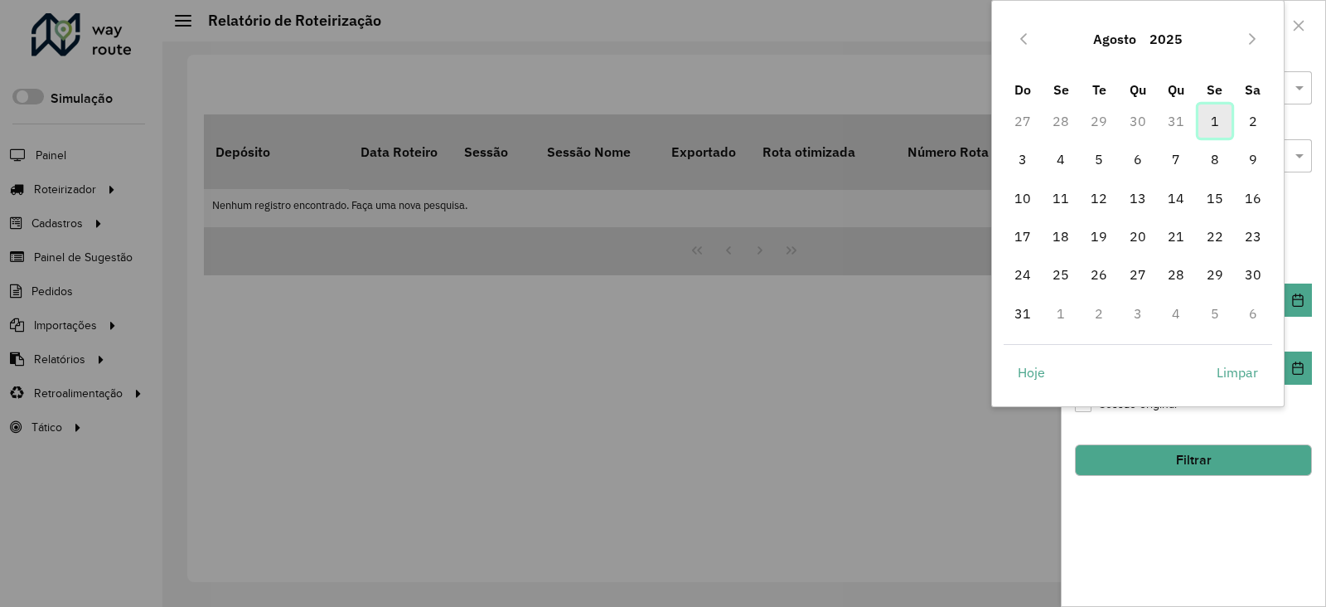
click at [1055, 133] on span "1" at bounding box center [1214, 120] width 33 height 33
type input "**********"
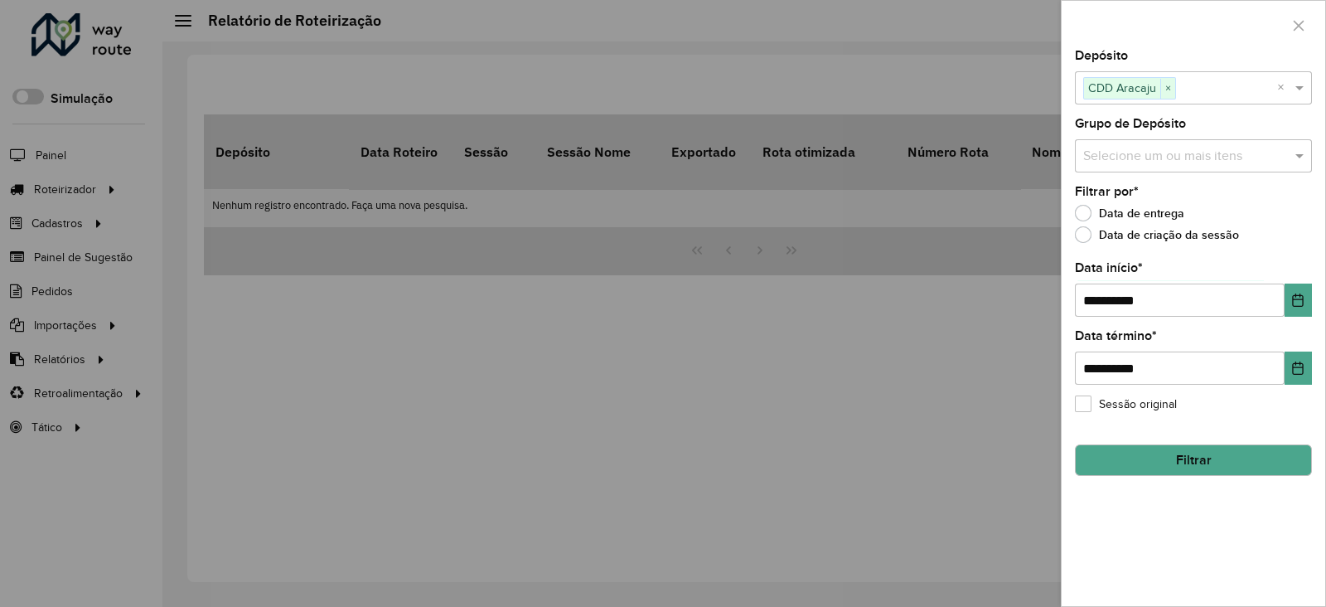
click at [1055, 462] on button "Filtrar" at bounding box center [1193, 459] width 237 height 31
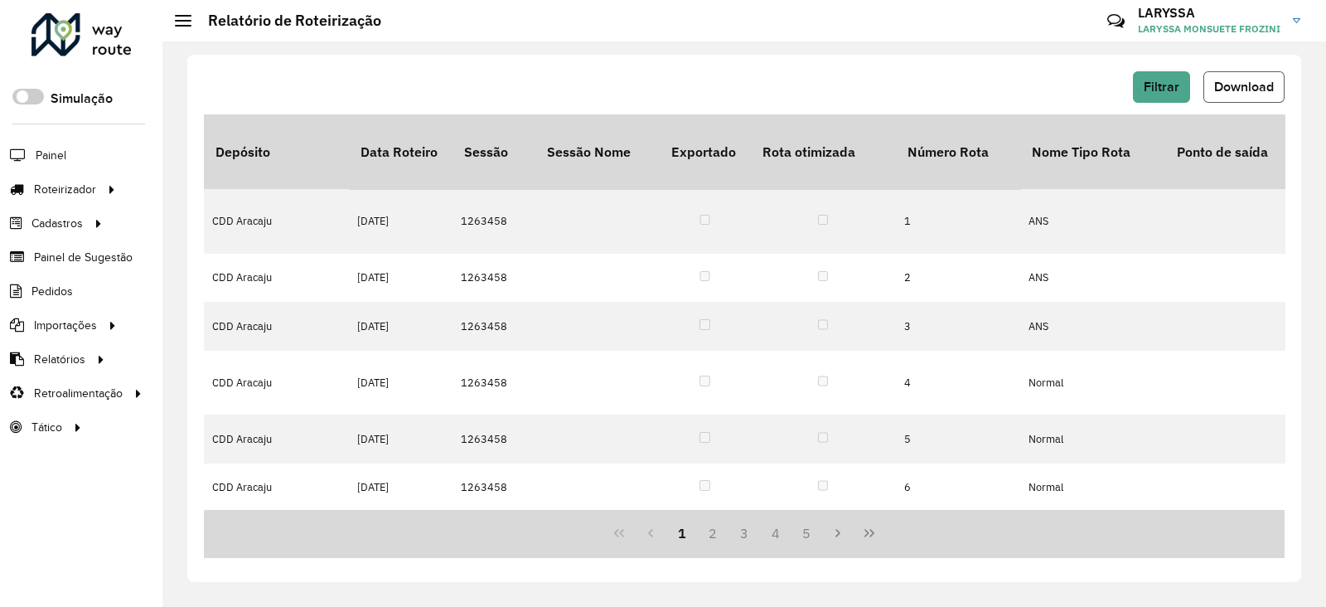
click at [1055, 91] on span "Download" at bounding box center [1244, 87] width 60 height 14
click at [1055, 80] on span "Filtrar" at bounding box center [1162, 87] width 36 height 14
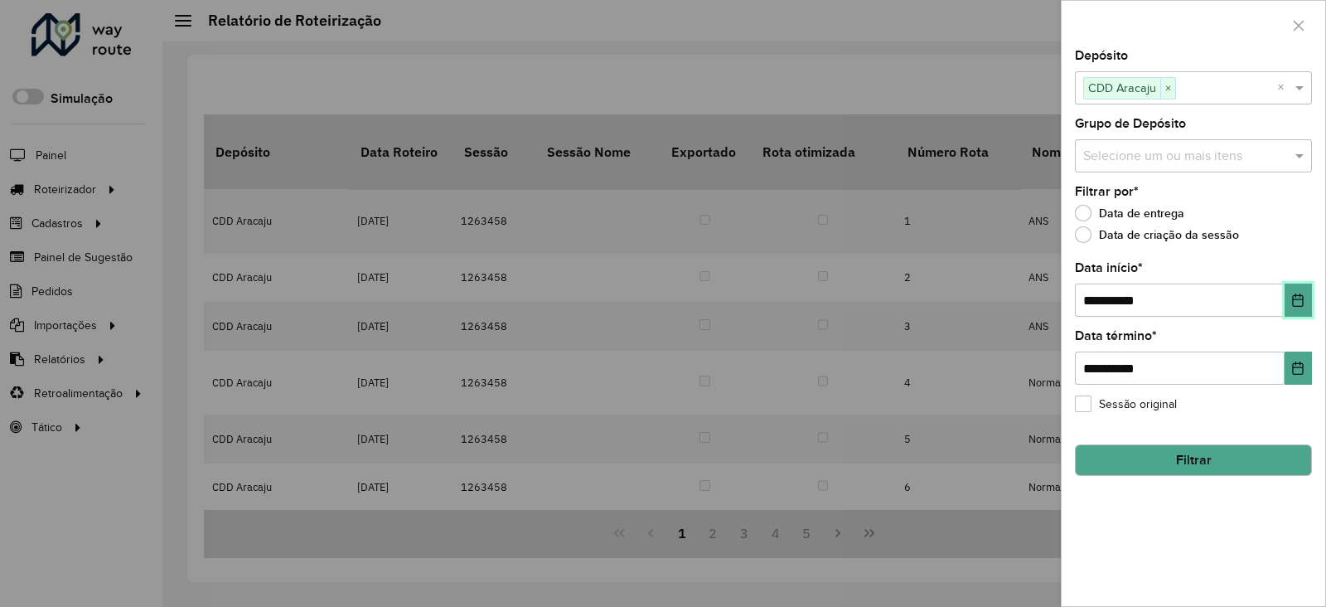
click at [1055, 304] on icon "Choose Date" at bounding box center [1297, 299] width 13 height 13
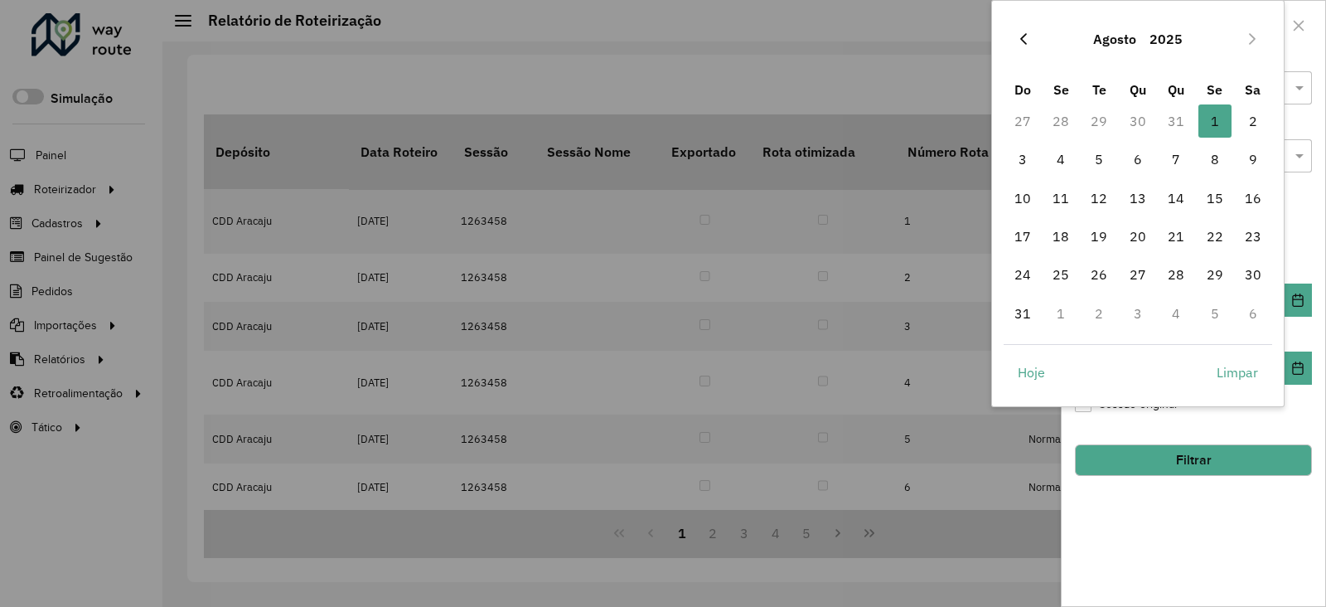
click at [1022, 35] on icon "Previous Month" at bounding box center [1023, 38] width 13 height 13
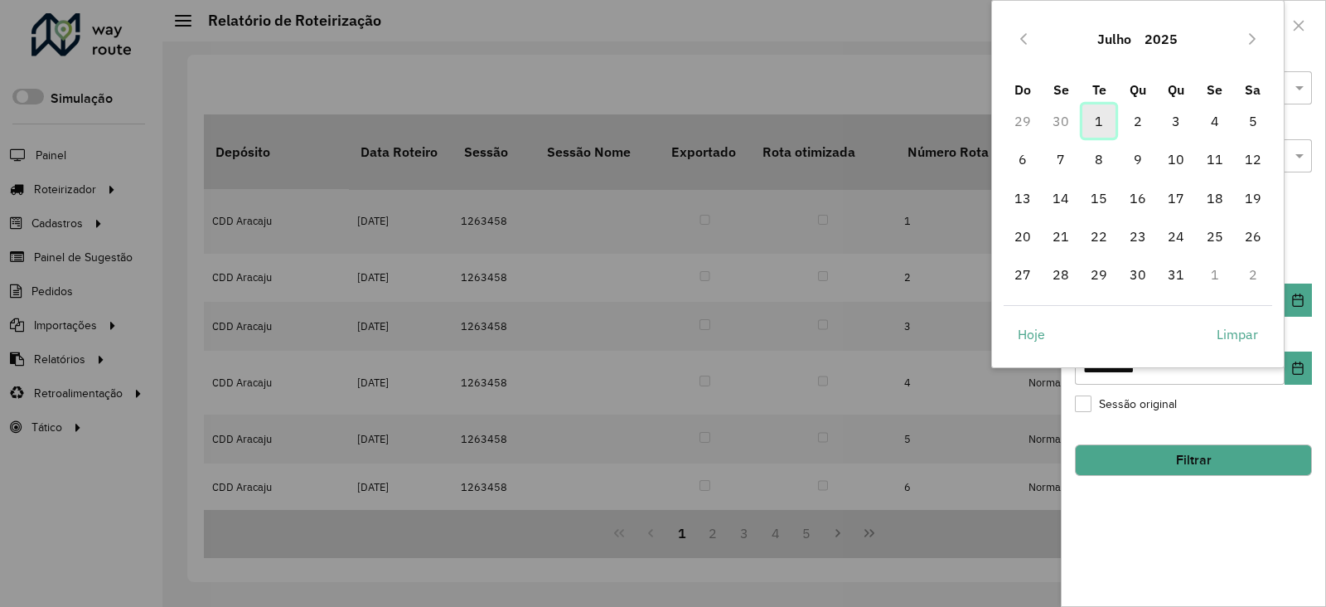
click at [1055, 123] on span "1" at bounding box center [1098, 120] width 33 height 33
type input "**********"
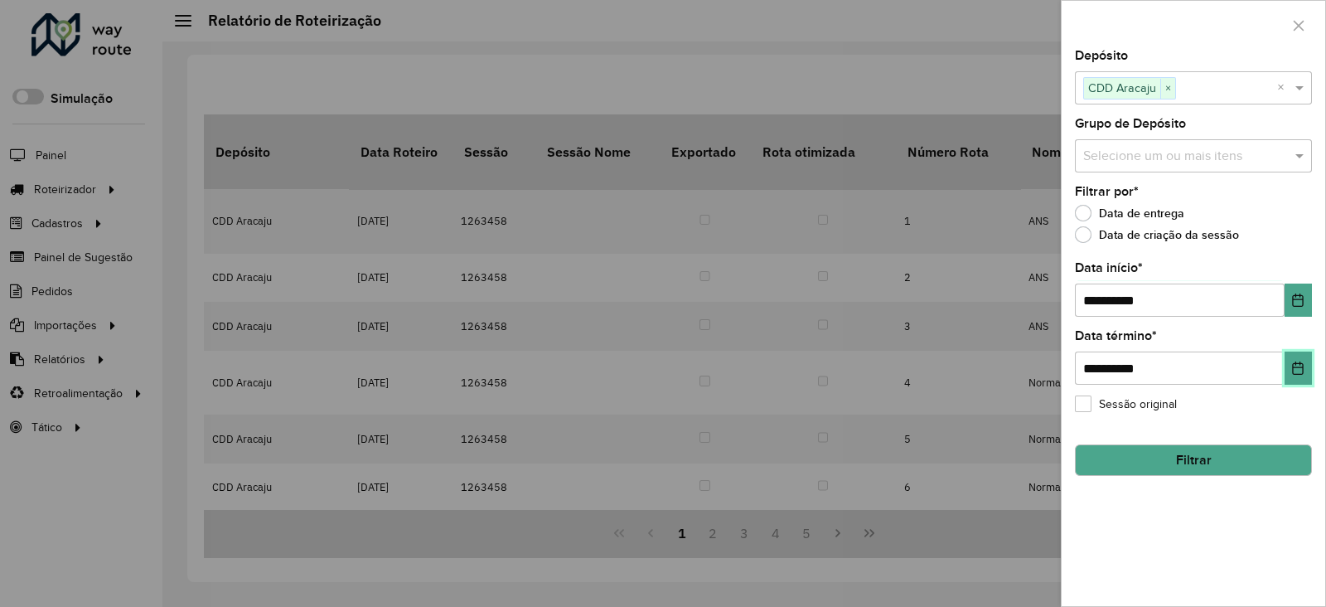
click at [1055, 363] on icon "Choose Date" at bounding box center [1297, 367] width 13 height 13
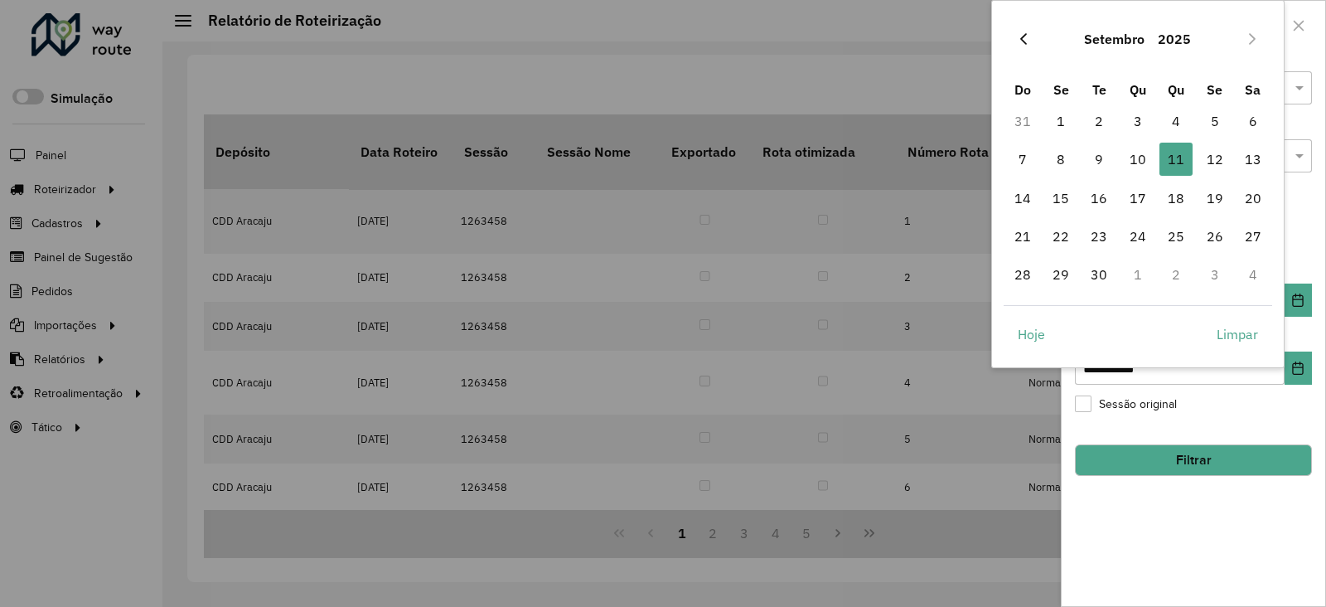
click at [1019, 29] on button "Previous Month" at bounding box center [1023, 39] width 27 height 27
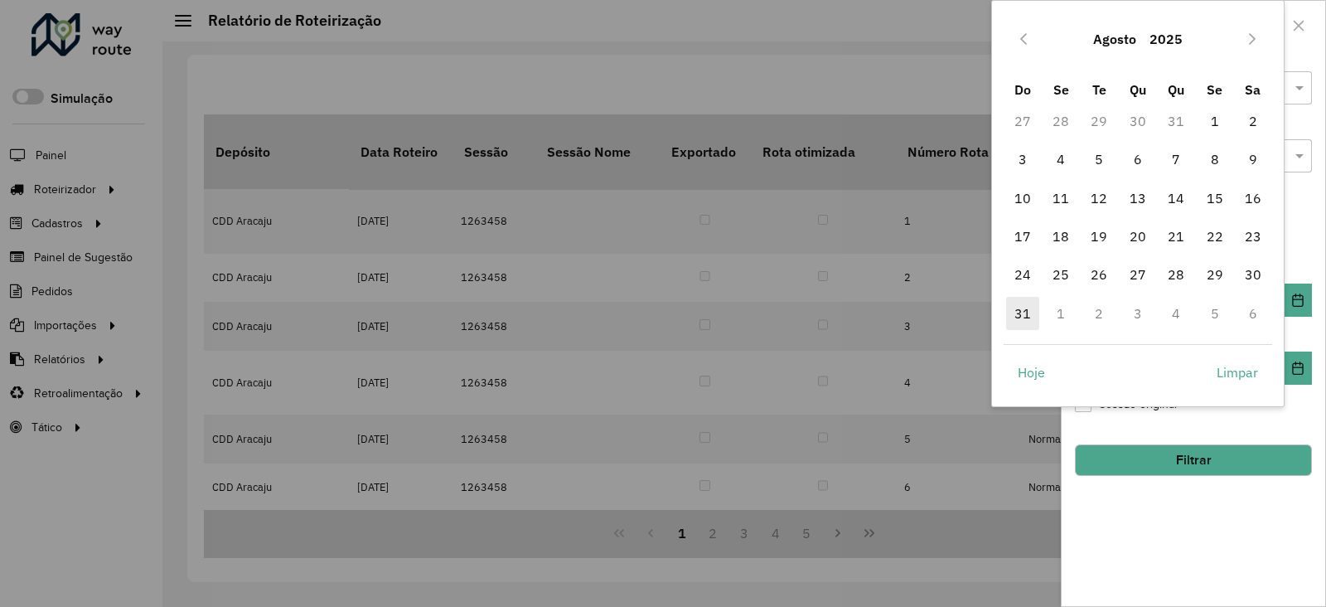
click at [1015, 322] on span "31" at bounding box center [1022, 313] width 33 height 33
type input "**********"
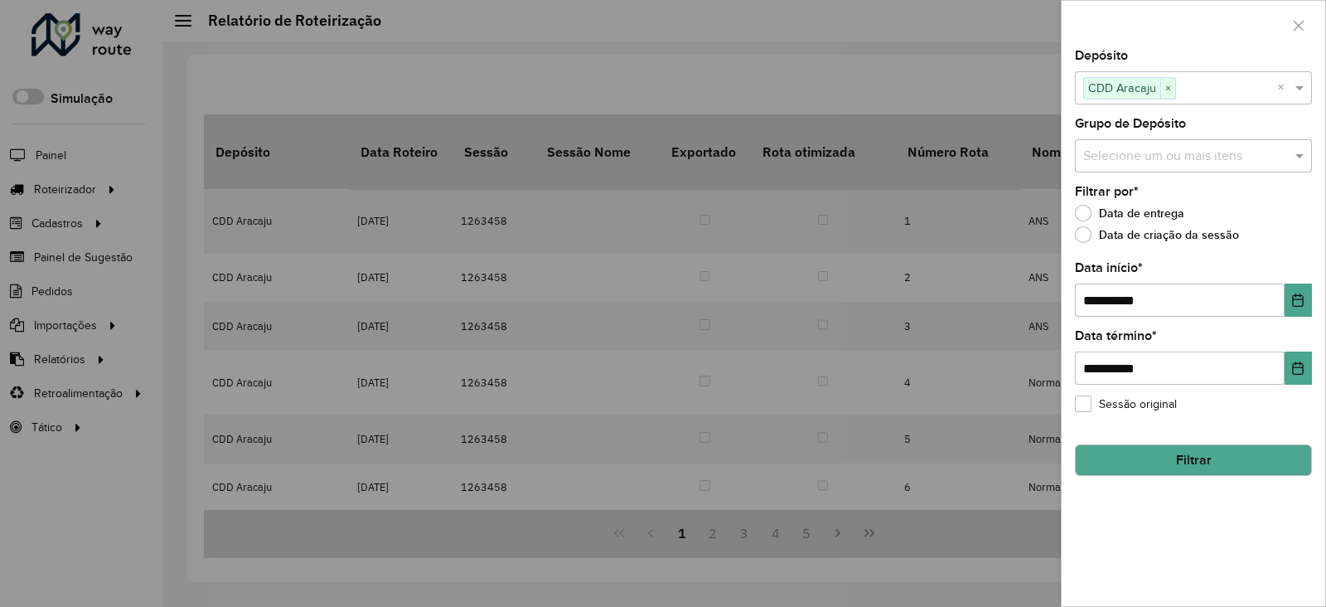
click at [1055, 454] on button "Filtrar" at bounding box center [1193, 459] width 237 height 31
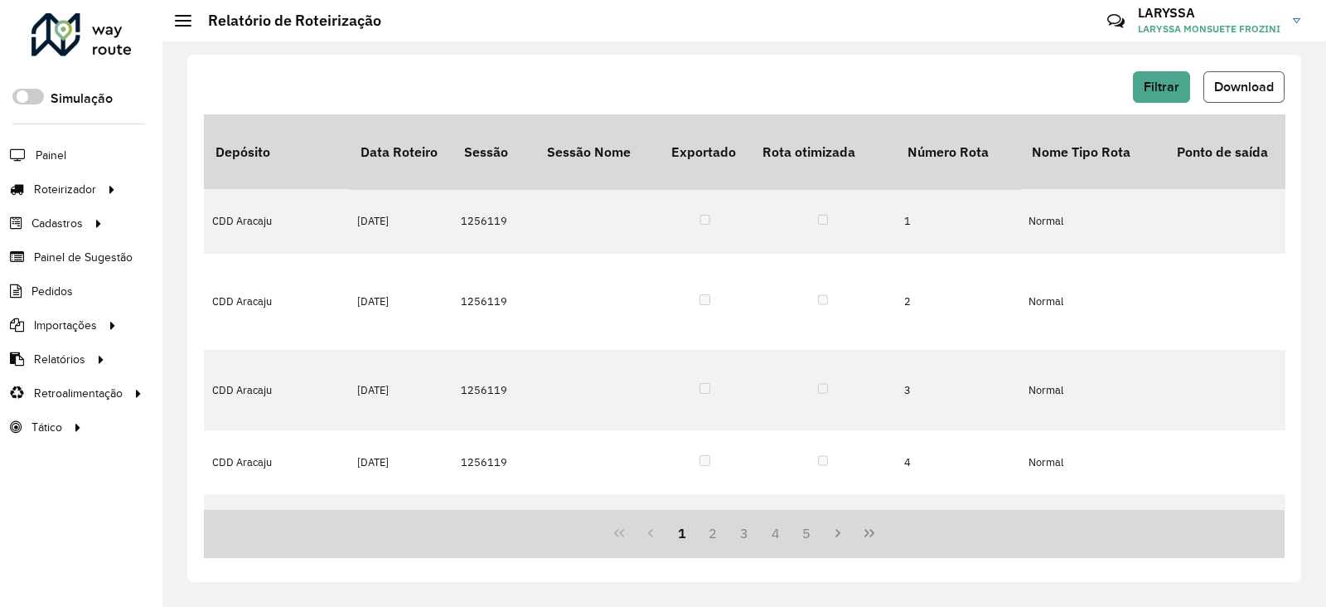
click at [1055, 93] on button "Download" at bounding box center [1243, 86] width 81 height 31
click at [1055, 87] on span "Download" at bounding box center [1244, 87] width 60 height 14
click at [1055, 95] on button "Filtrar" at bounding box center [1161, 86] width 57 height 31
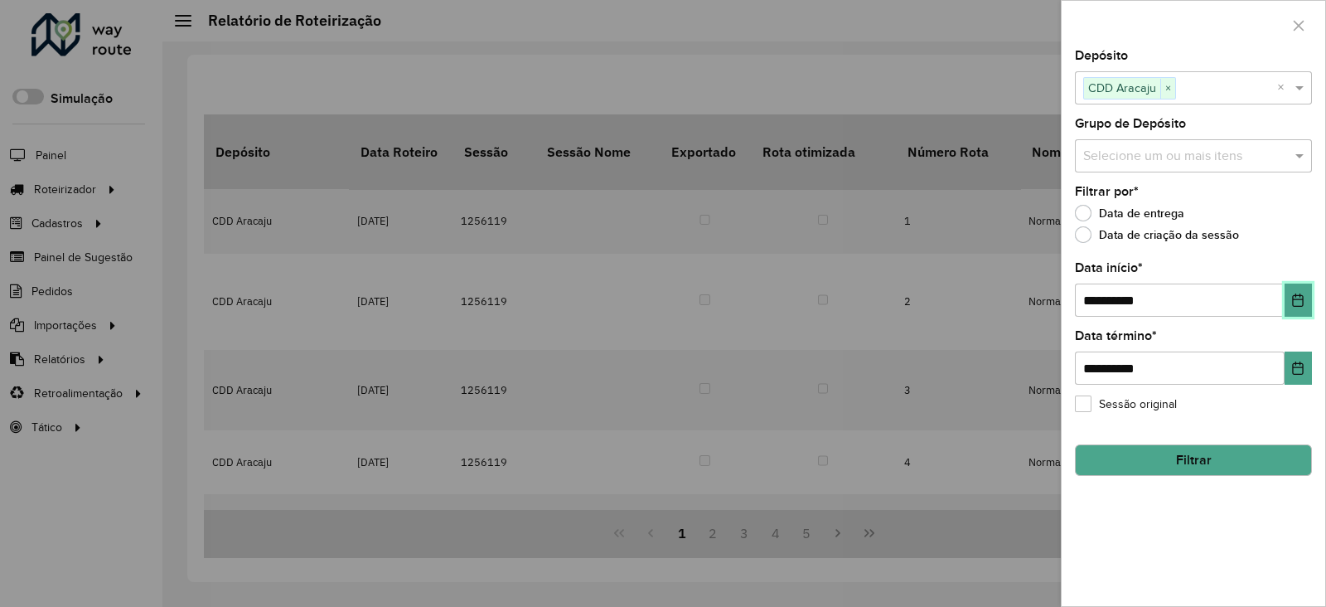
click at [1055, 305] on icon "Choose Date" at bounding box center [1297, 299] width 13 height 13
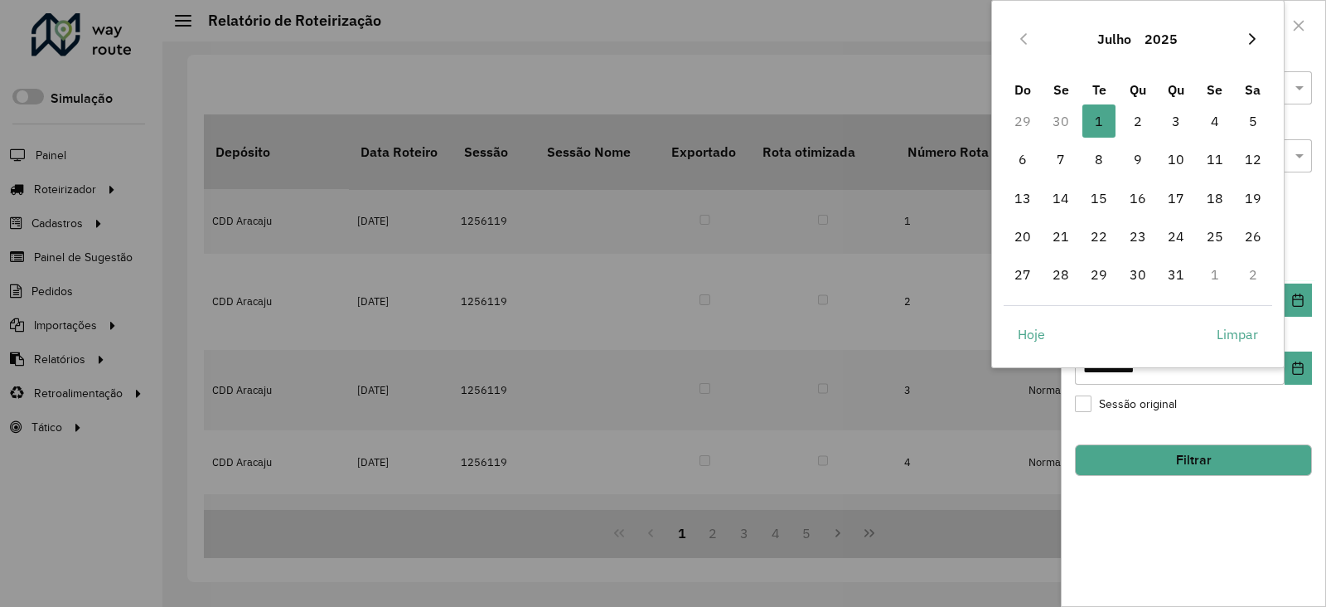
click at [1055, 30] on button "Next Month" at bounding box center [1252, 39] width 27 height 27
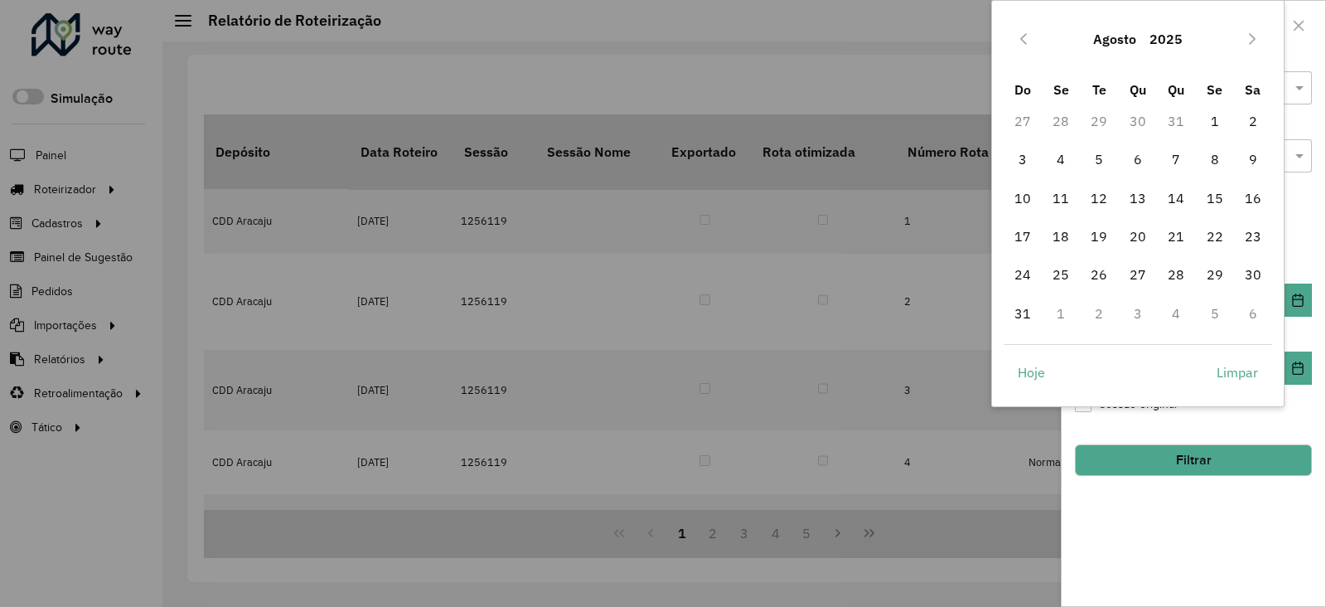
click at [1055, 30] on button "Next Month" at bounding box center [1252, 39] width 27 height 27
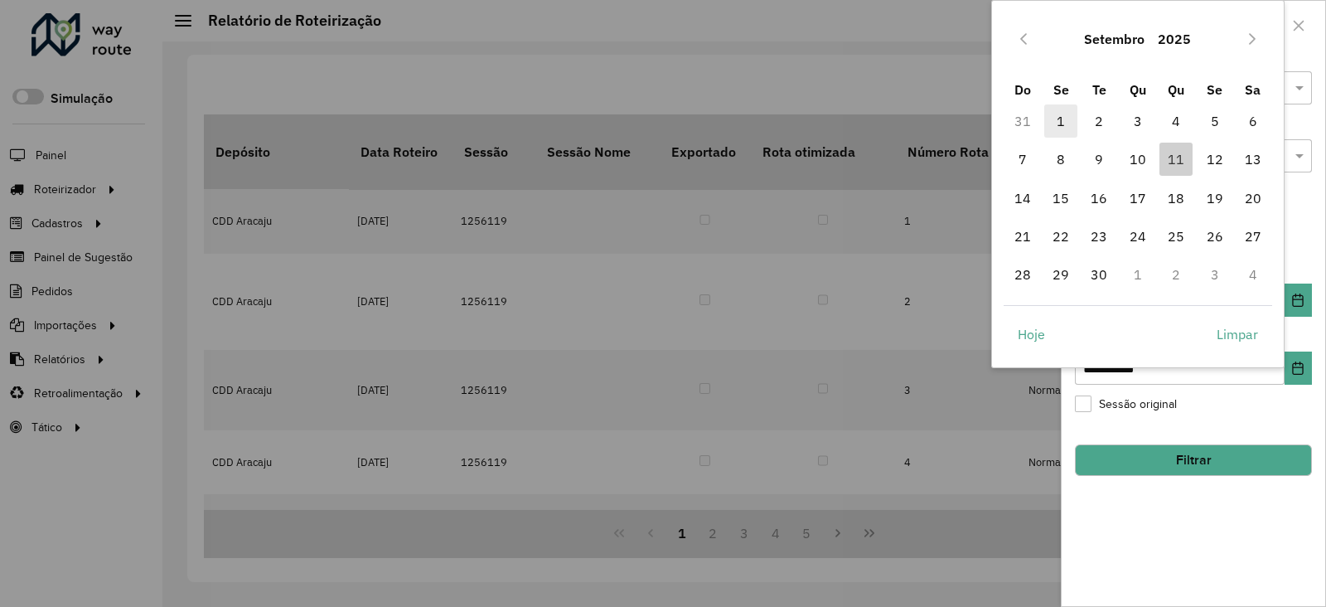
click at [1055, 123] on span "1" at bounding box center [1060, 120] width 33 height 33
type input "**********"
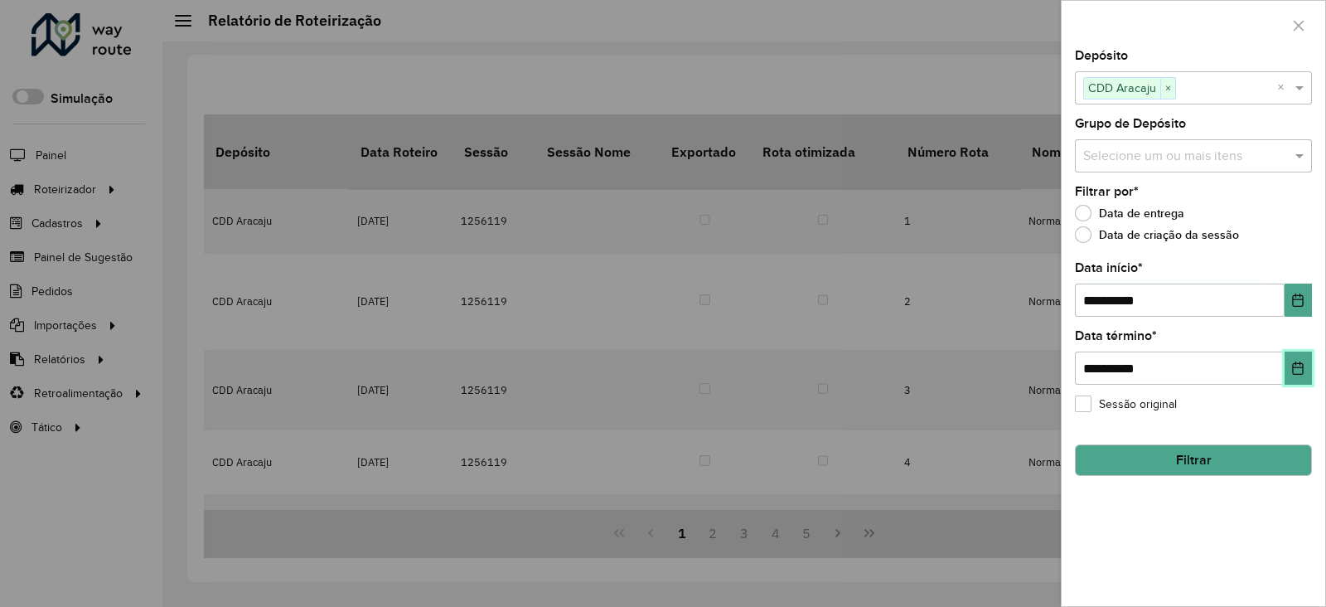
click at [1055, 372] on icon "Choose Date" at bounding box center [1297, 367] width 13 height 13
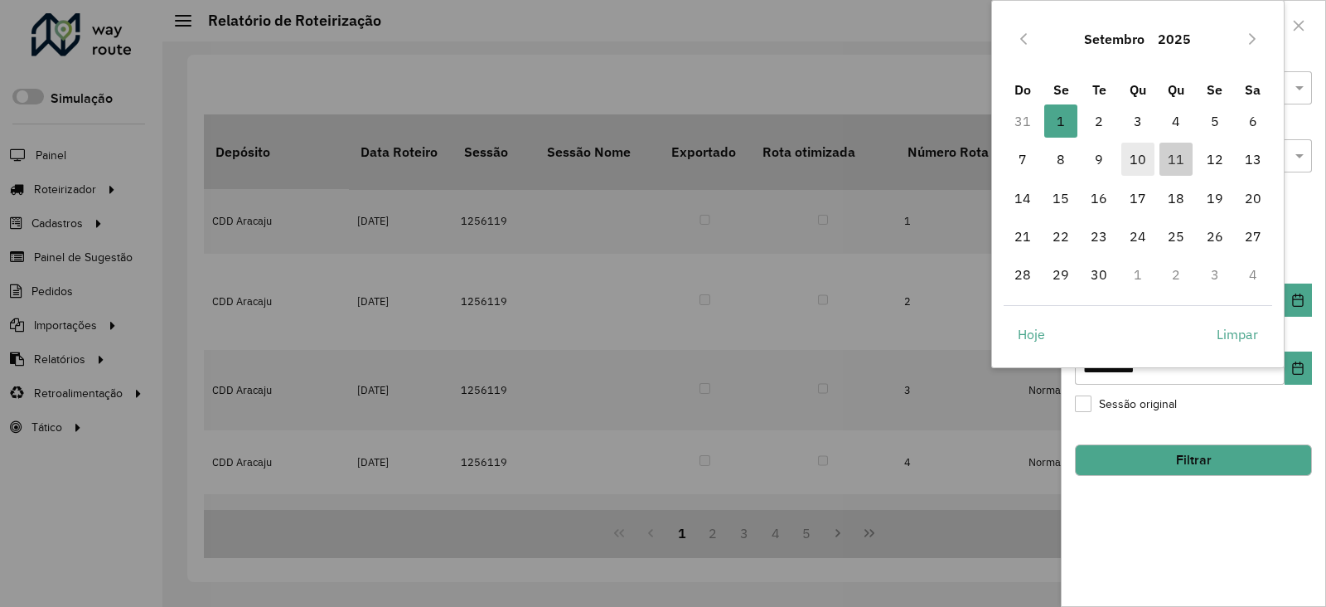
click at [1055, 162] on span "10" at bounding box center [1137, 159] width 33 height 33
type input "**********"
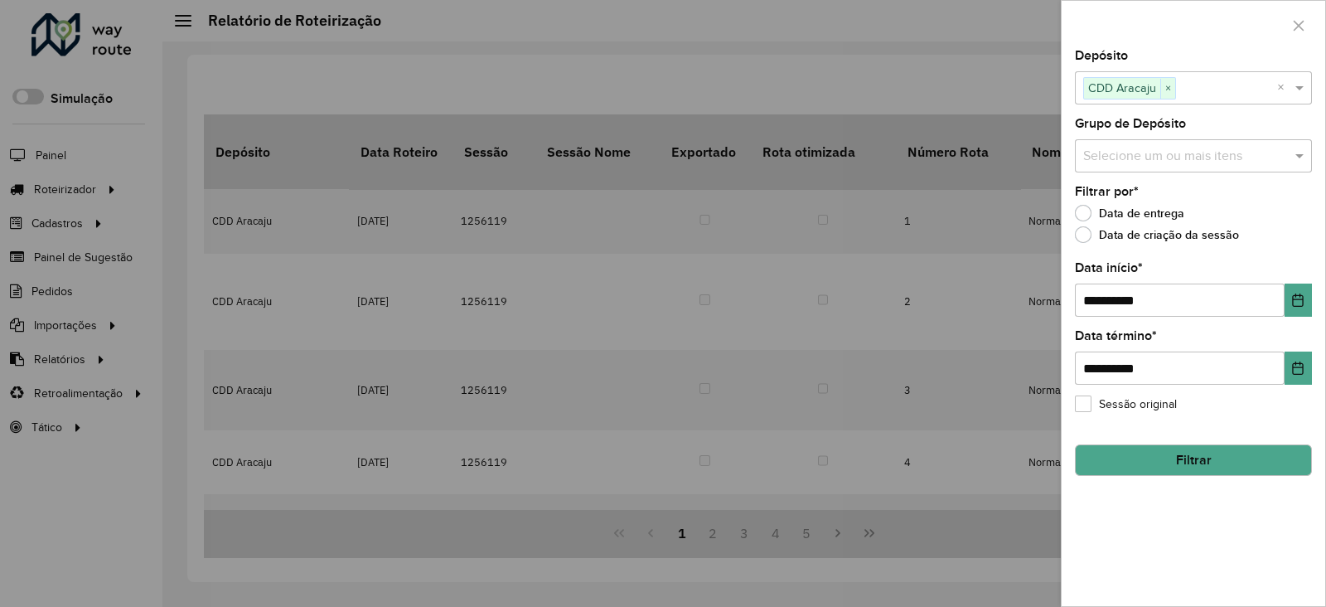
click at [1055, 467] on button "Filtrar" at bounding box center [1193, 459] width 237 height 31
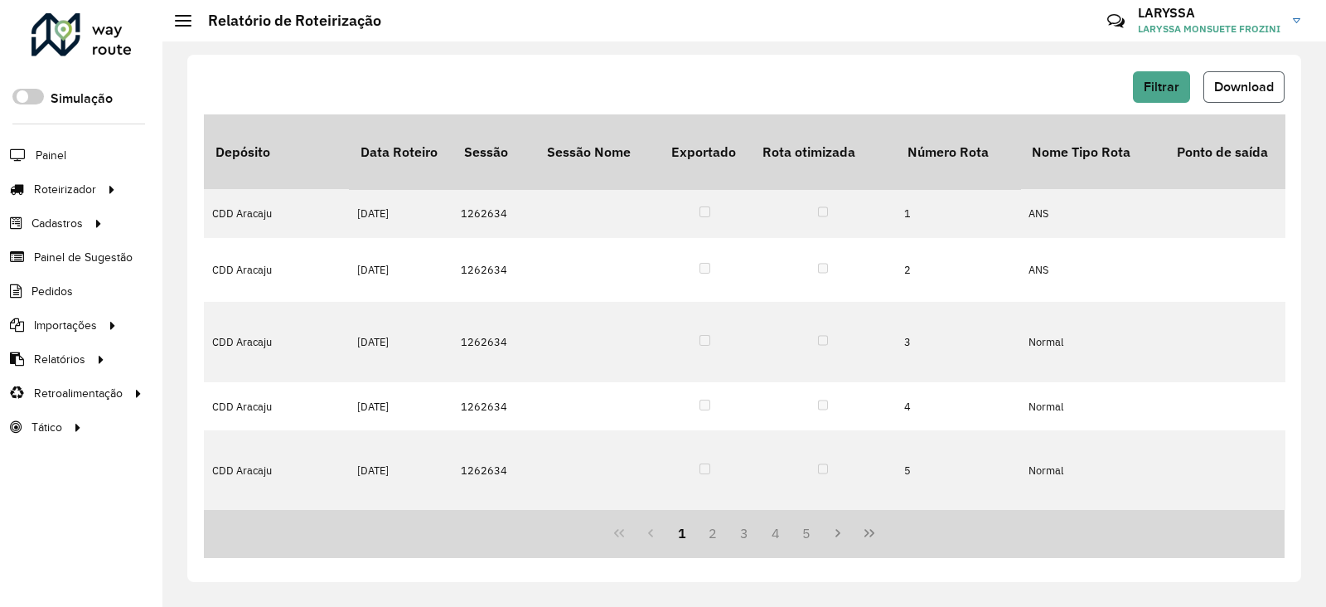
click at [1055, 91] on span "Download" at bounding box center [1244, 87] width 60 height 14
